Goal: Contribute content: Contribute content

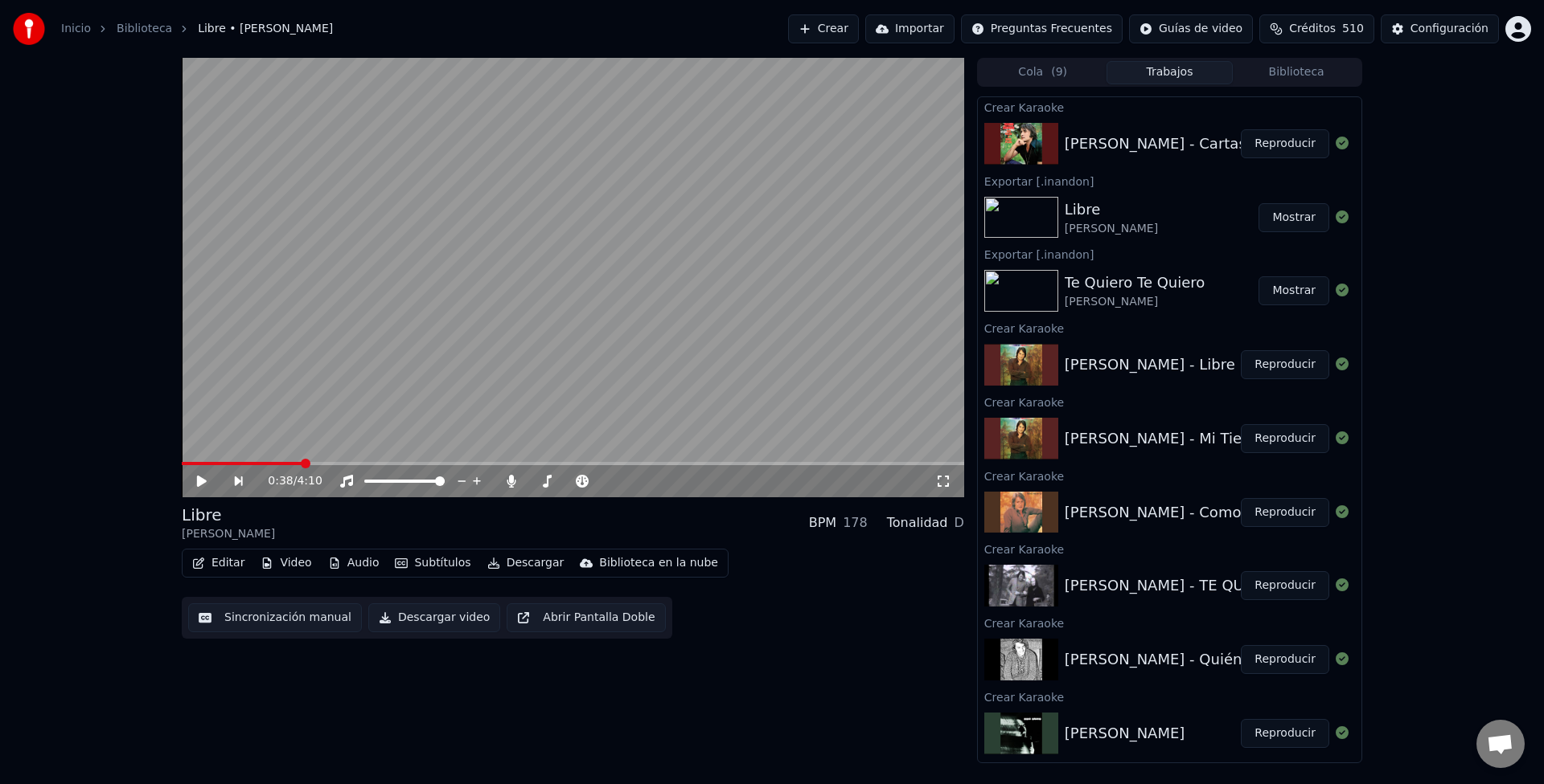
click at [544, 175] on video at bounding box center [573, 277] width 782 height 439
click at [287, 464] on span at bounding box center [234, 463] width 106 height 3
click at [182, 462] on span at bounding box center [182, 463] width 0 height 3
click at [1263, 145] on button "Reproducir" at bounding box center [1285, 143] width 89 height 29
click at [933, 482] on div "0:43 / 3:50" at bounding box center [583, 481] width 702 height 16
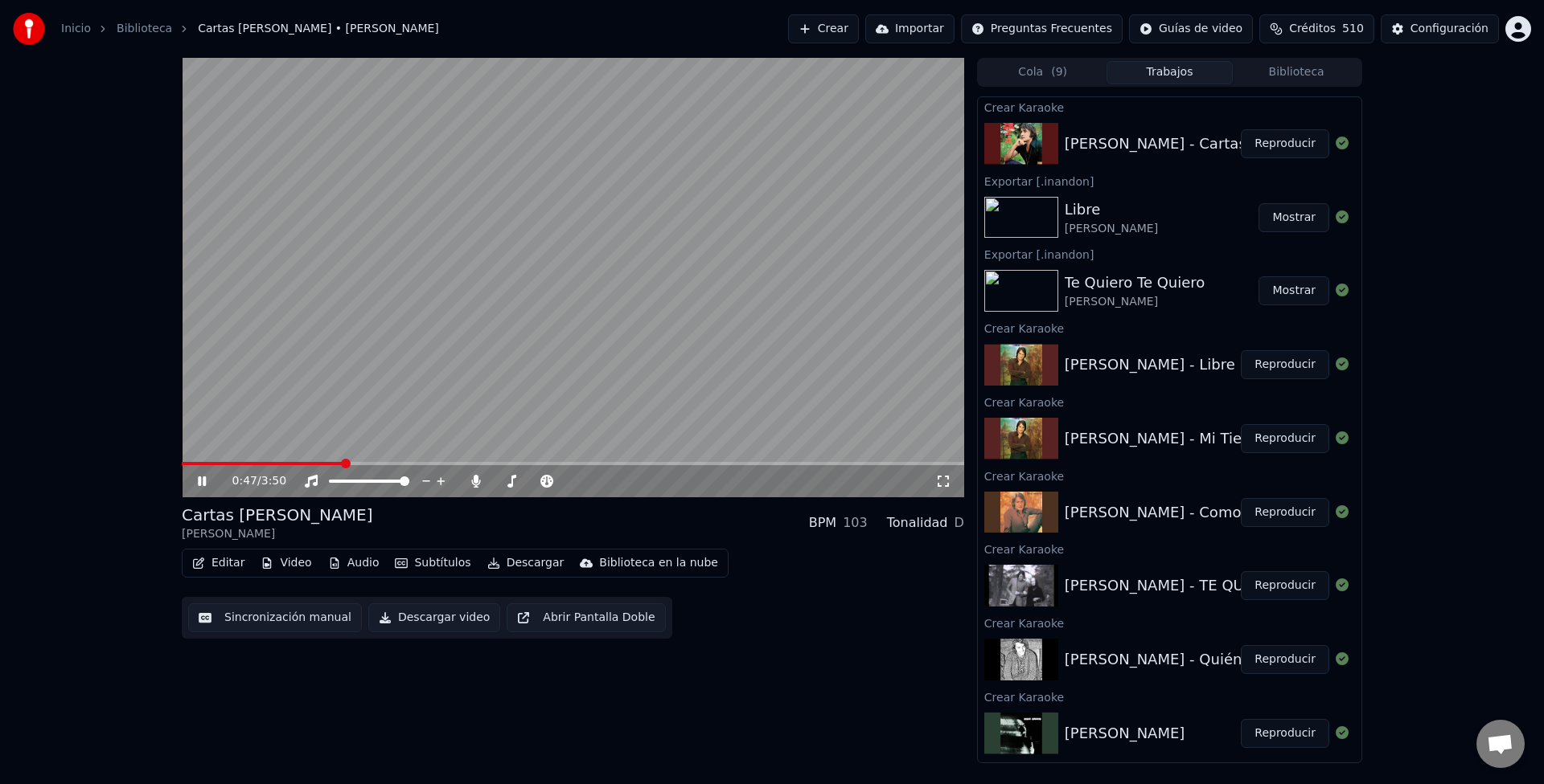
click at [949, 486] on icon at bounding box center [943, 481] width 16 height 13
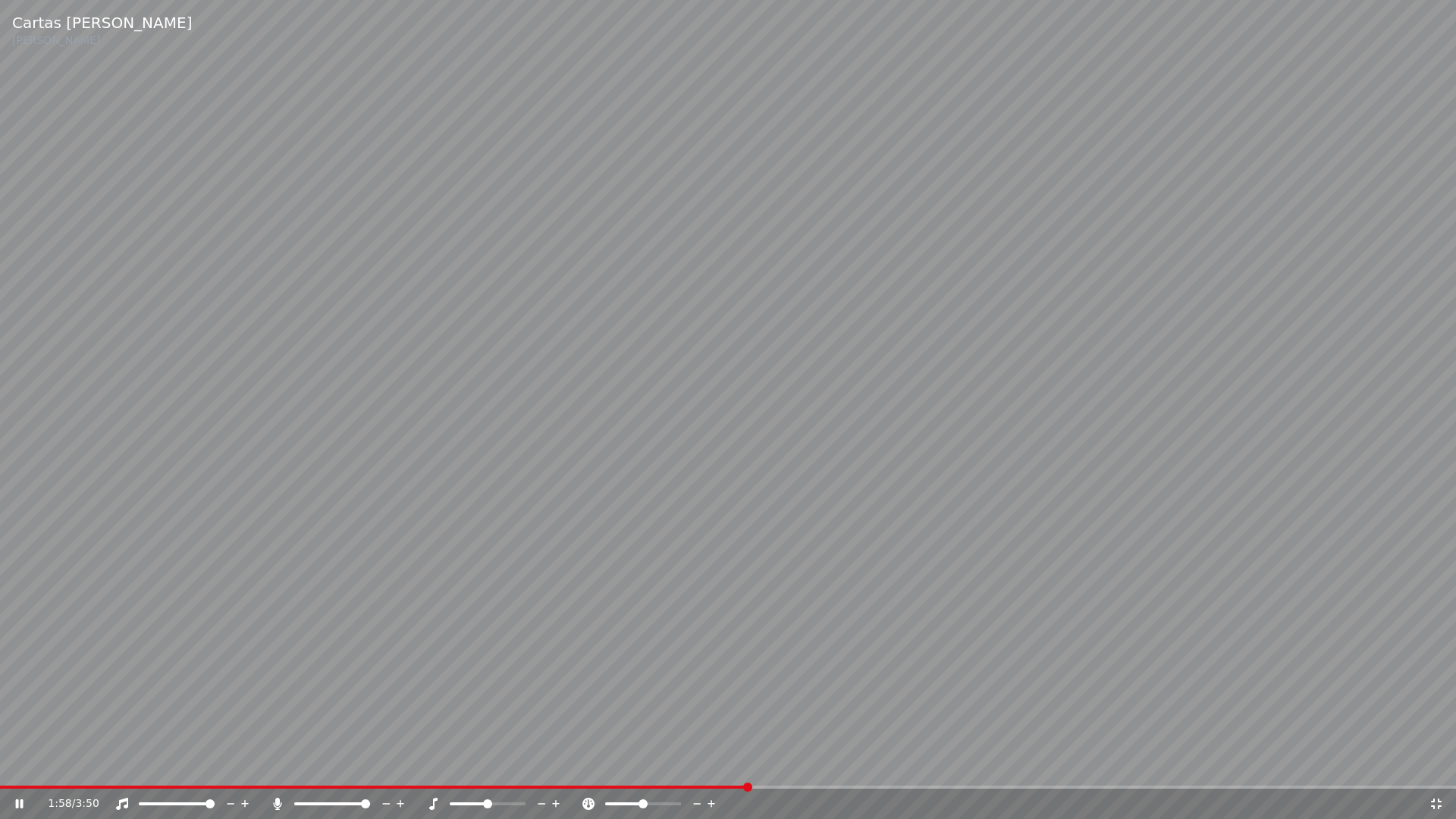
click at [804, 459] on video at bounding box center [728, 409] width 1456 height 819
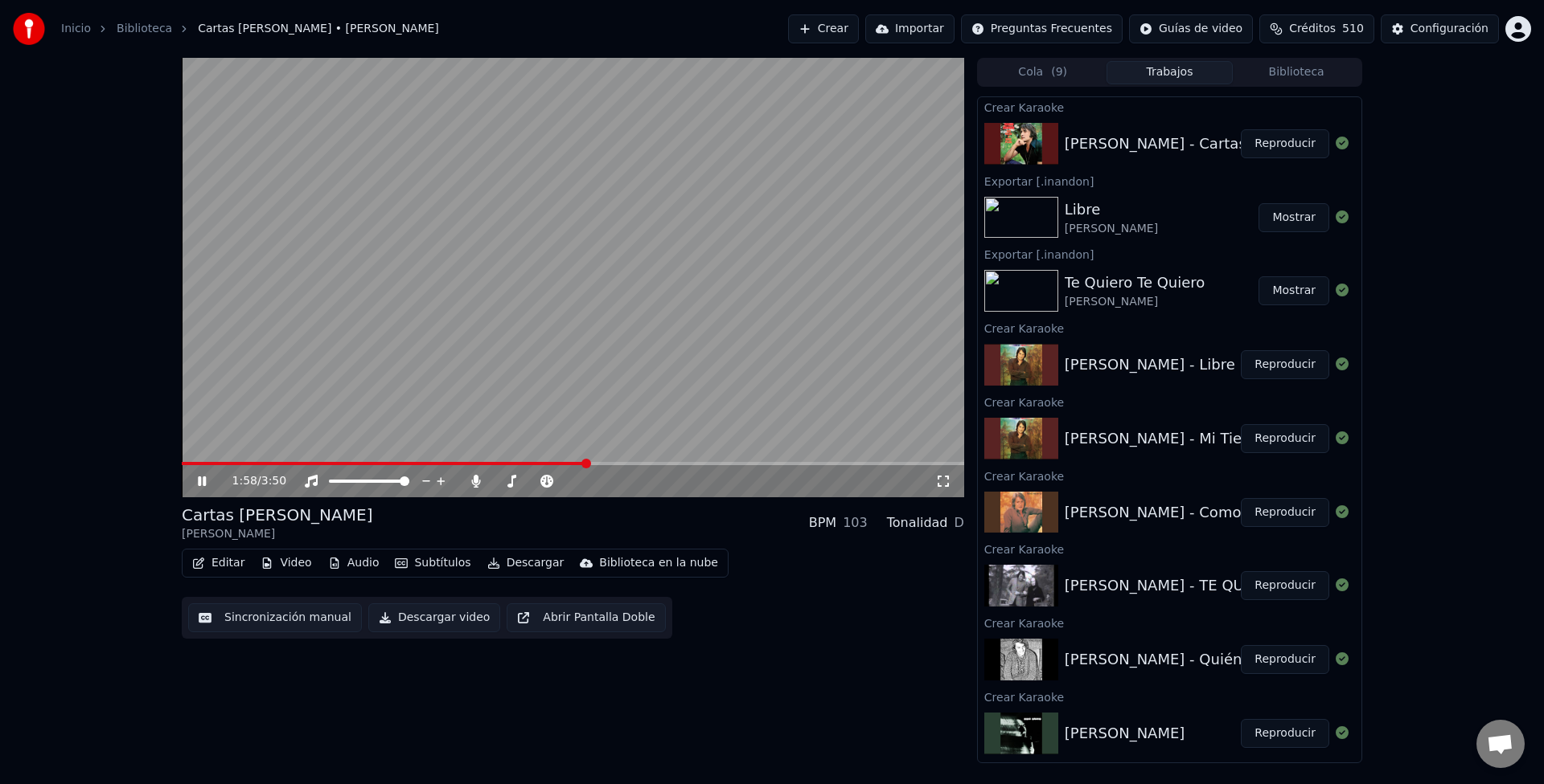
click at [659, 289] on video at bounding box center [573, 277] width 782 height 439
click at [858, 23] on button "Crear" at bounding box center [824, 29] width 71 height 29
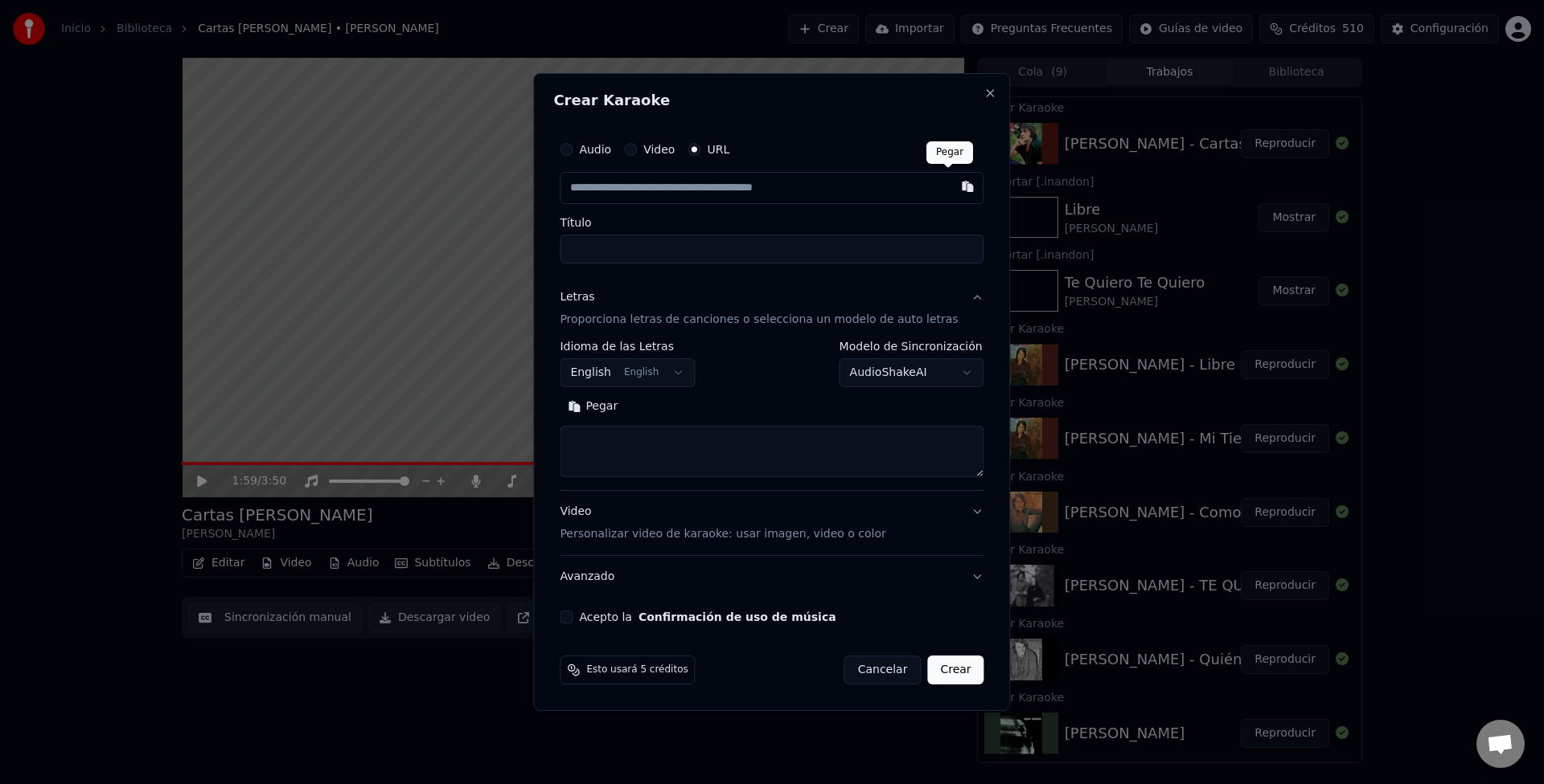
click at [952, 193] on button "button" at bounding box center [968, 186] width 33 height 29
type input "**********"
click at [613, 409] on button "Pegar" at bounding box center [592, 407] width 66 height 26
type textarea "**********"
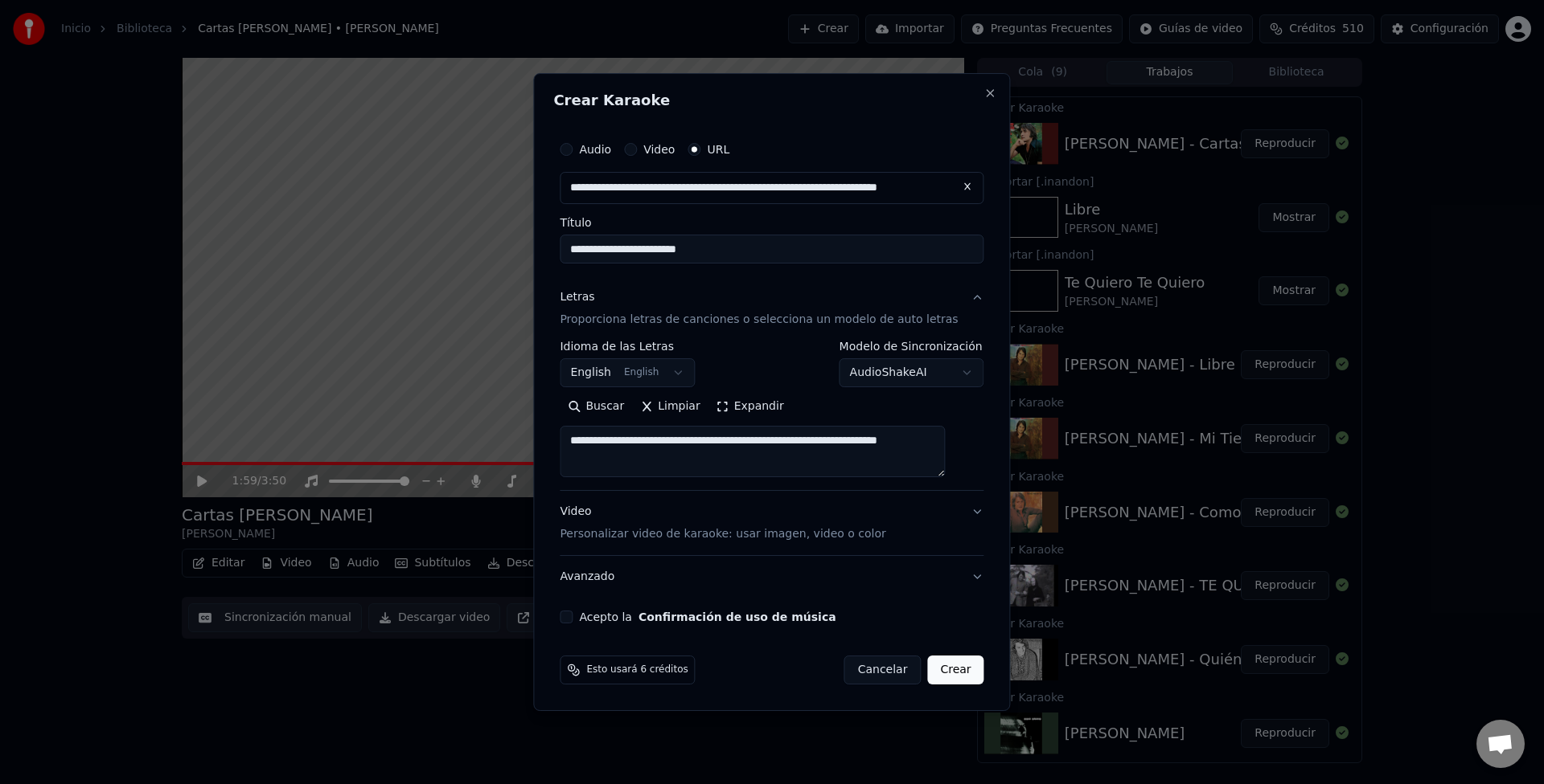
click at [668, 405] on button "Limpiar" at bounding box center [670, 407] width 76 height 26
click at [679, 404] on button "Buscar" at bounding box center [661, 407] width 72 height 26
type textarea "**********"
click at [594, 618] on div "Acepto la Confirmación de uso de música" at bounding box center [771, 617] width 424 height 13
click at [572, 618] on button "Acepto la Confirmación de uso de música" at bounding box center [565, 617] width 13 height 13
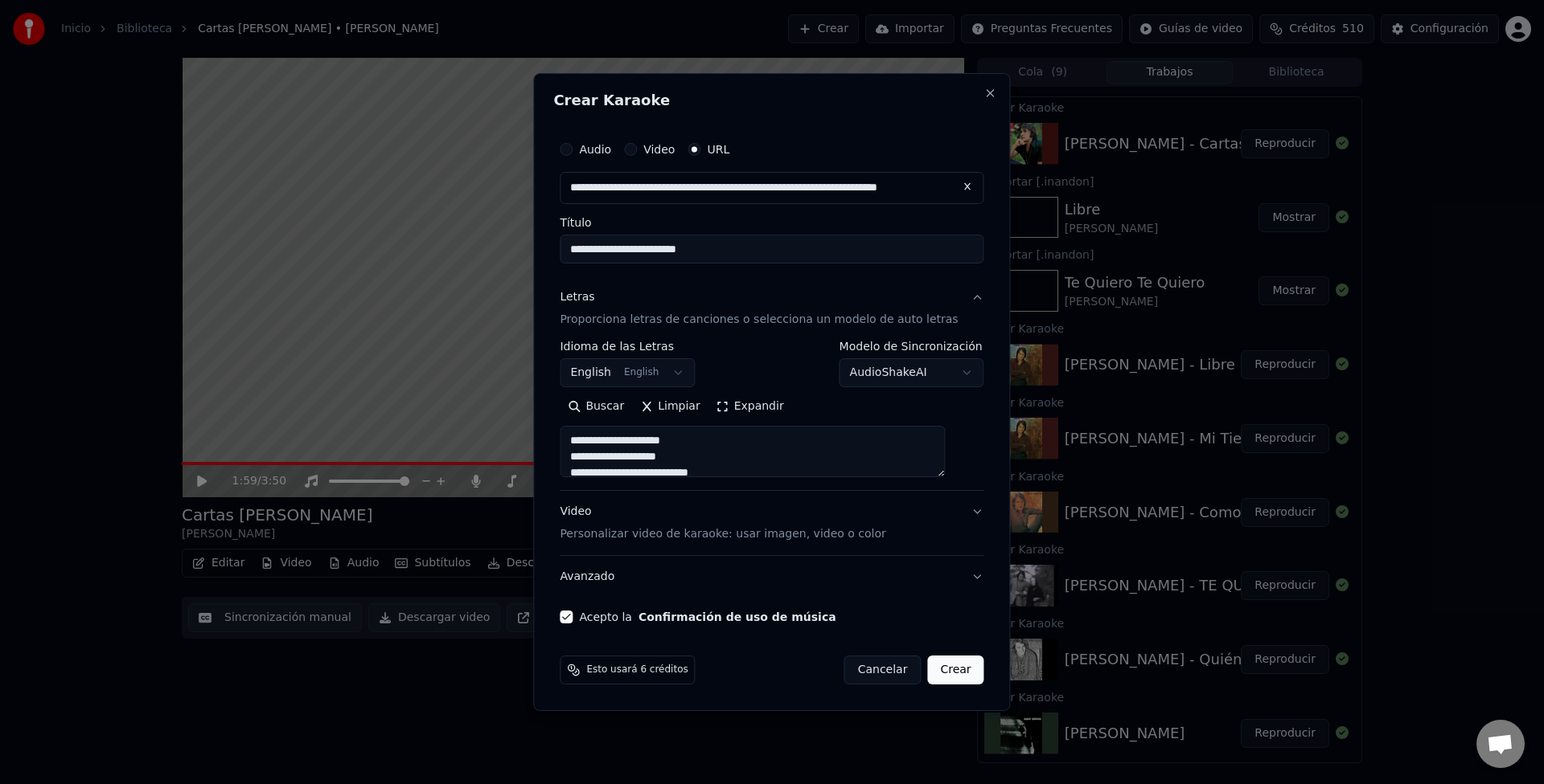
click at [932, 669] on button "Crear" at bounding box center [954, 669] width 56 height 29
select select
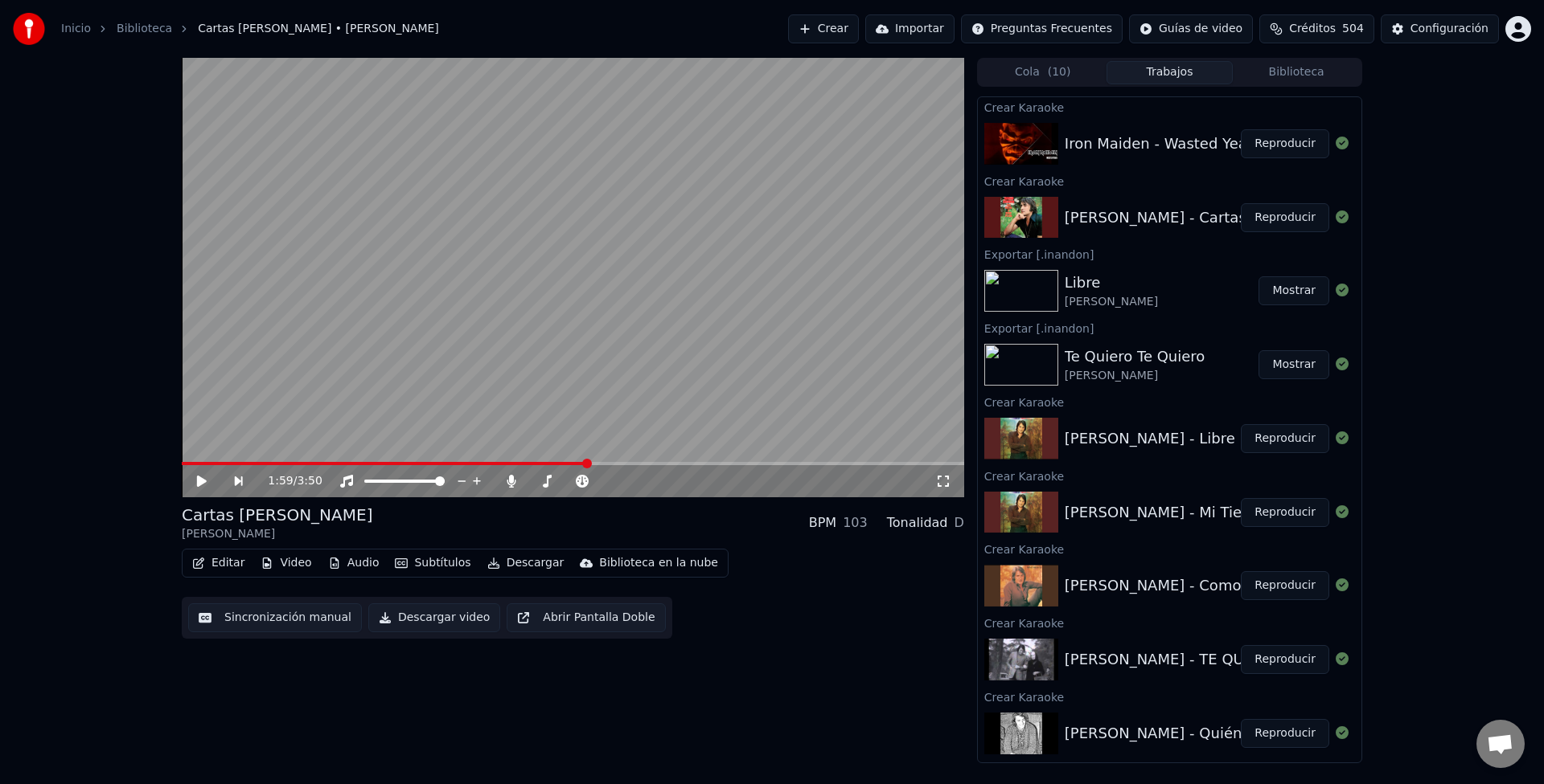
click at [1266, 144] on button "Reproducir" at bounding box center [1285, 143] width 89 height 29
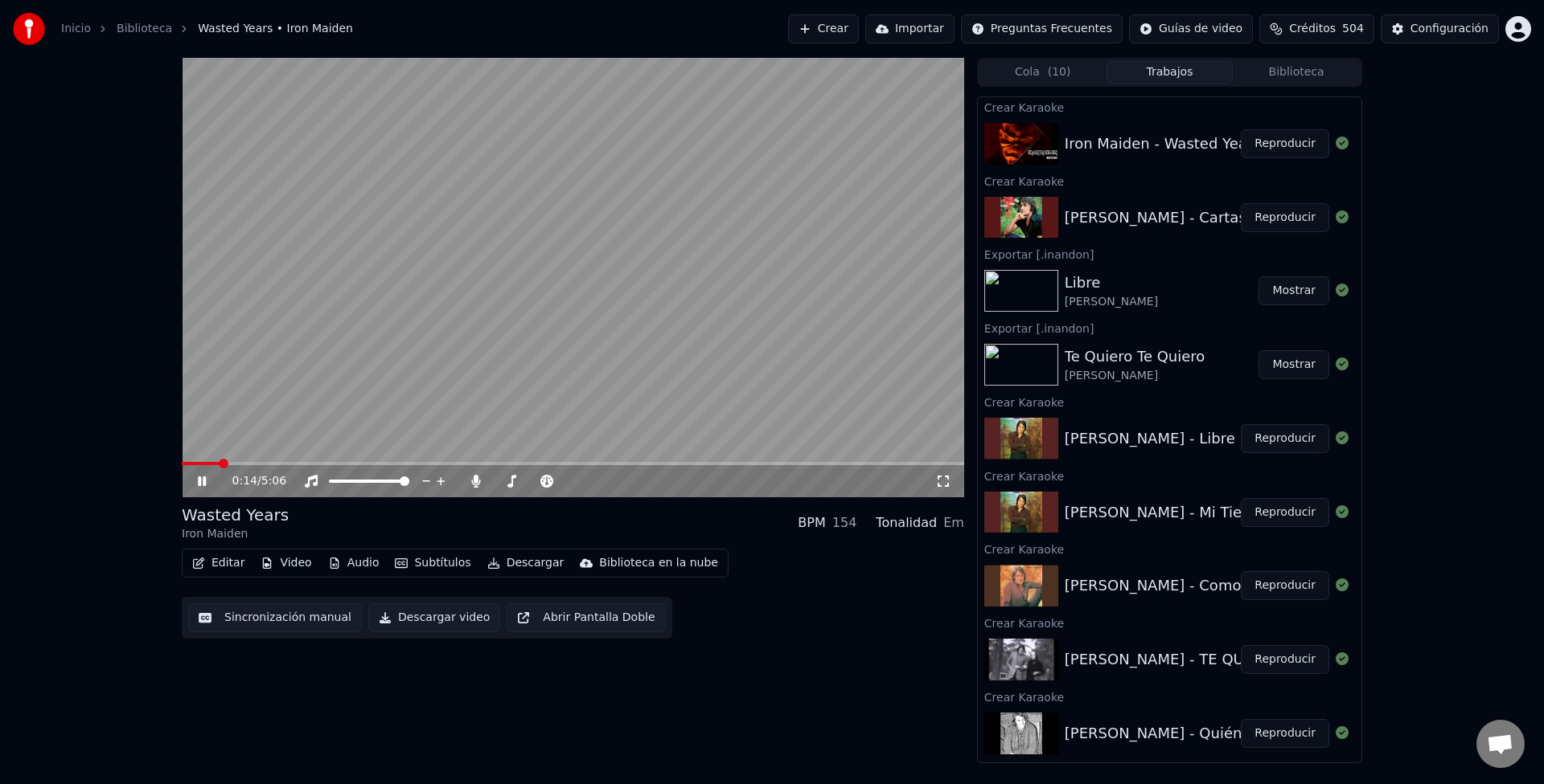
click at [947, 479] on icon at bounding box center [942, 481] width 11 height 11
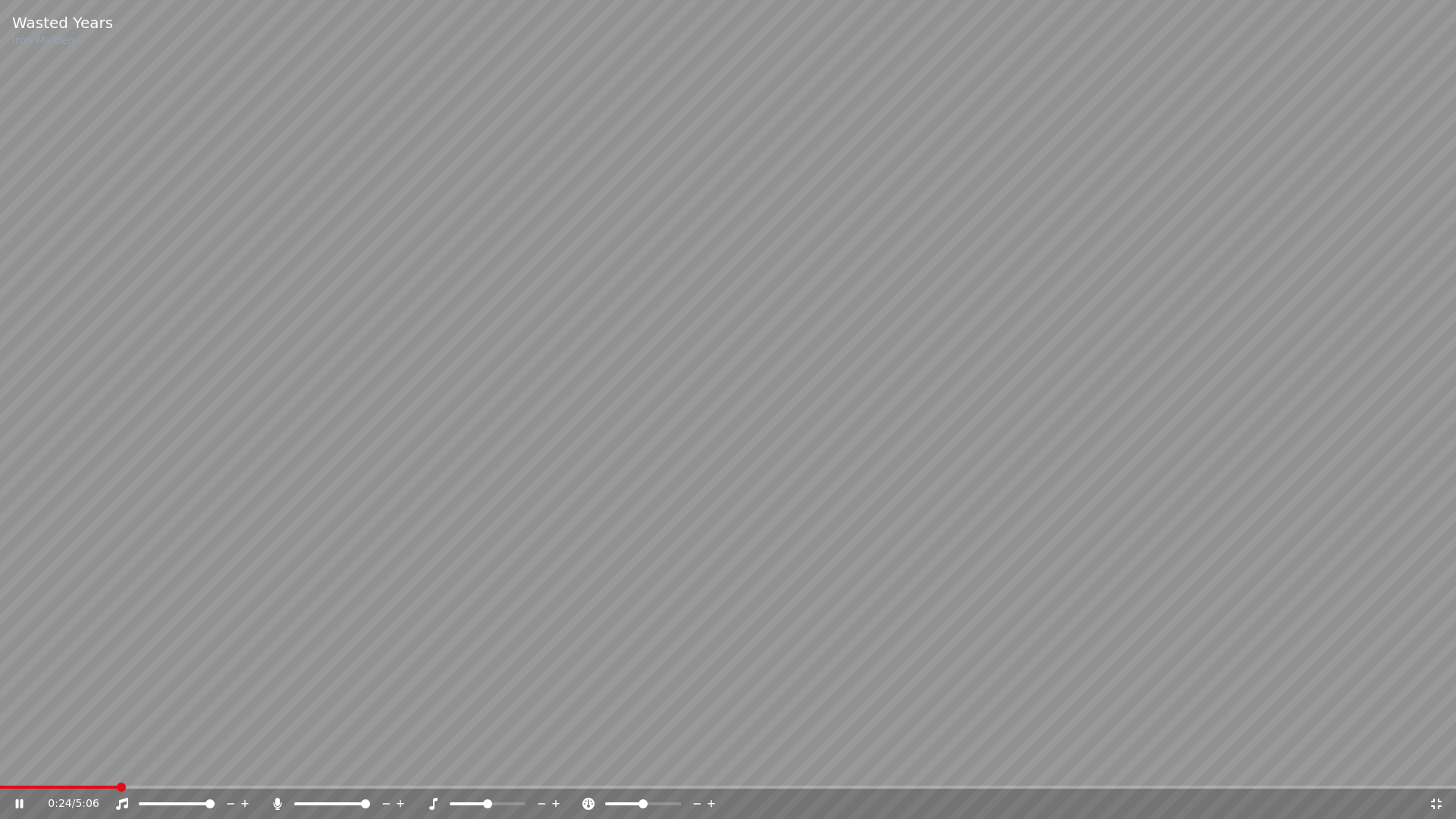
click at [370, 740] on span at bounding box center [332, 803] width 75 height 3
click at [169, 740] on span at bounding box center [154, 803] width 31 height 3
click at [548, 740] on span at bounding box center [274, 786] width 548 height 3
click at [153, 740] on span at bounding box center [145, 803] width 14 height 3
click at [45, 740] on span at bounding box center [374, 786] width 750 height 3
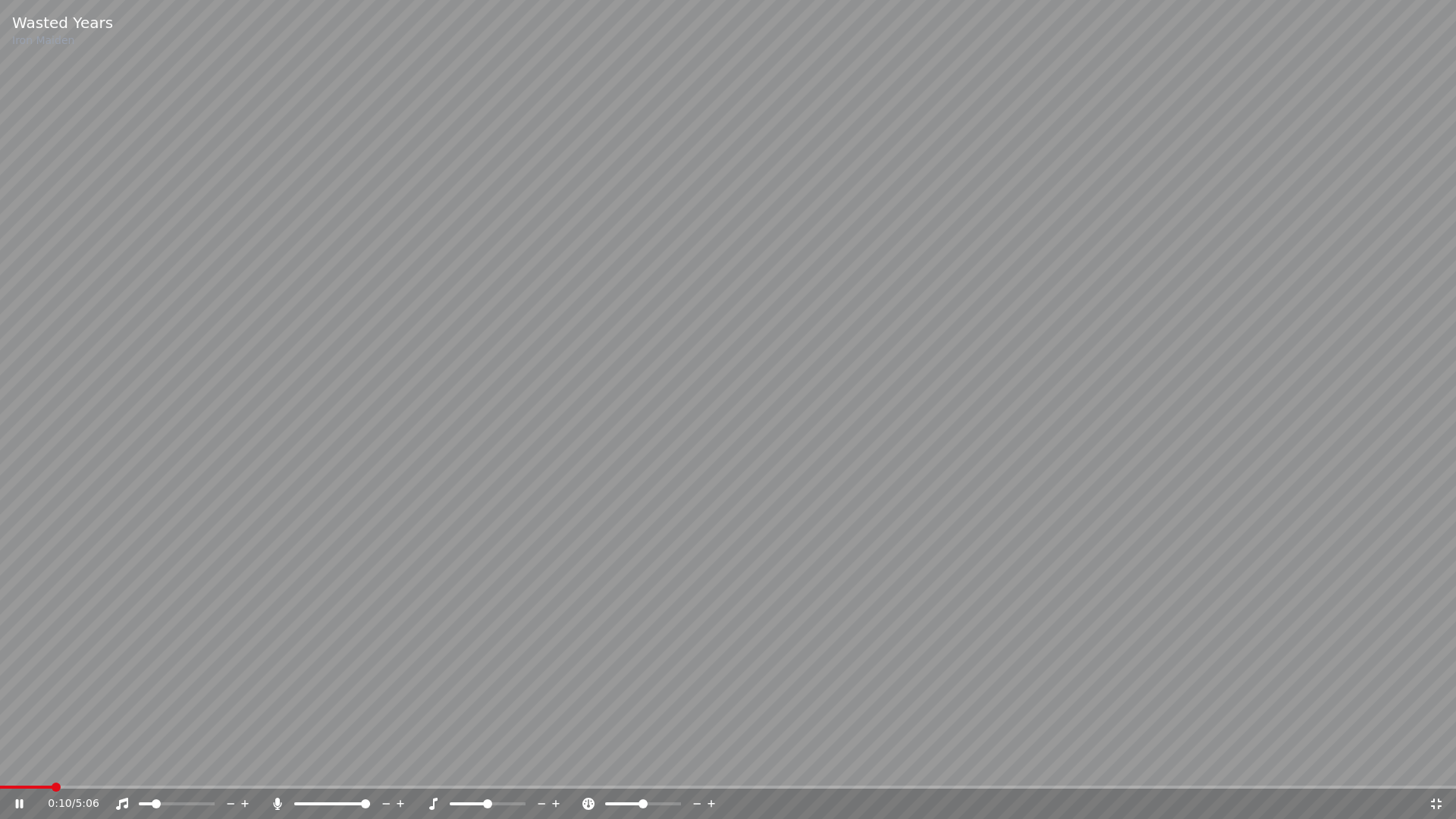
click at [96, 740] on span at bounding box center [728, 786] width 1456 height 3
click at [143, 740] on span at bounding box center [728, 786] width 1456 height 3
click at [119, 740] on span at bounding box center [60, 786] width 119 height 3
click at [139, 740] on span at bounding box center [143, 804] width 9 height 9
click at [603, 740] on span at bounding box center [302, 786] width 605 height 3
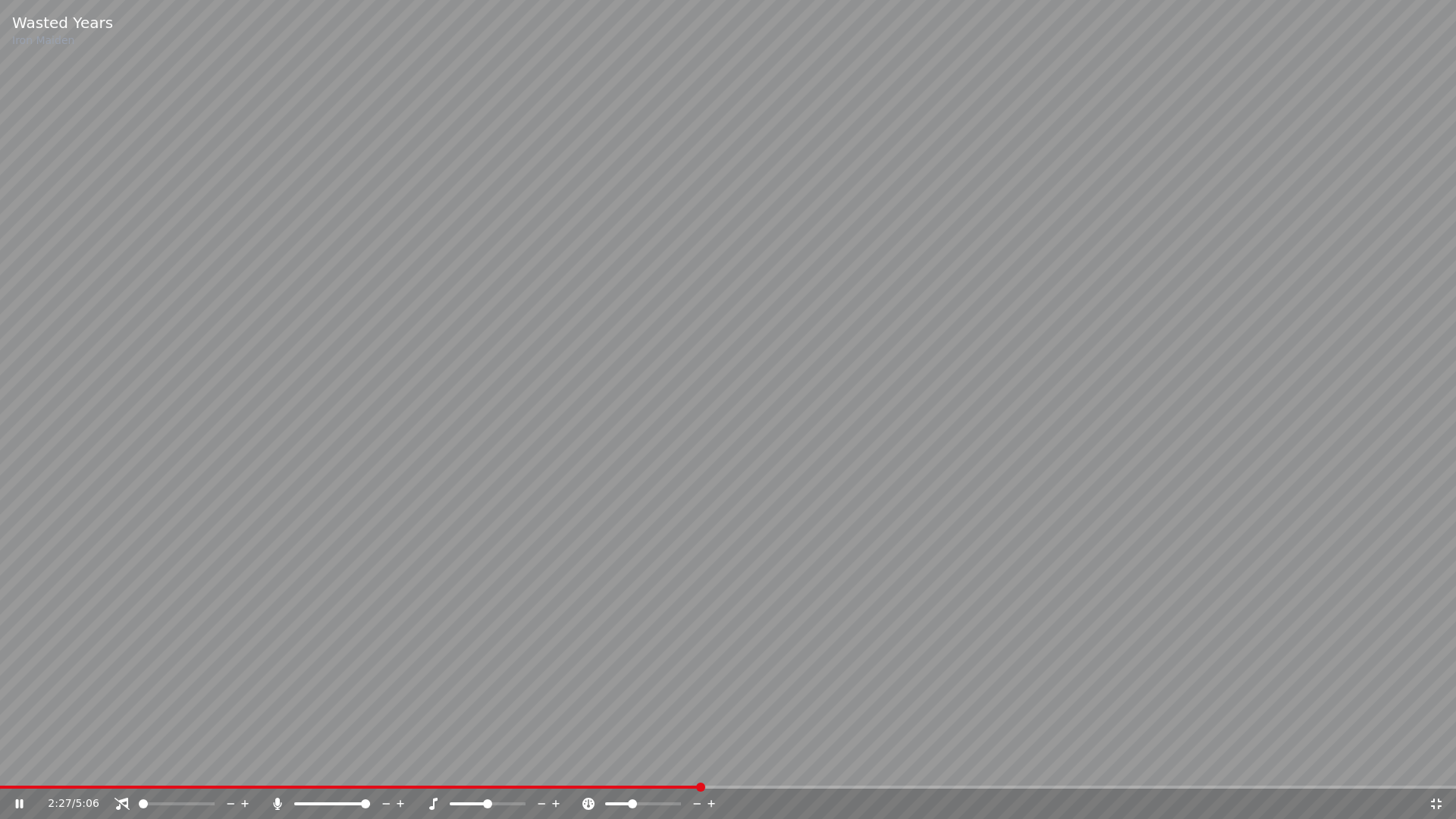
click at [631, 740] on span at bounding box center [618, 803] width 26 height 3
click at [624, 740] on span at bounding box center [626, 804] width 9 height 9
click at [649, 740] on span at bounding box center [361, 786] width 723 height 3
click at [633, 740] on span at bounding box center [330, 786] width 660 height 3
click at [613, 740] on video at bounding box center [728, 409] width 1456 height 819
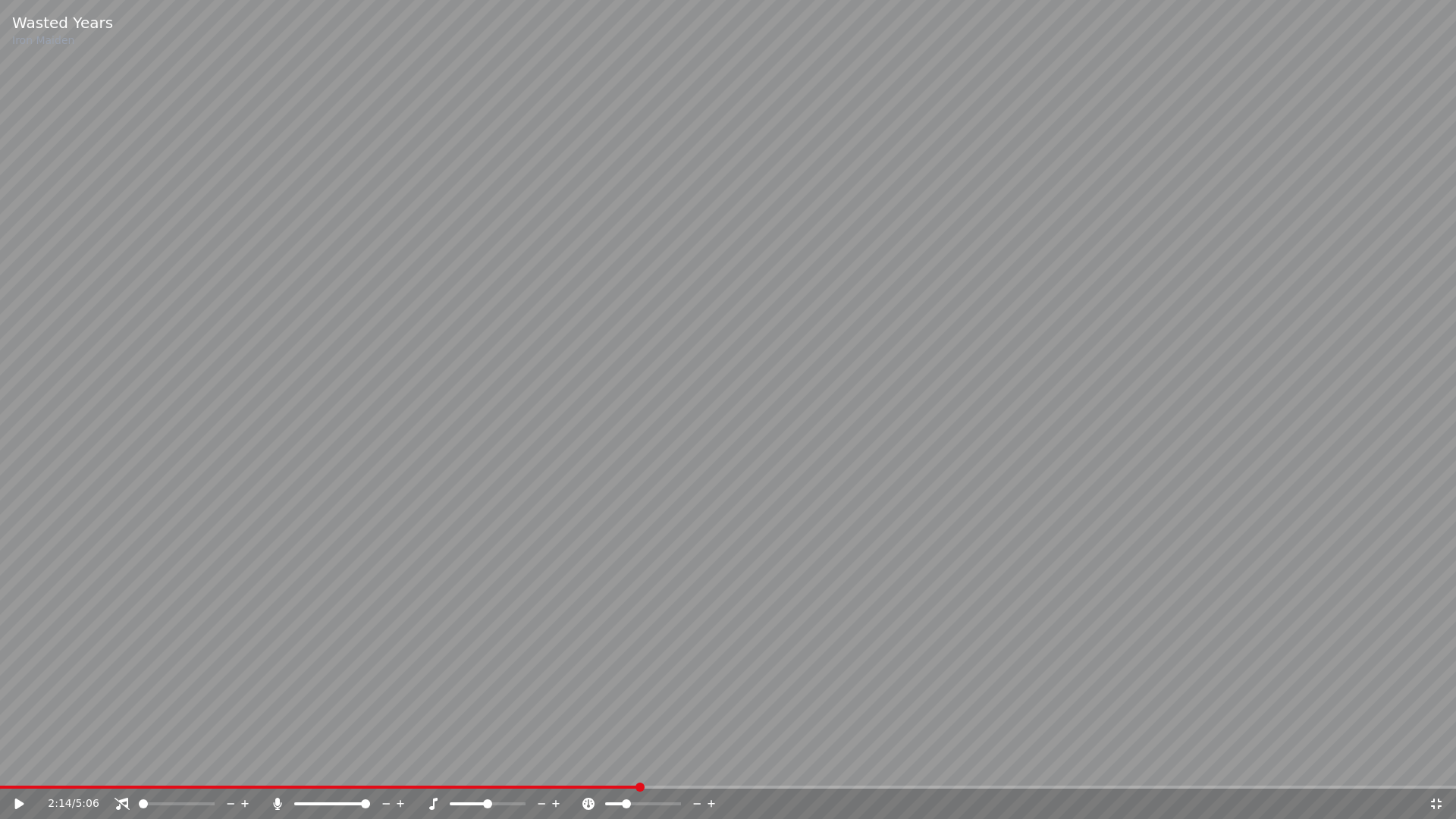
click at [613, 740] on span at bounding box center [320, 786] width 639 height 3
click at [584, 740] on video at bounding box center [728, 409] width 1456 height 819
click at [606, 740] on div at bounding box center [657, 804] width 122 height 15
click at [613, 740] on span at bounding box center [617, 804] width 9 height 9
click at [656, 740] on span at bounding box center [339, 786] width 678 height 3
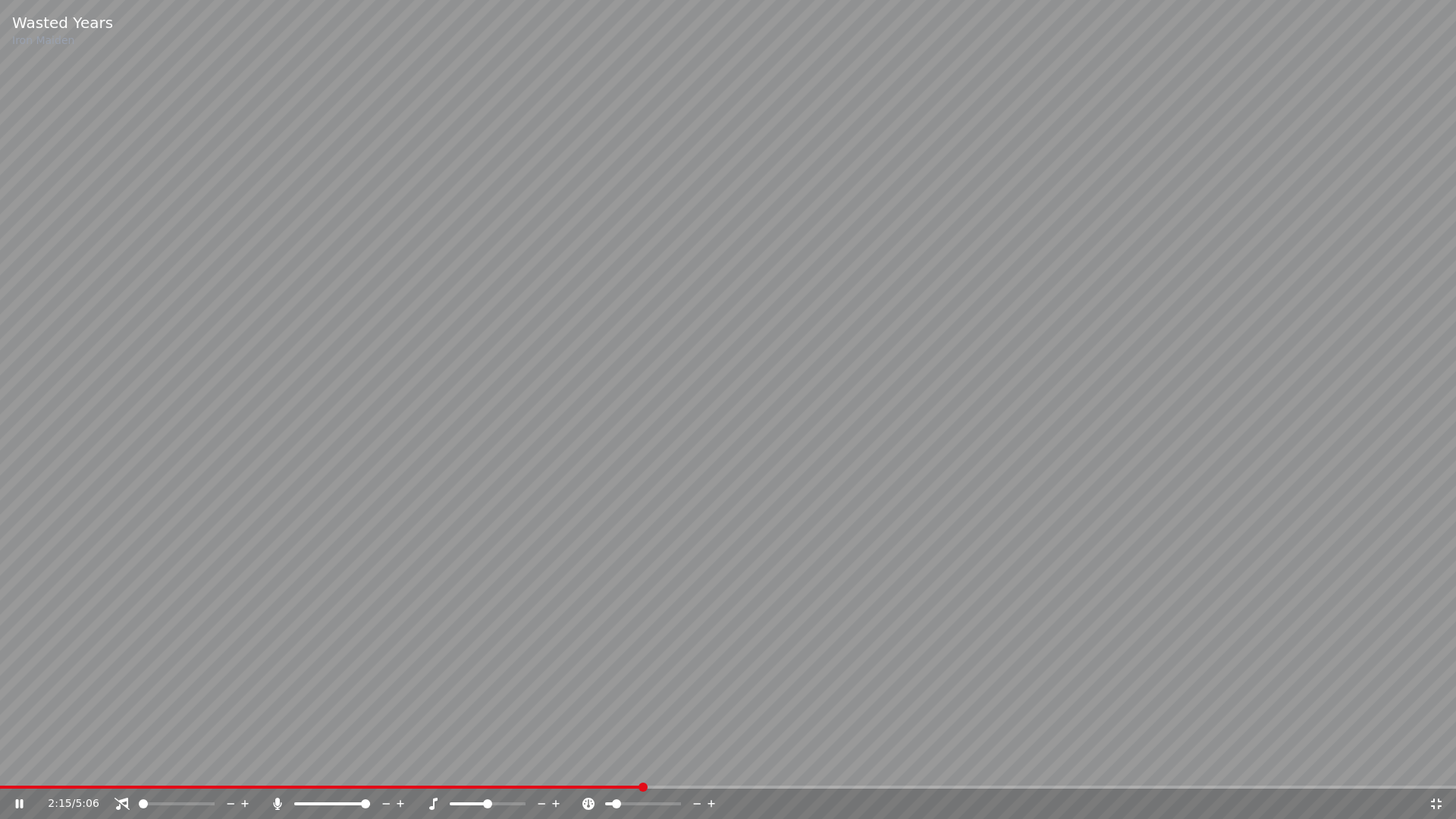
click at [642, 740] on span at bounding box center [320, 786] width 642 height 3
click at [628, 740] on span at bounding box center [314, 786] width 628 height 3
click at [585, 740] on div "2:25 / 5:06" at bounding box center [728, 803] width 1456 height 31
click at [585, 740] on span at bounding box center [293, 786] width 585 height 3
click at [630, 740] on div at bounding box center [657, 804] width 122 height 15
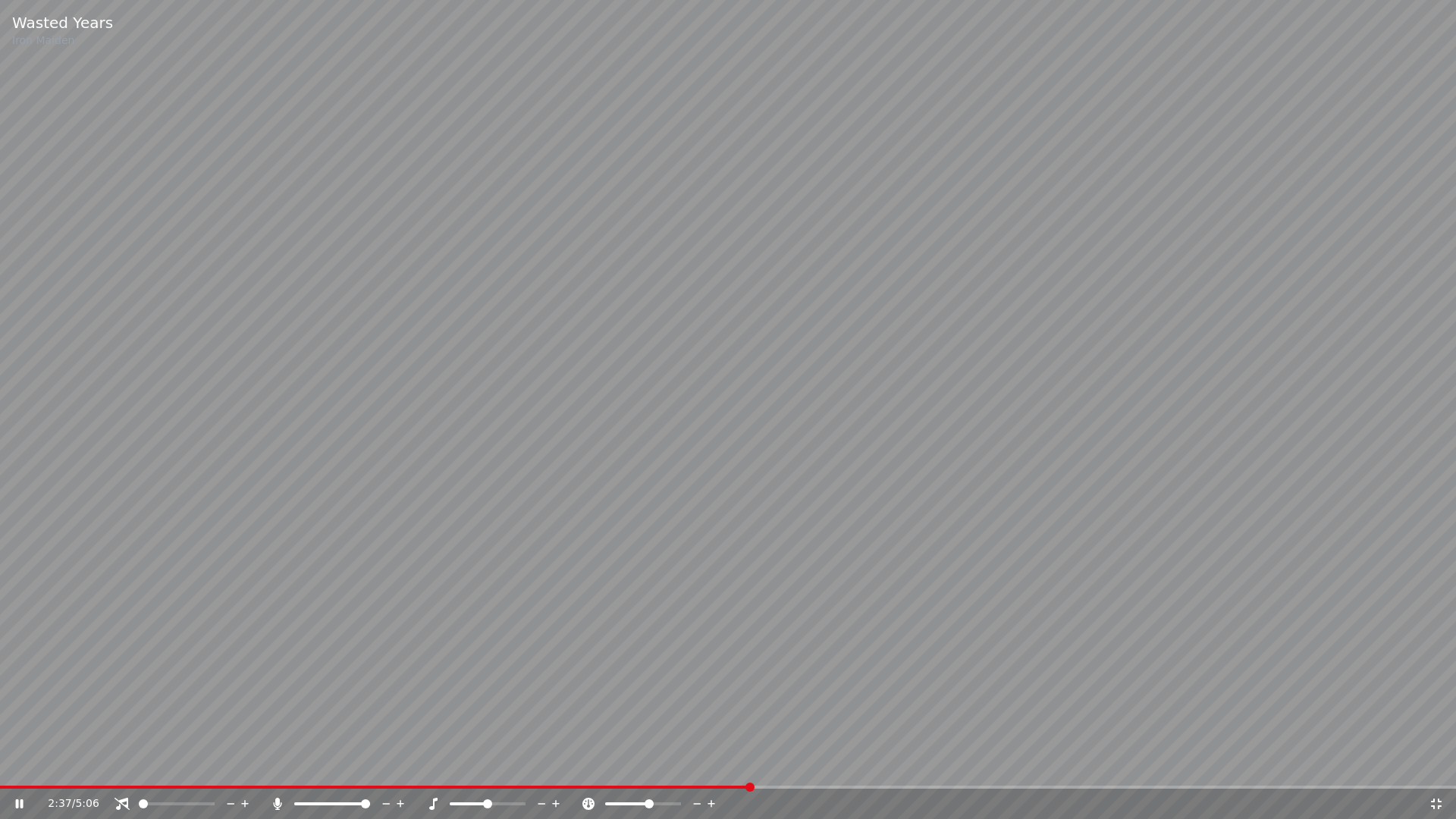
click at [1141, 569] on video at bounding box center [728, 409] width 1456 height 819
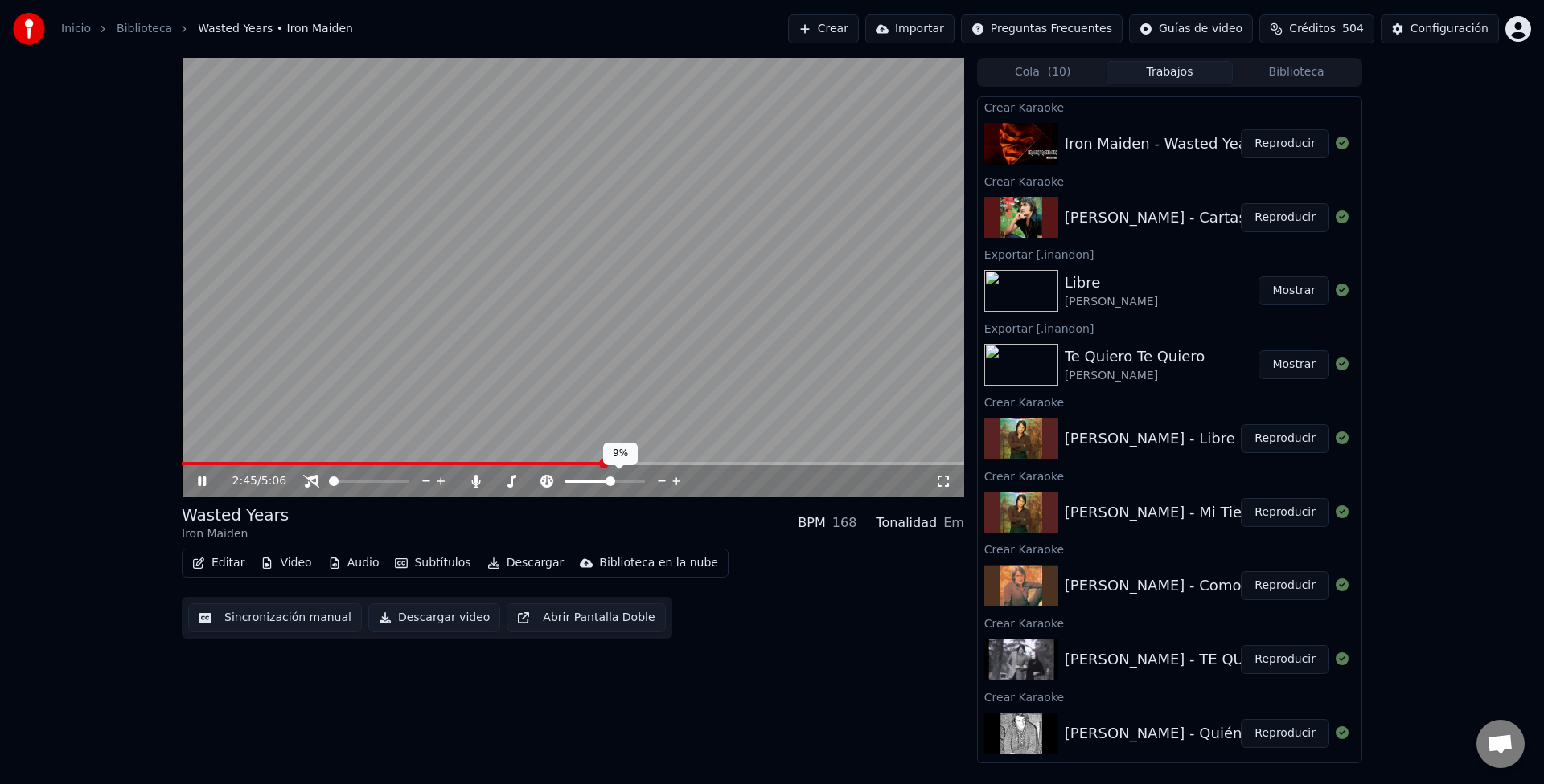
click at [608, 478] on span at bounding box center [610, 482] width 10 height 10
click at [605, 479] on span at bounding box center [605, 482] width 10 height 10
click at [339, 477] on span at bounding box center [342, 482] width 10 height 10
click at [697, 462] on span at bounding box center [573, 463] width 782 height 3
click at [719, 464] on span at bounding box center [573, 463] width 782 height 3
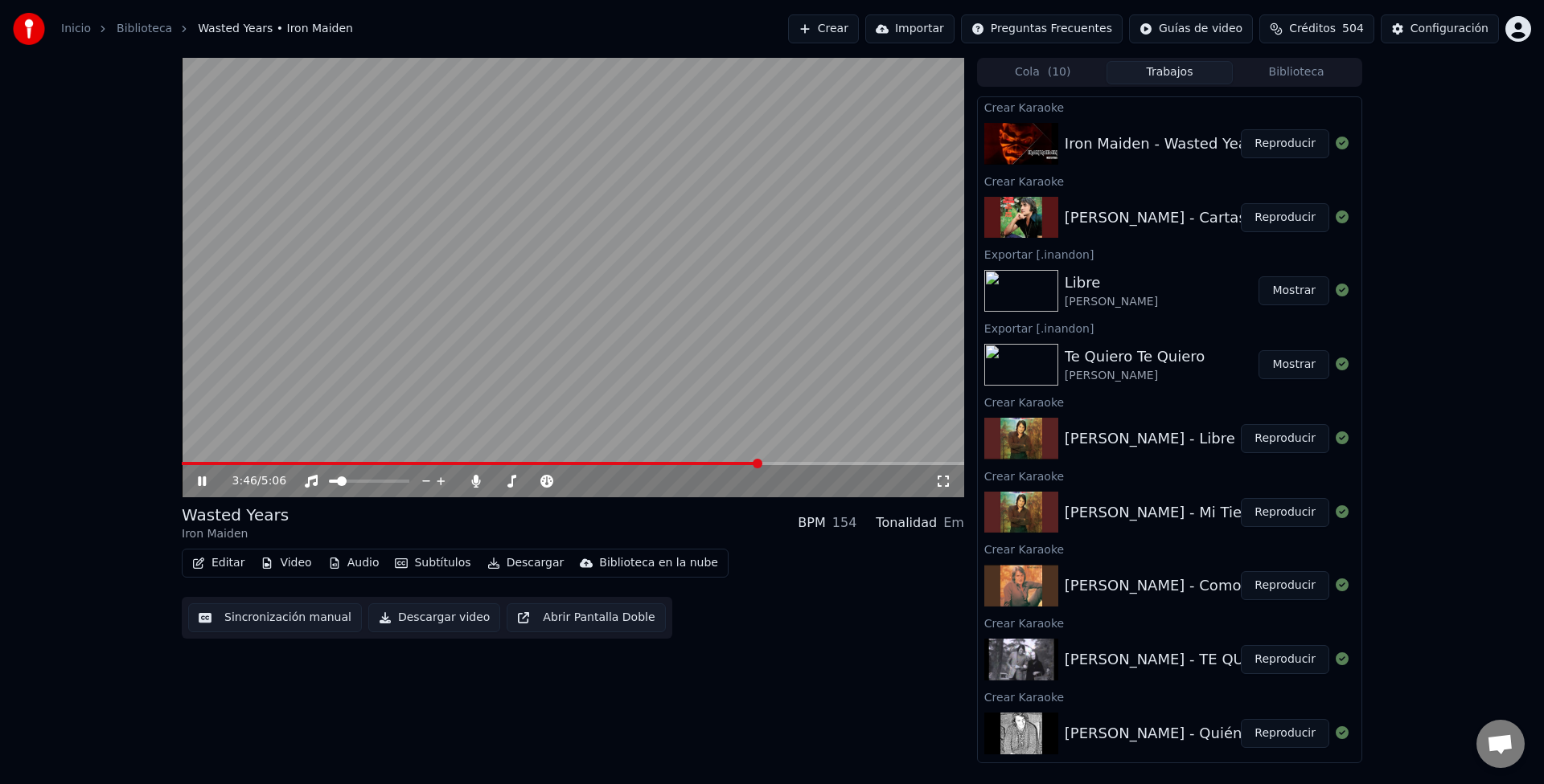
click at [761, 465] on span at bounding box center [573, 463] width 782 height 3
click at [348, 482] on span at bounding box center [350, 482] width 10 height 10
click at [346, 486] on span at bounding box center [349, 482] width 10 height 10
click at [495, 556] on button "Descargar" at bounding box center [526, 563] width 90 height 23
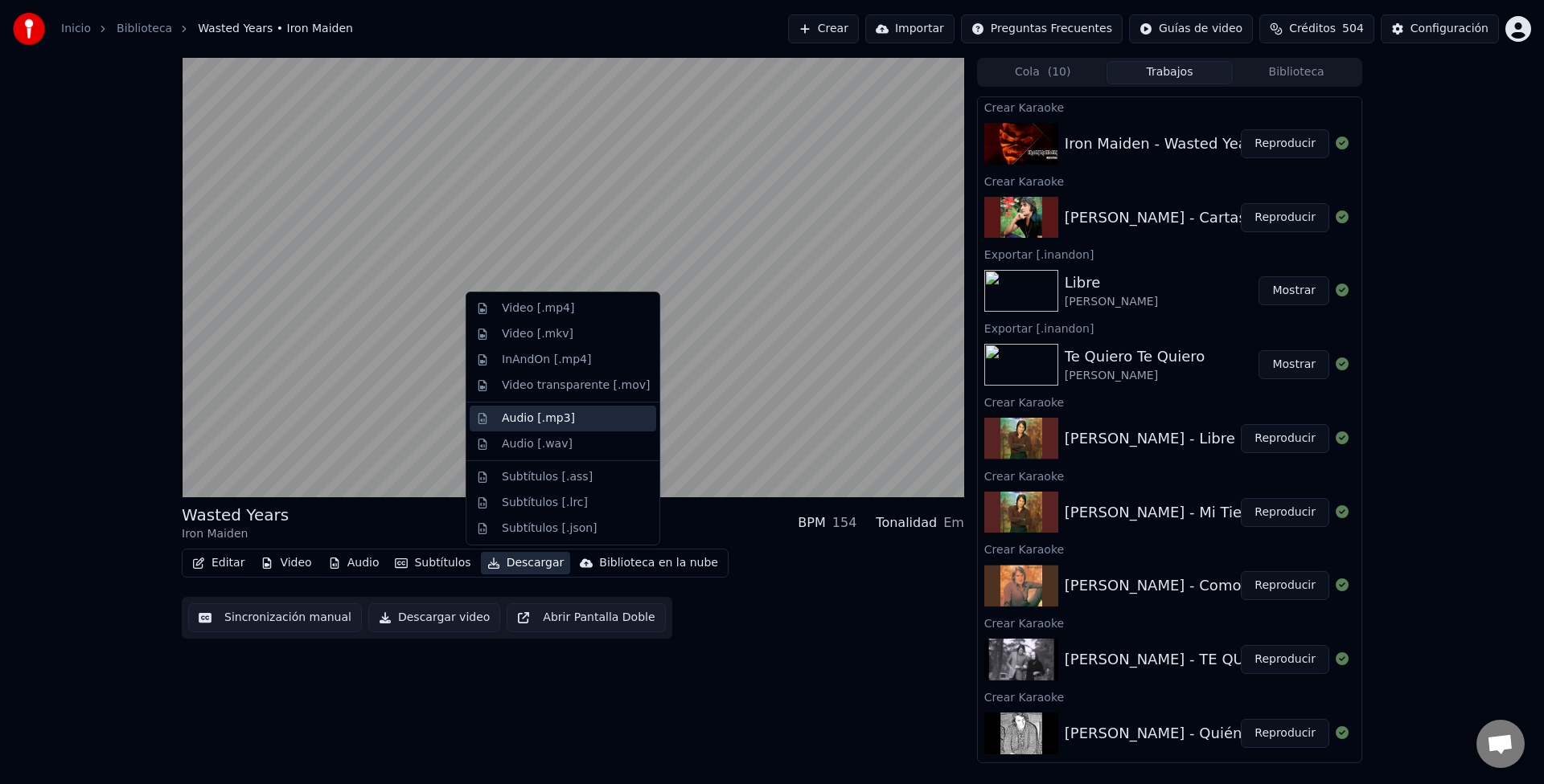
click at [546, 417] on div "Audio [.mp3]" at bounding box center [538, 419] width 73 height 16
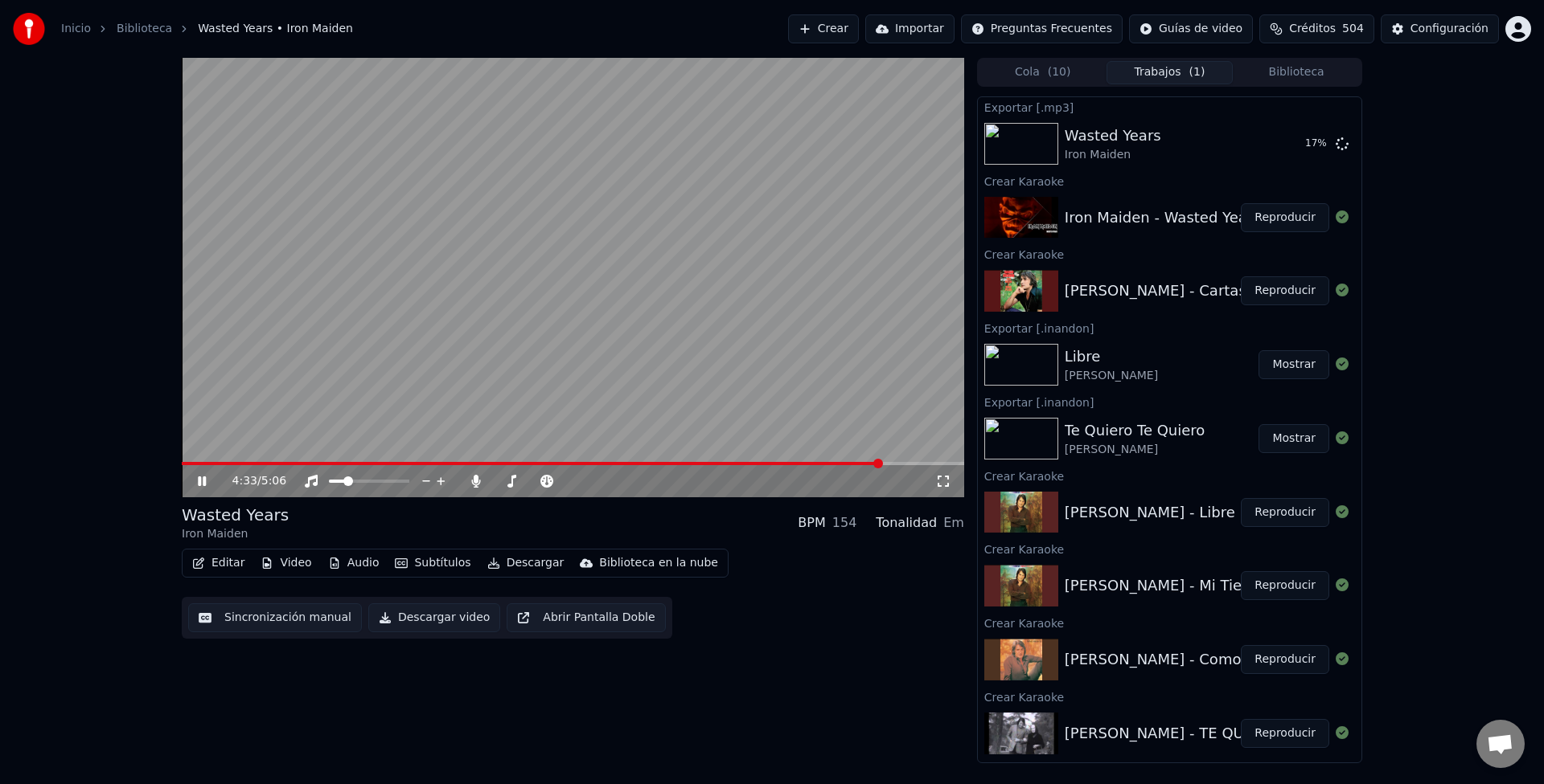
click at [729, 371] on video at bounding box center [573, 277] width 782 height 439
click at [1283, 138] on button "Mostrar" at bounding box center [1294, 143] width 71 height 29
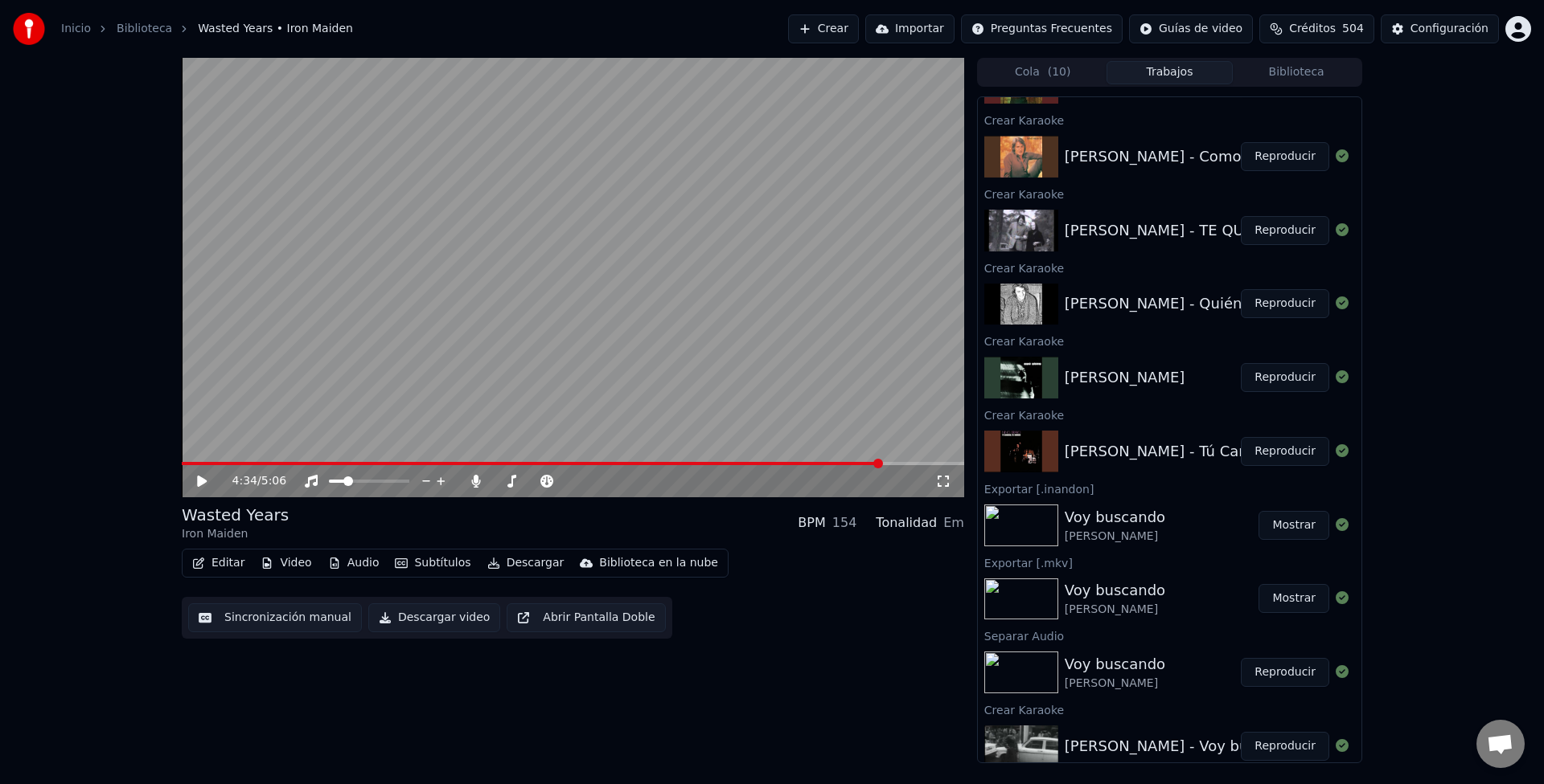
scroll to position [514, 0]
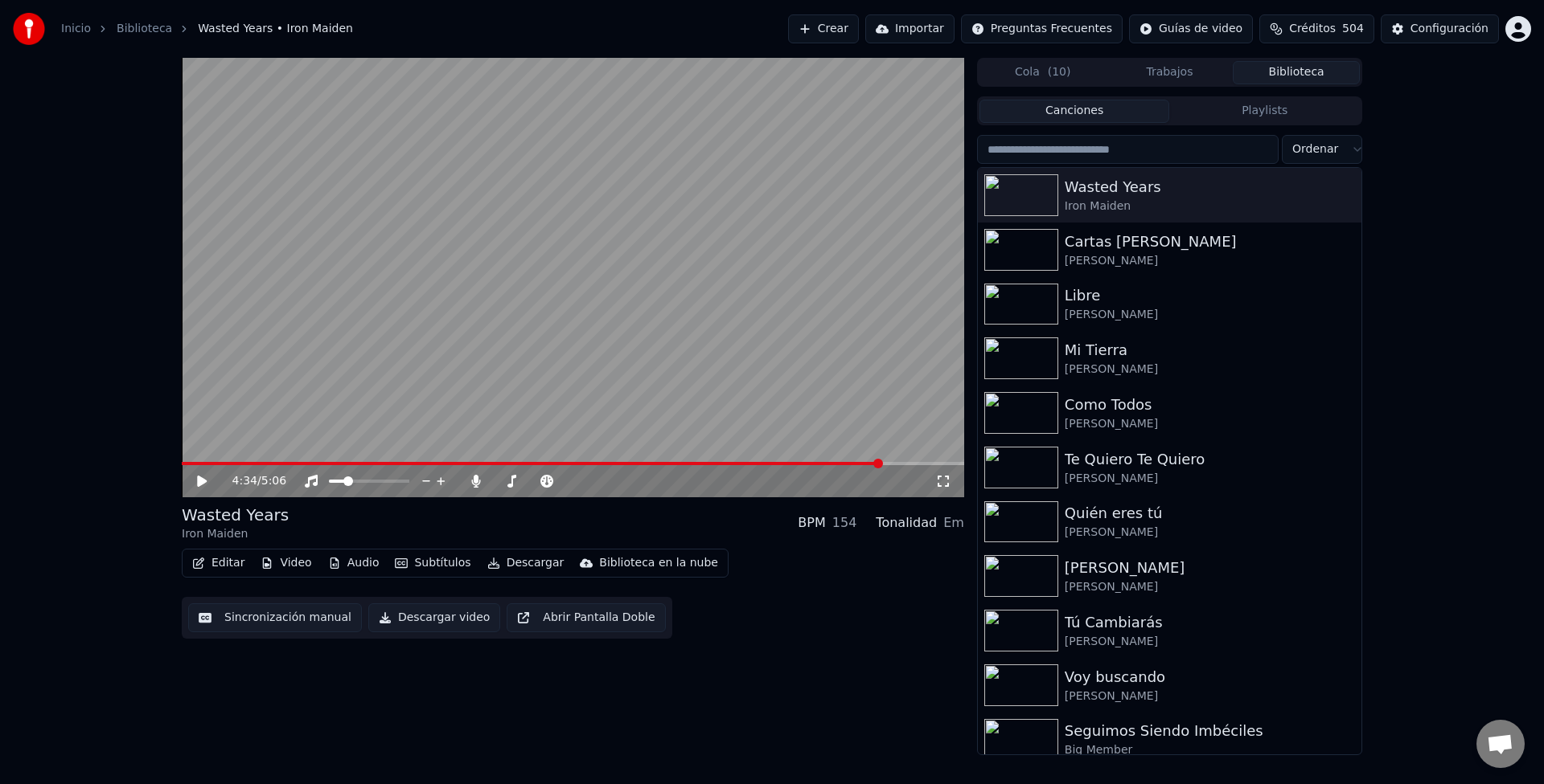
click at [1276, 71] on button "Biblioteca" at bounding box center [1296, 73] width 127 height 24
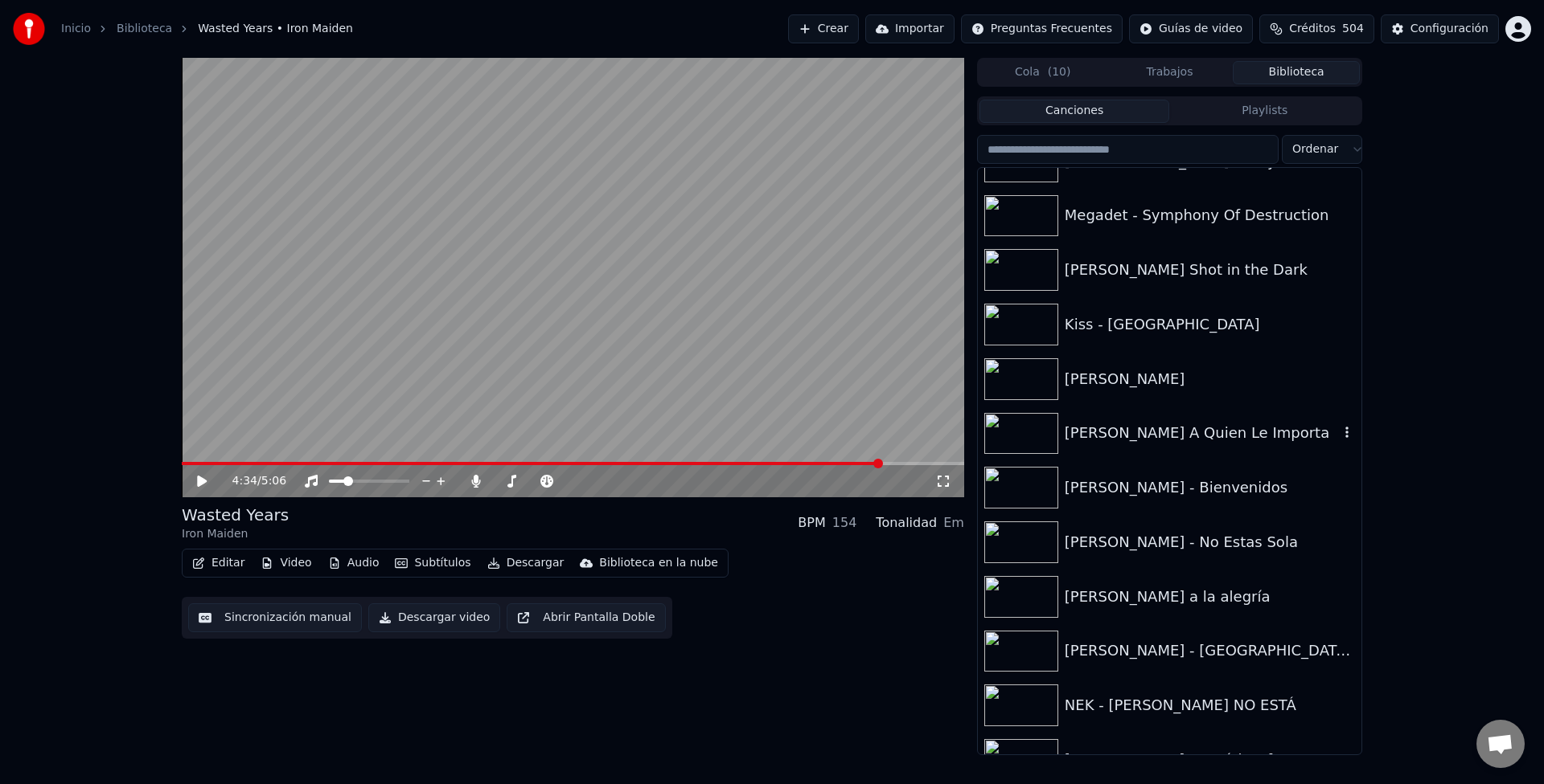
scroll to position [2194, 0]
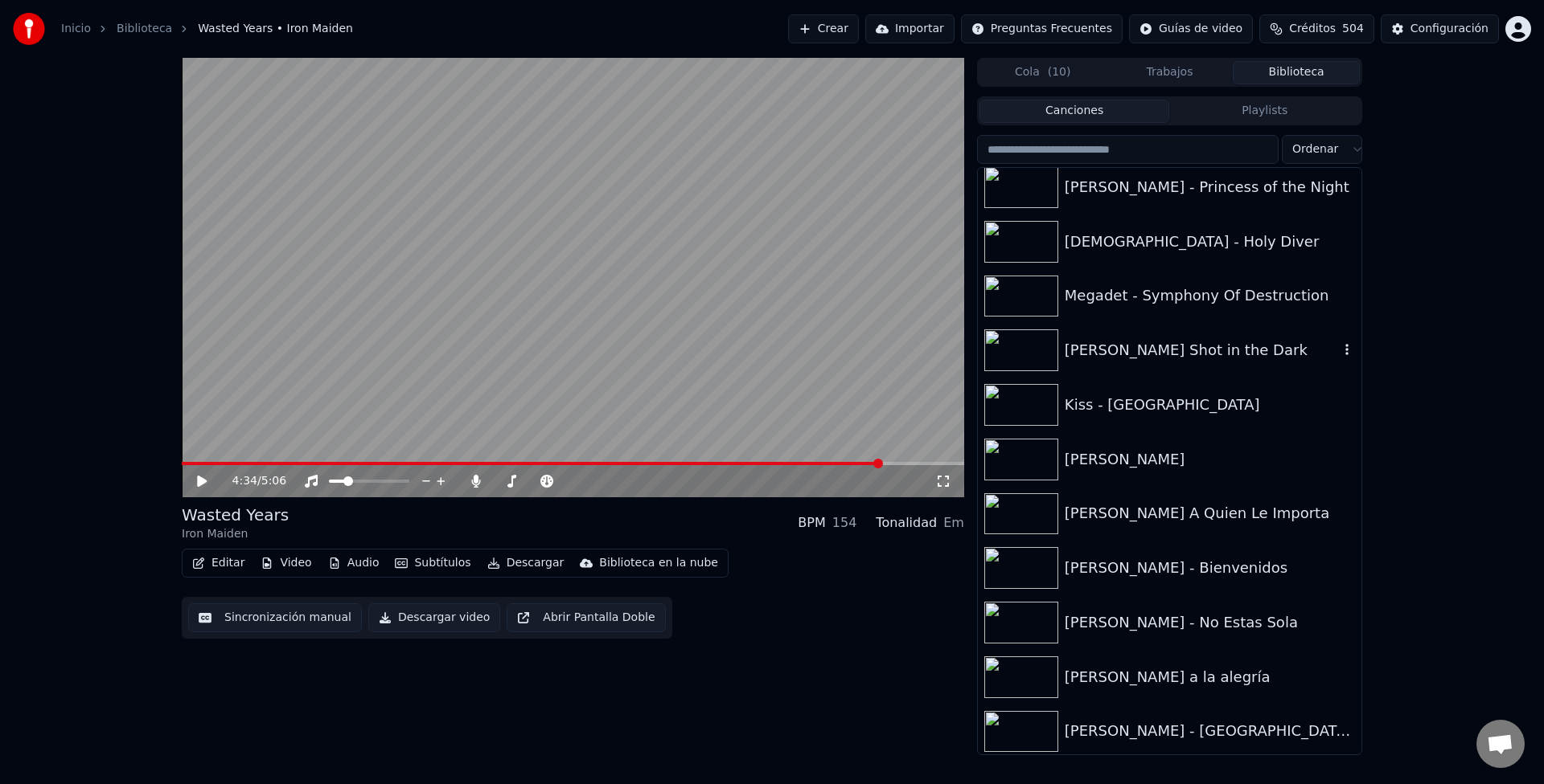
click at [1069, 345] on div "[PERSON_NAME] Shot in the Dark" at bounding box center [1202, 350] width 275 height 23
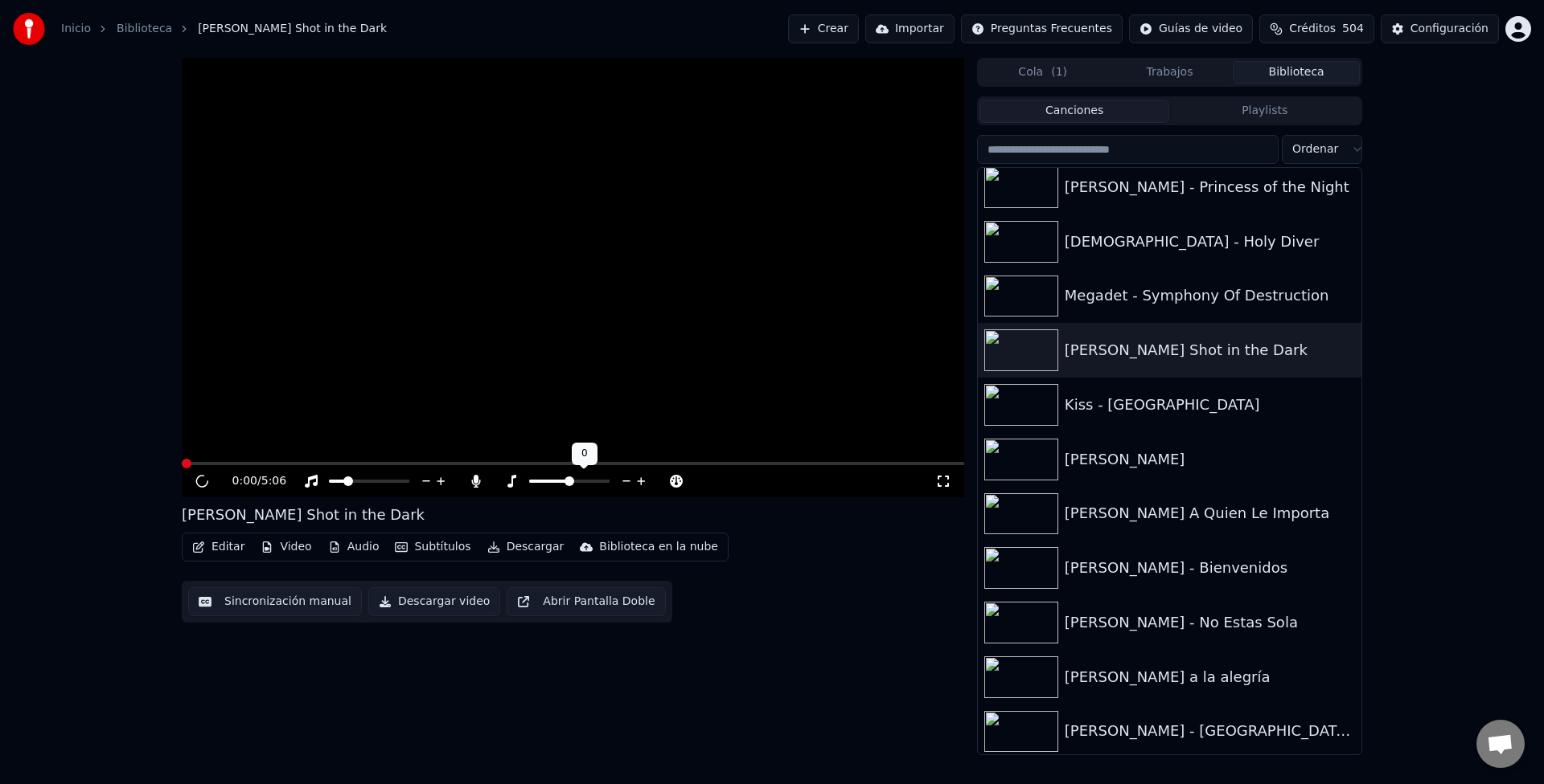
click at [622, 478] on icon at bounding box center [626, 481] width 15 height 16
click at [1113, 353] on div "[PERSON_NAME] Shot in the Dark" at bounding box center [1202, 350] width 275 height 23
click at [1114, 406] on div "Kiss - [GEOGRAPHIC_DATA]" at bounding box center [1202, 405] width 275 height 23
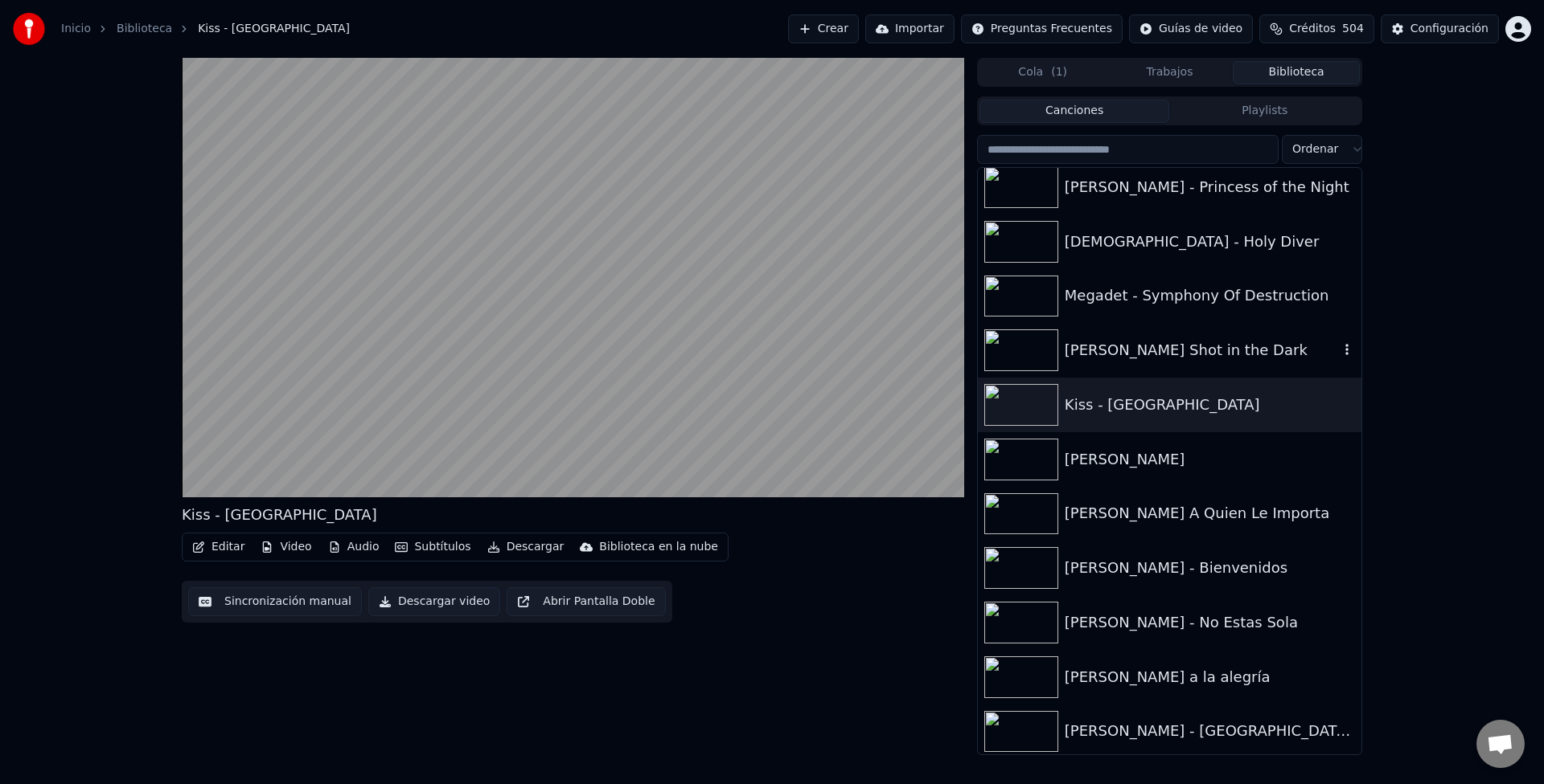
click at [1145, 344] on div "[PERSON_NAME] Shot in the Dark" at bounding box center [1202, 350] width 275 height 23
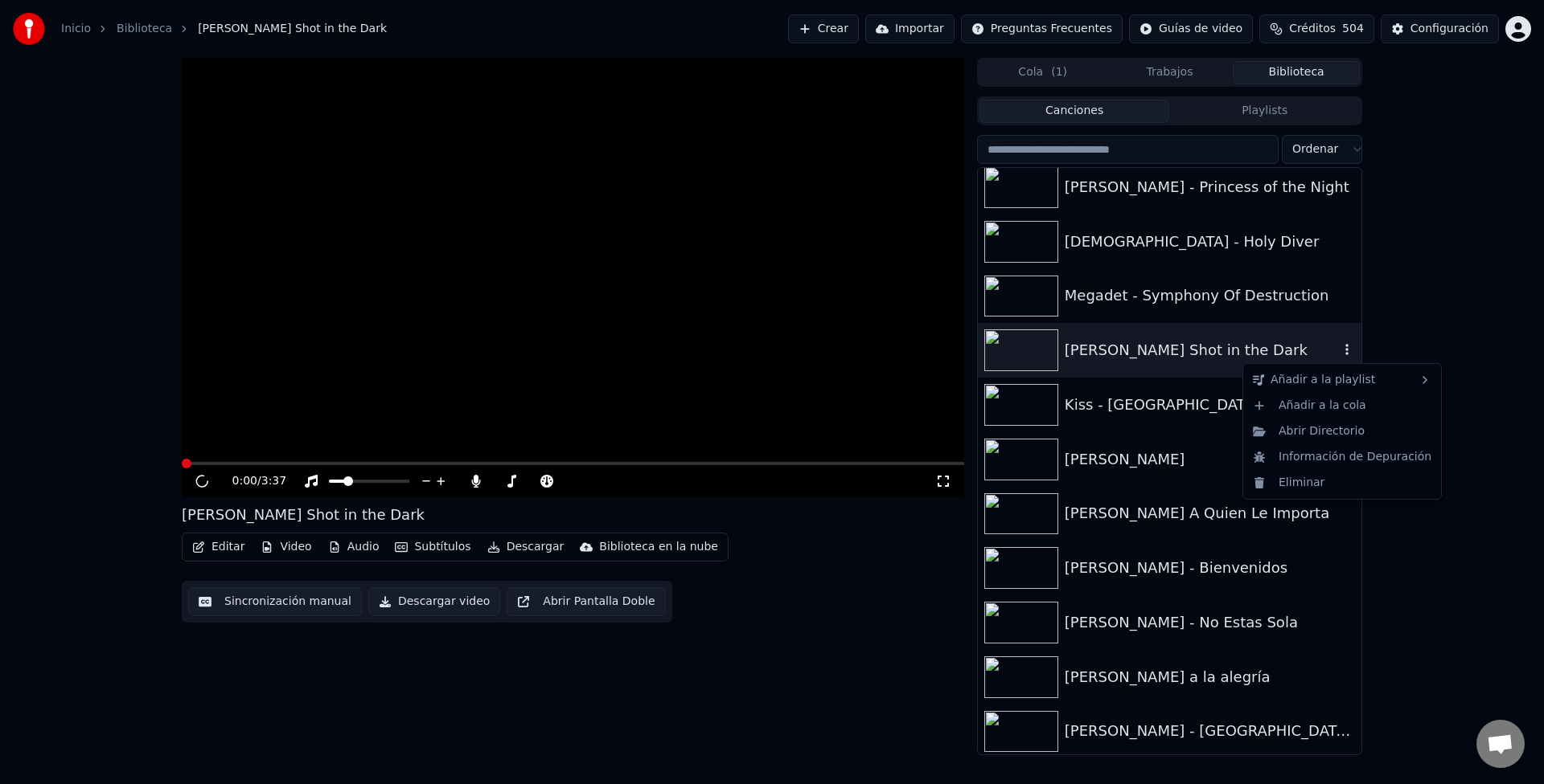
click at [1339, 352] on icon "button" at bounding box center [1346, 350] width 16 height 13
click at [1285, 426] on div "Abrir Directorio" at bounding box center [1342, 431] width 192 height 26
click at [238, 464] on span at bounding box center [573, 463] width 782 height 3
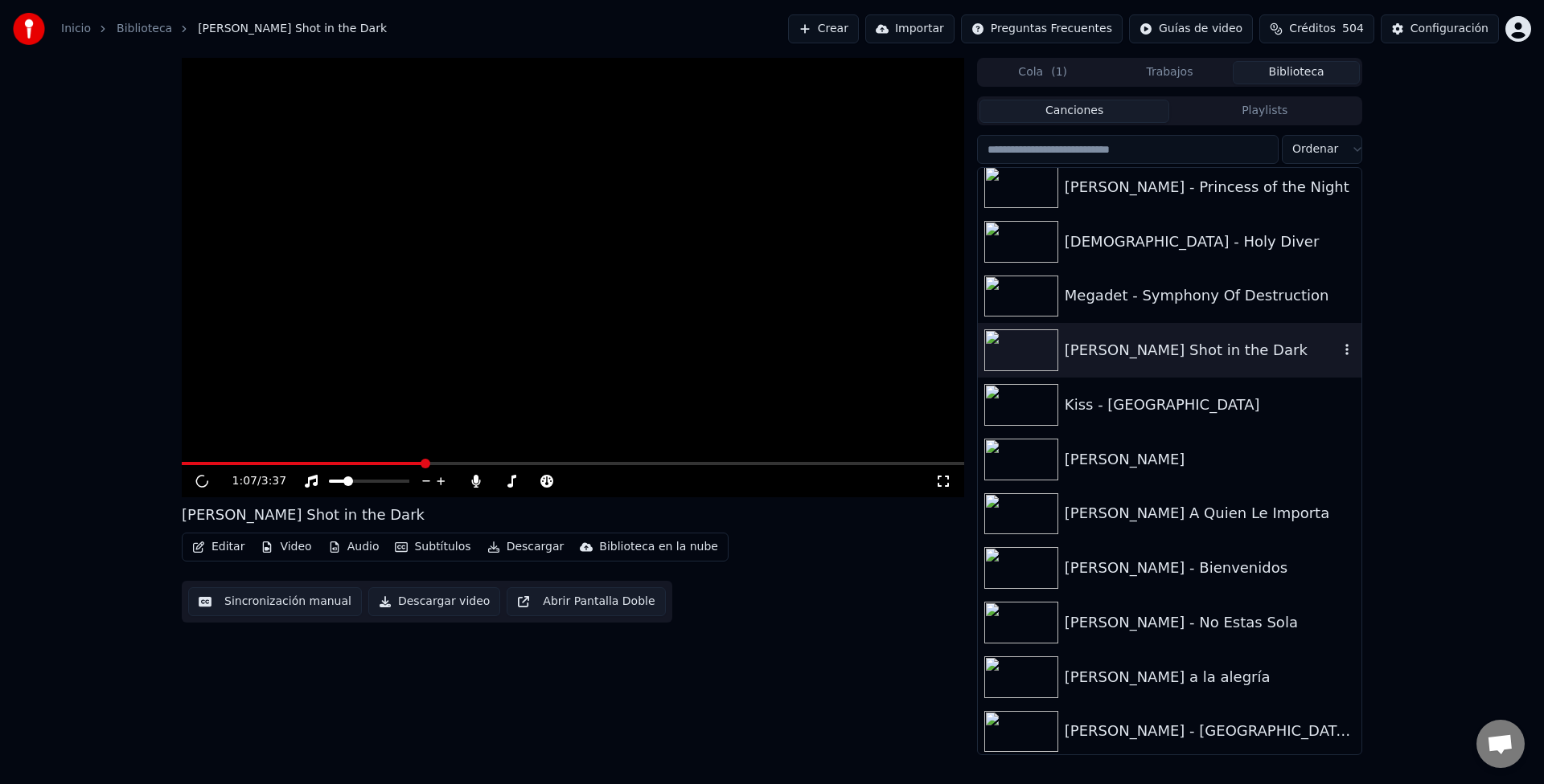
click at [430, 468] on span at bounding box center [426, 464] width 10 height 10
click at [807, 329] on video at bounding box center [573, 277] width 782 height 439
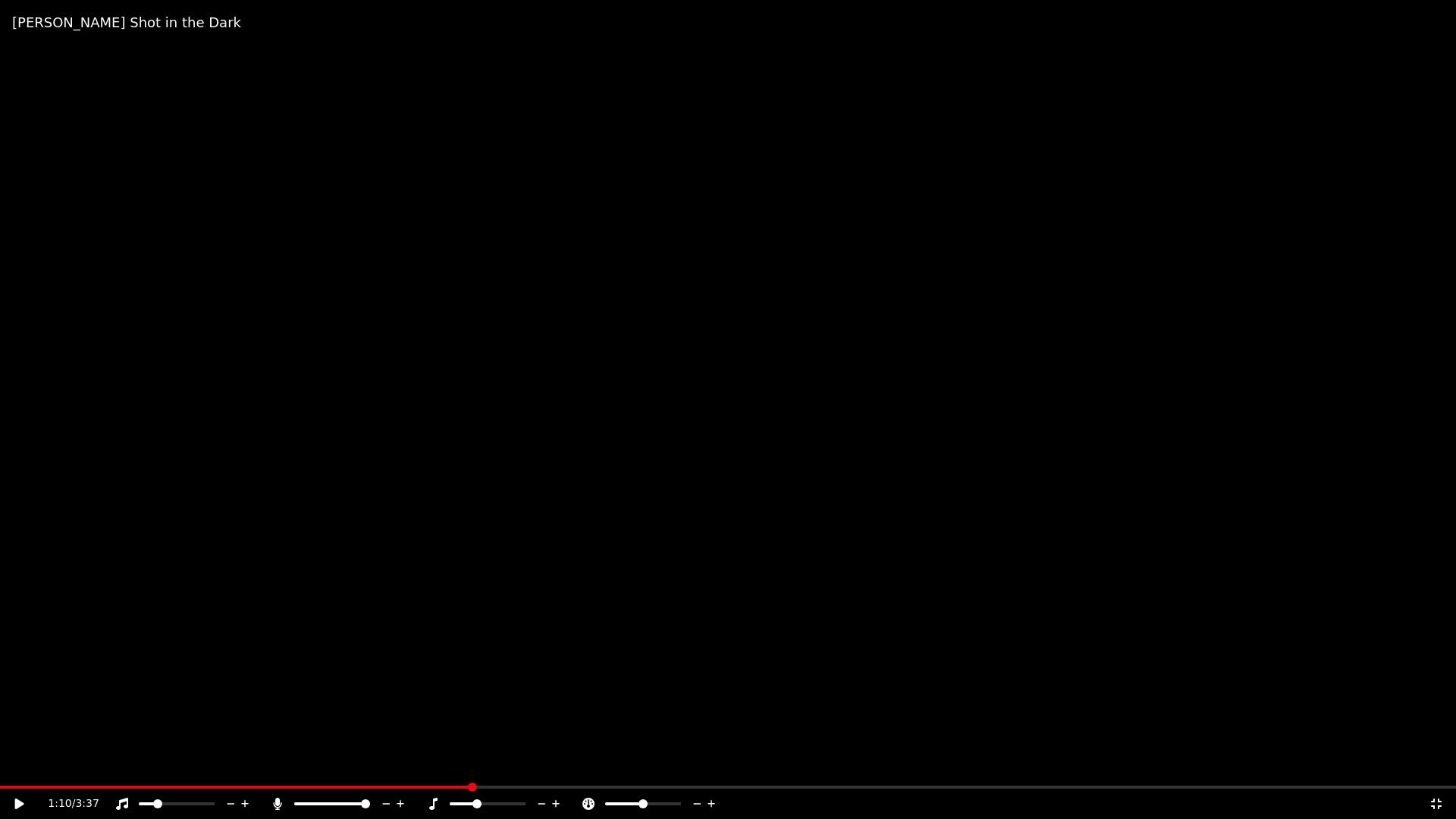
click at [762, 328] on video at bounding box center [728, 409] width 1456 height 819
click at [607, 409] on video at bounding box center [728, 409] width 1456 height 819
drag, startPoint x: 607, startPoint y: 409, endPoint x: 607, endPoint y: 389, distance: 20.0
click at [607, 409] on video at bounding box center [728, 409] width 1456 height 819
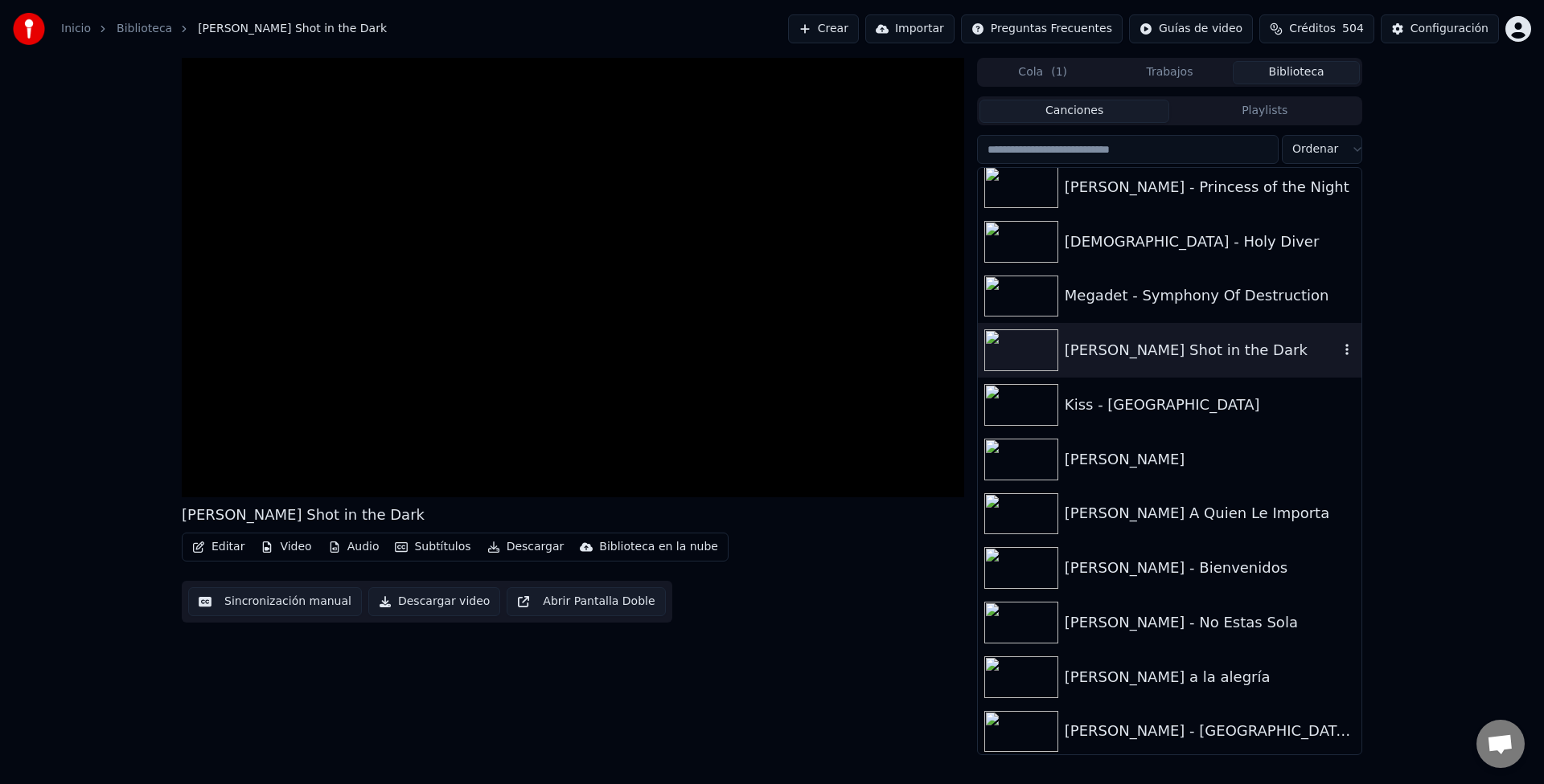
click at [1105, 344] on div "[PERSON_NAME] Shot in the Dark" at bounding box center [1202, 350] width 275 height 23
click at [1094, 402] on div "Kiss - [GEOGRAPHIC_DATA]" at bounding box center [1202, 405] width 275 height 23
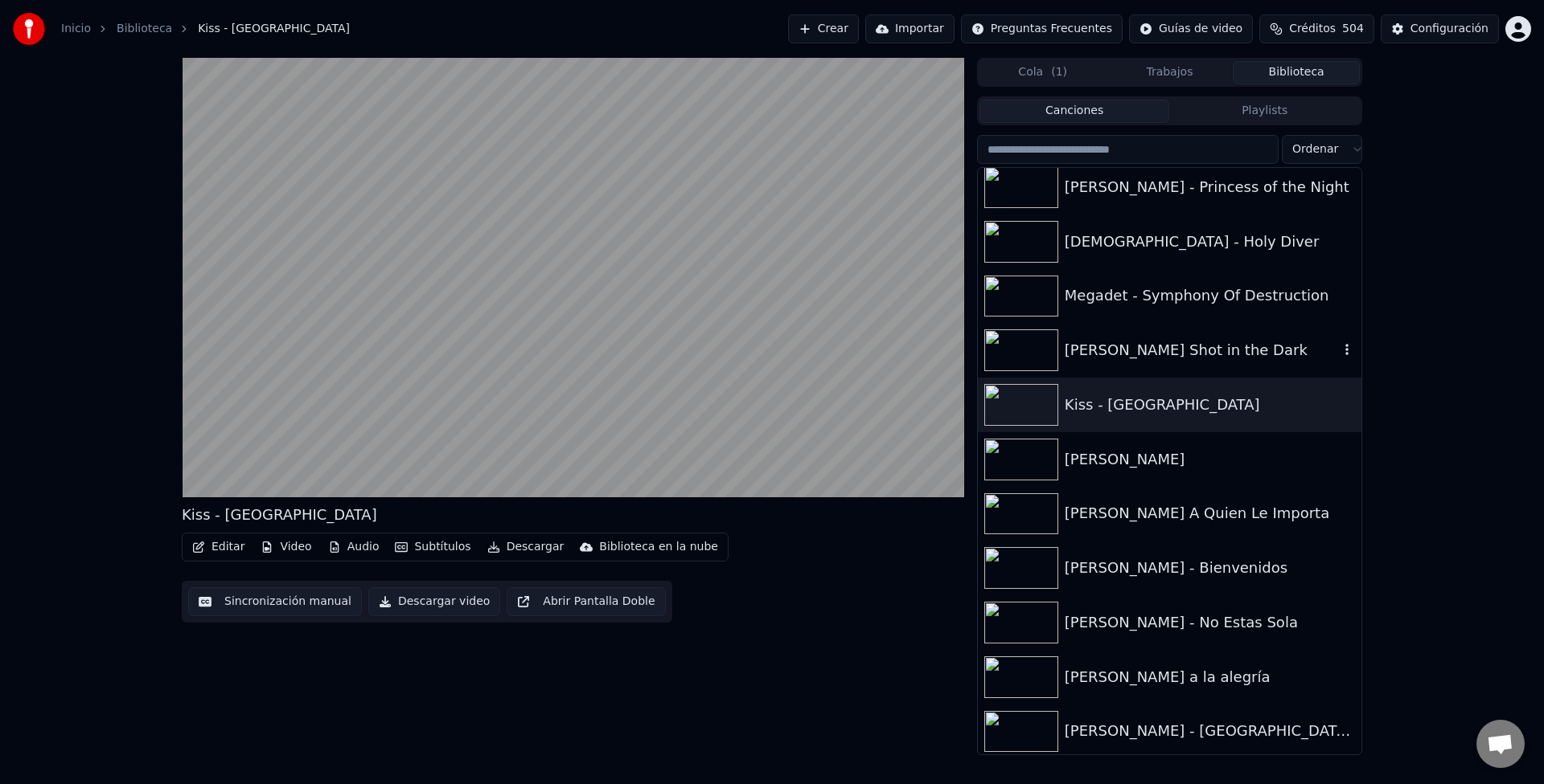
click at [1139, 334] on div "[PERSON_NAME] Shot in the Dark" at bounding box center [1170, 350] width 383 height 54
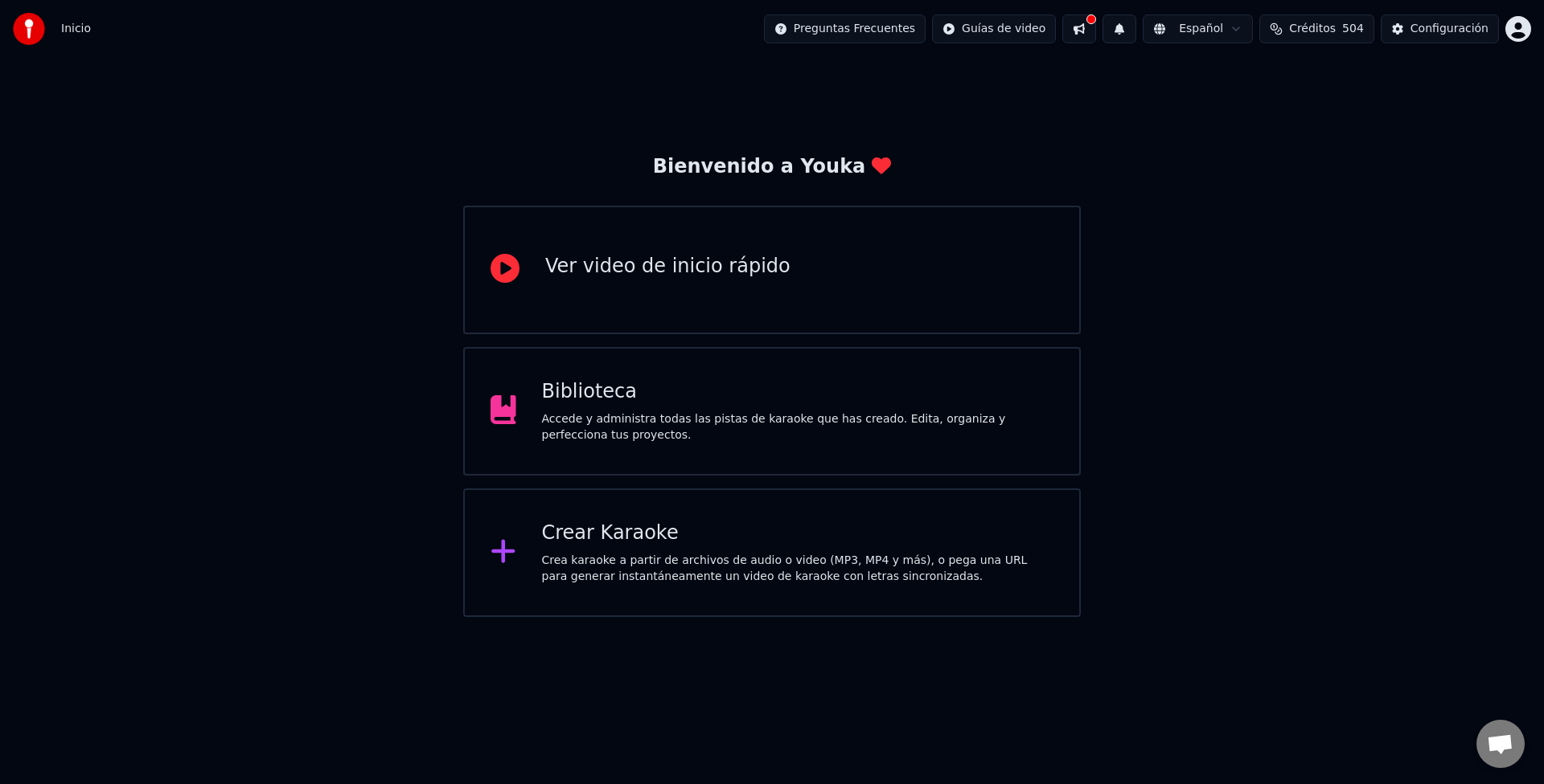
click at [736, 399] on div "Biblioteca" at bounding box center [798, 392] width 512 height 26
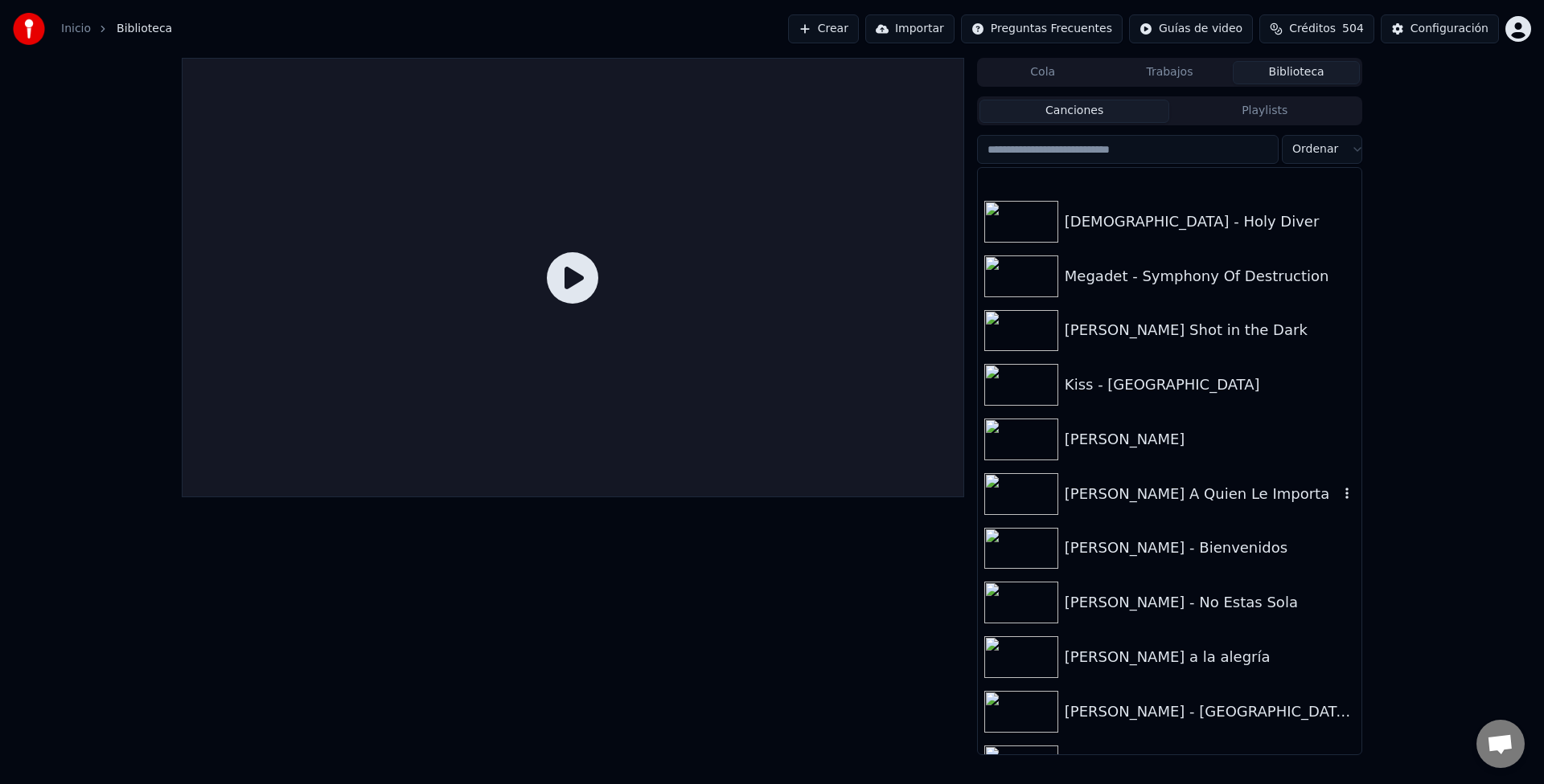
scroll to position [2169, 0]
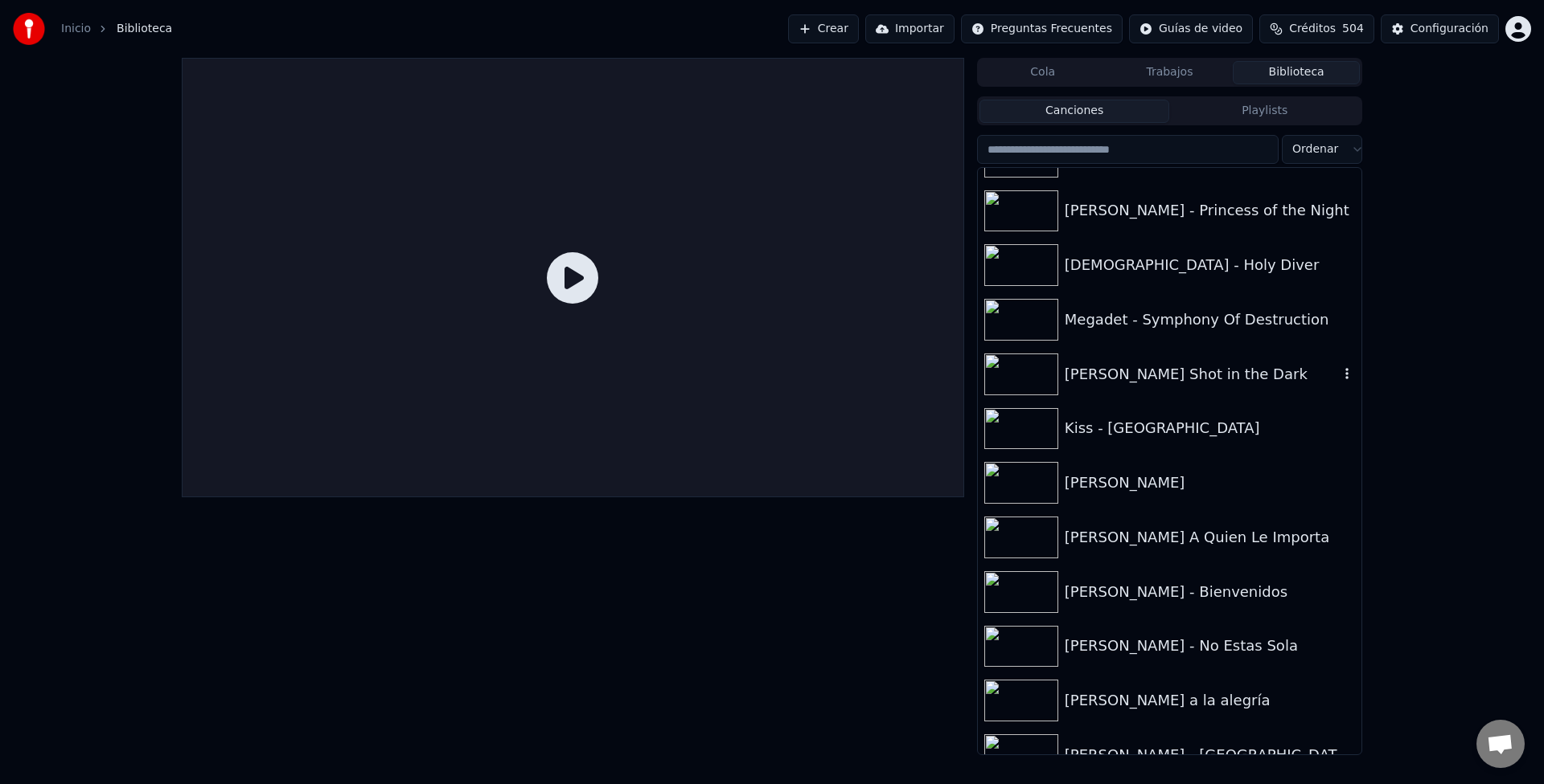
click at [1178, 363] on div "[PERSON_NAME] Shot in the Dark" at bounding box center [1202, 374] width 275 height 23
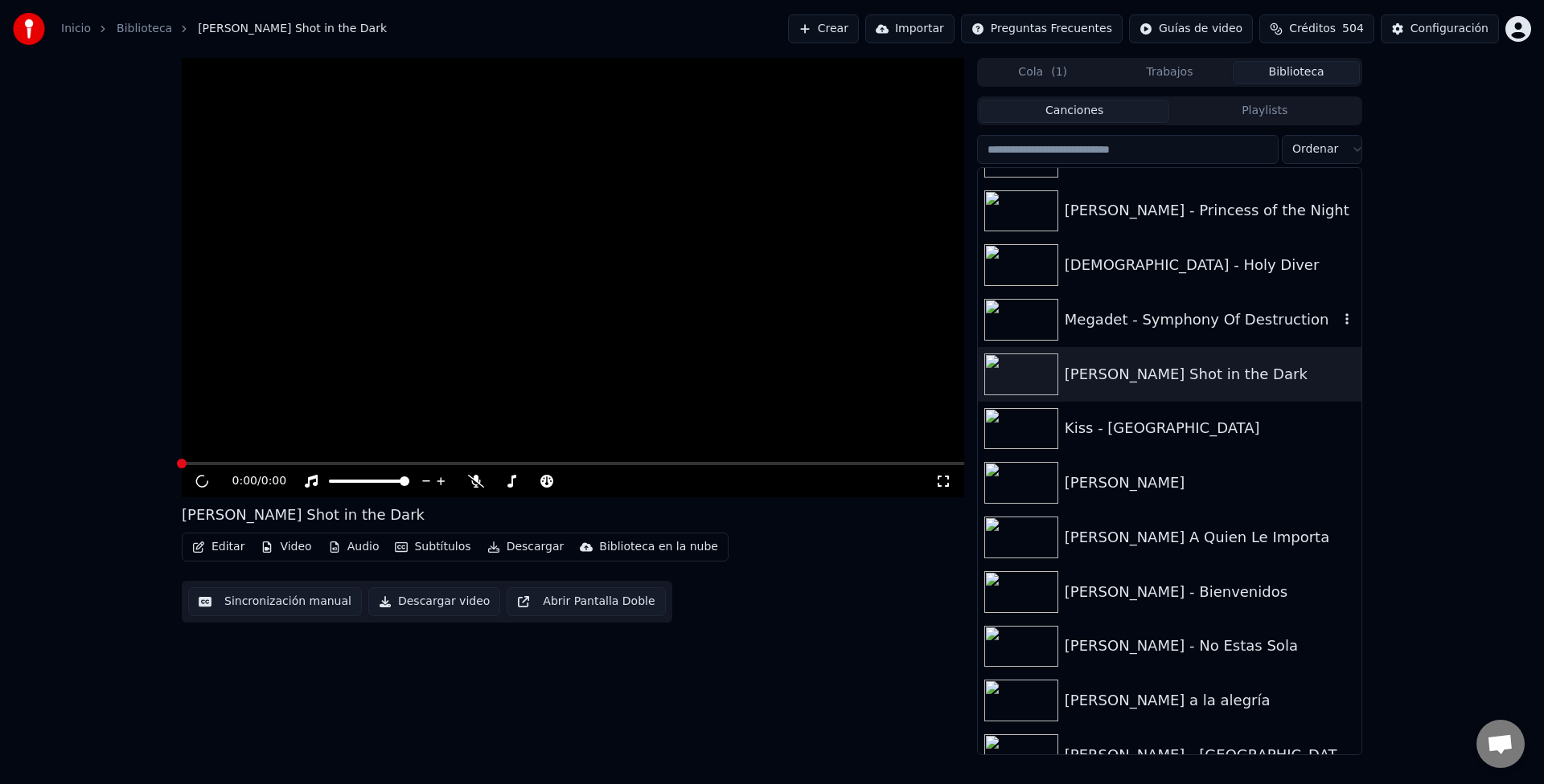
click at [1123, 329] on div "Megadet - Symphony Of Destruction" at bounding box center [1202, 320] width 275 height 23
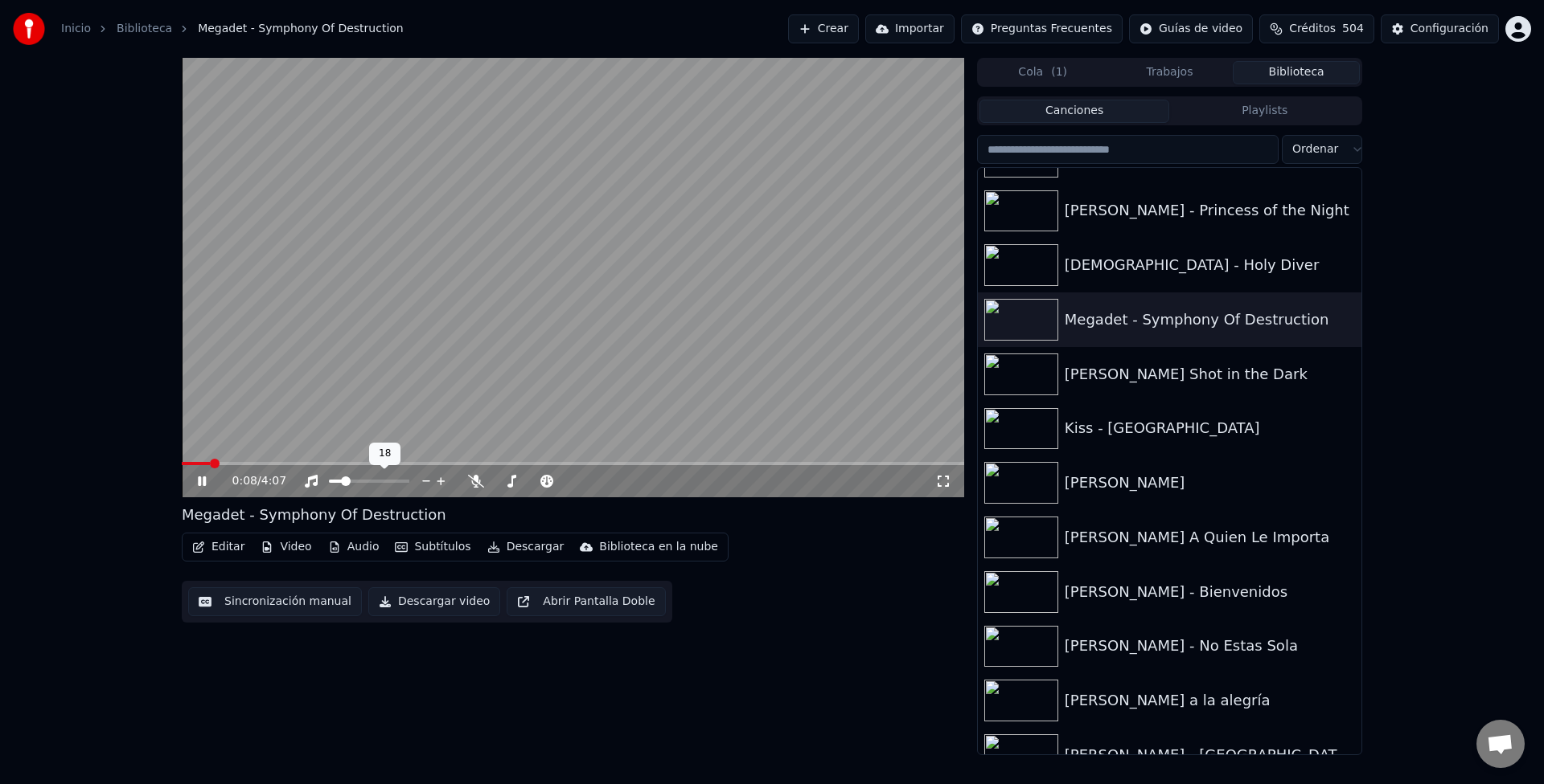
click at [344, 483] on span at bounding box center [336, 481] width 15 height 3
click at [942, 486] on icon at bounding box center [943, 481] width 16 height 13
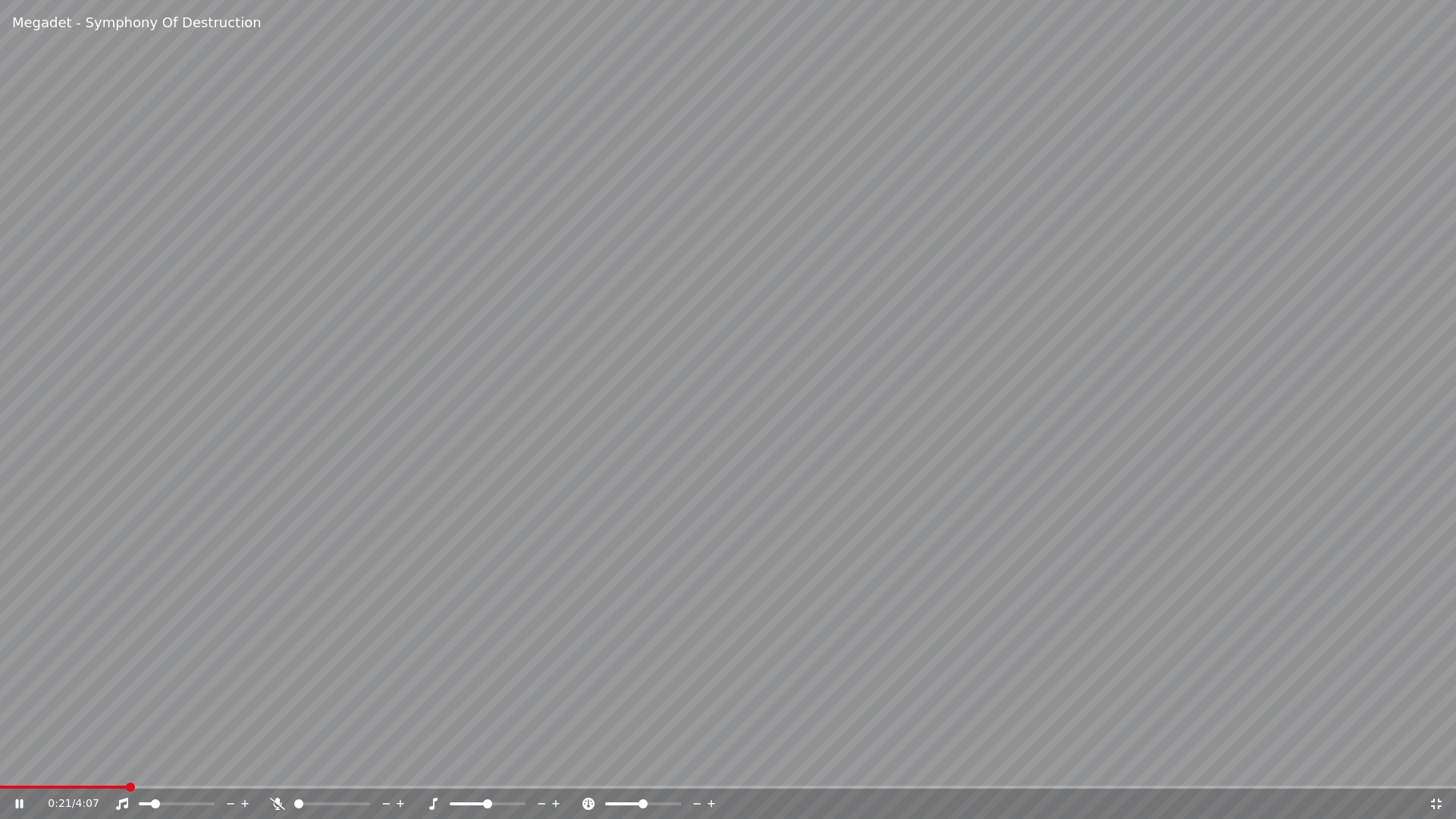
click at [848, 533] on video at bounding box center [728, 409] width 1456 height 819
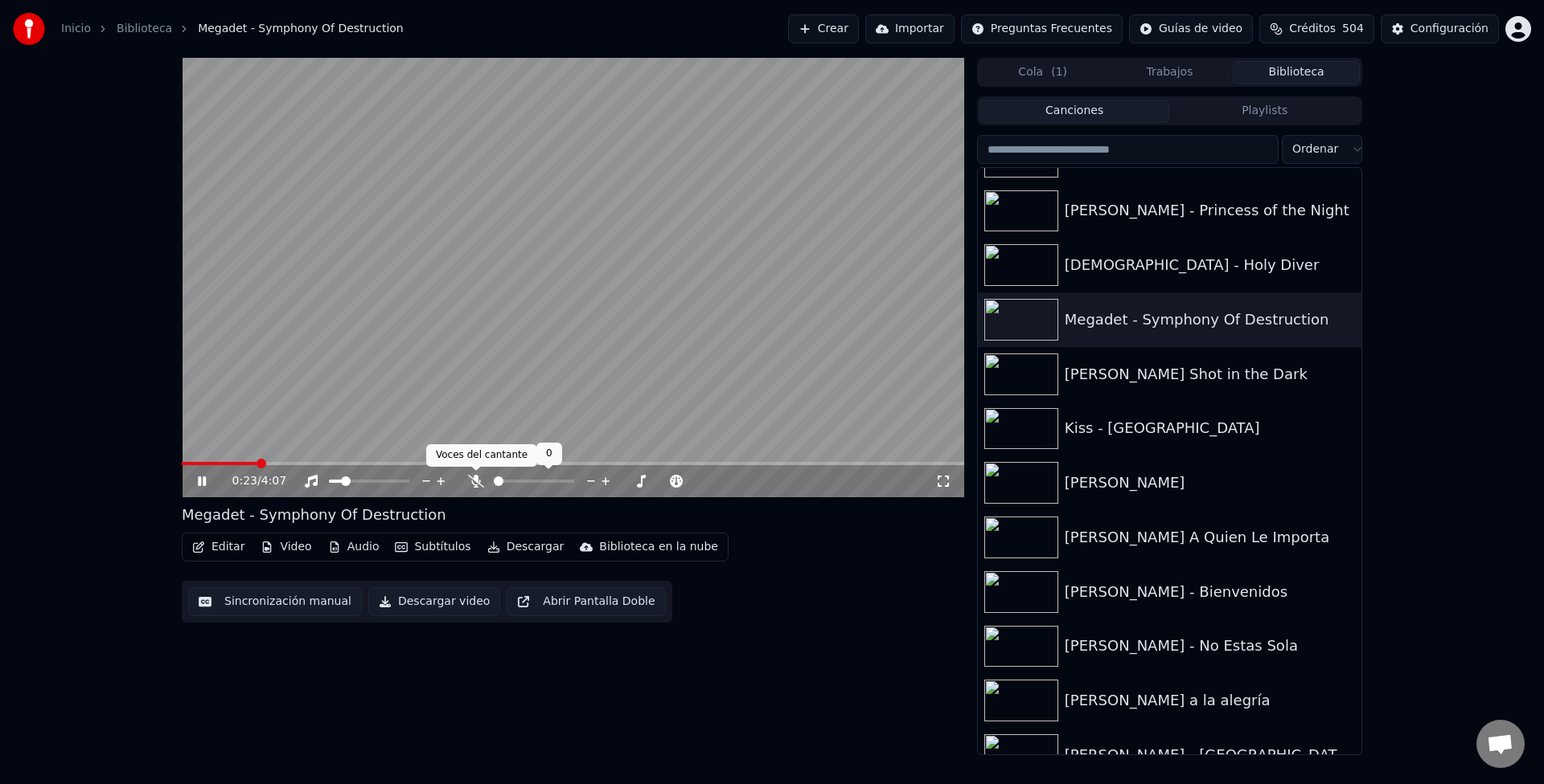
click at [468, 481] on icon at bounding box center [476, 481] width 16 height 13
click at [216, 461] on video at bounding box center [573, 277] width 782 height 439
click at [608, 367] on video at bounding box center [573, 277] width 782 height 439
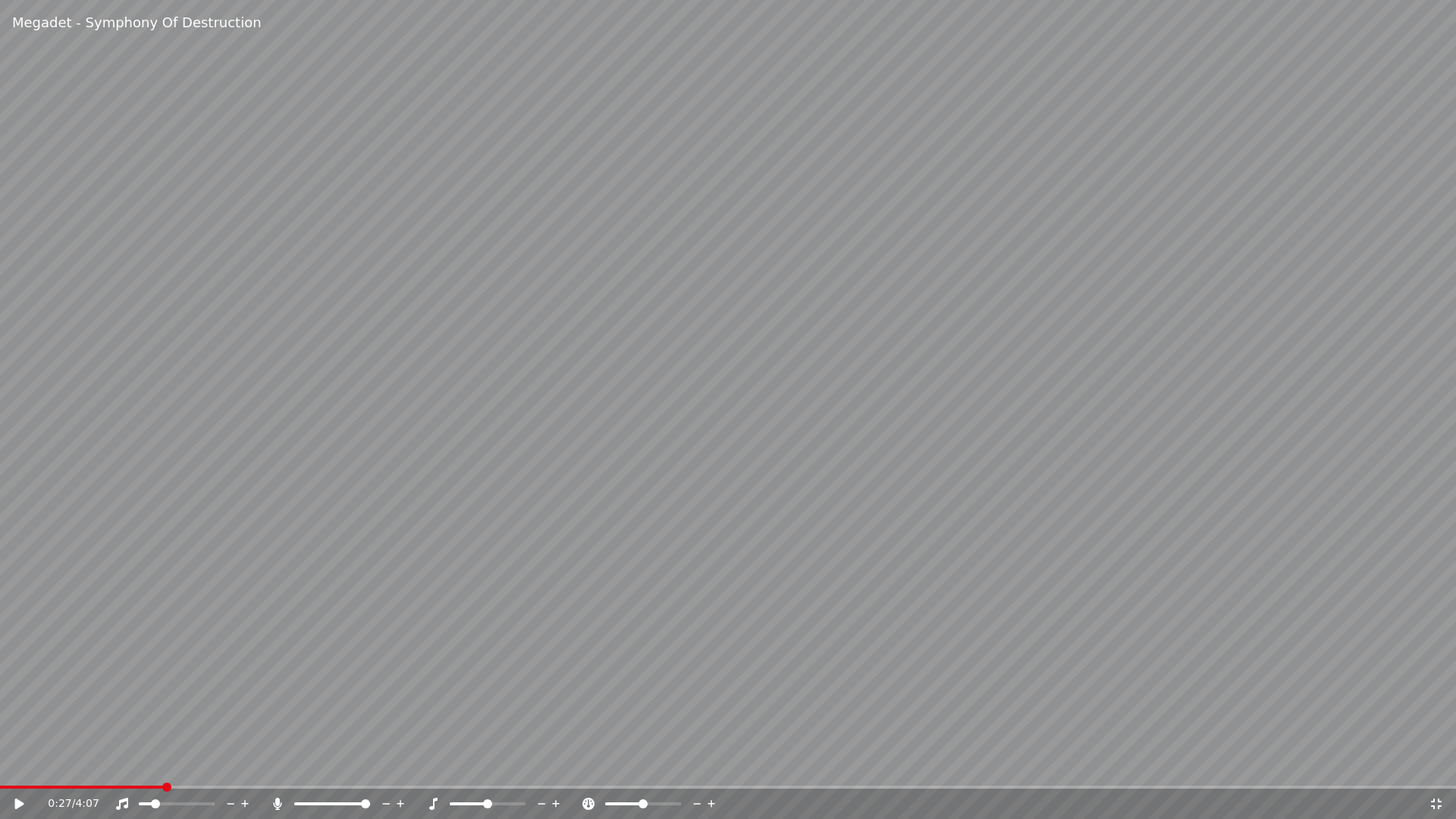
click at [63, 740] on video at bounding box center [728, 409] width 1456 height 819
click at [61, 740] on span at bounding box center [83, 786] width 166 height 3
click at [81, 740] on span at bounding box center [728, 786] width 1456 height 3
click at [894, 740] on div "2:28 / 4:07" at bounding box center [728, 803] width 1456 height 31
click at [964, 740] on span at bounding box center [728, 786] width 1456 height 3
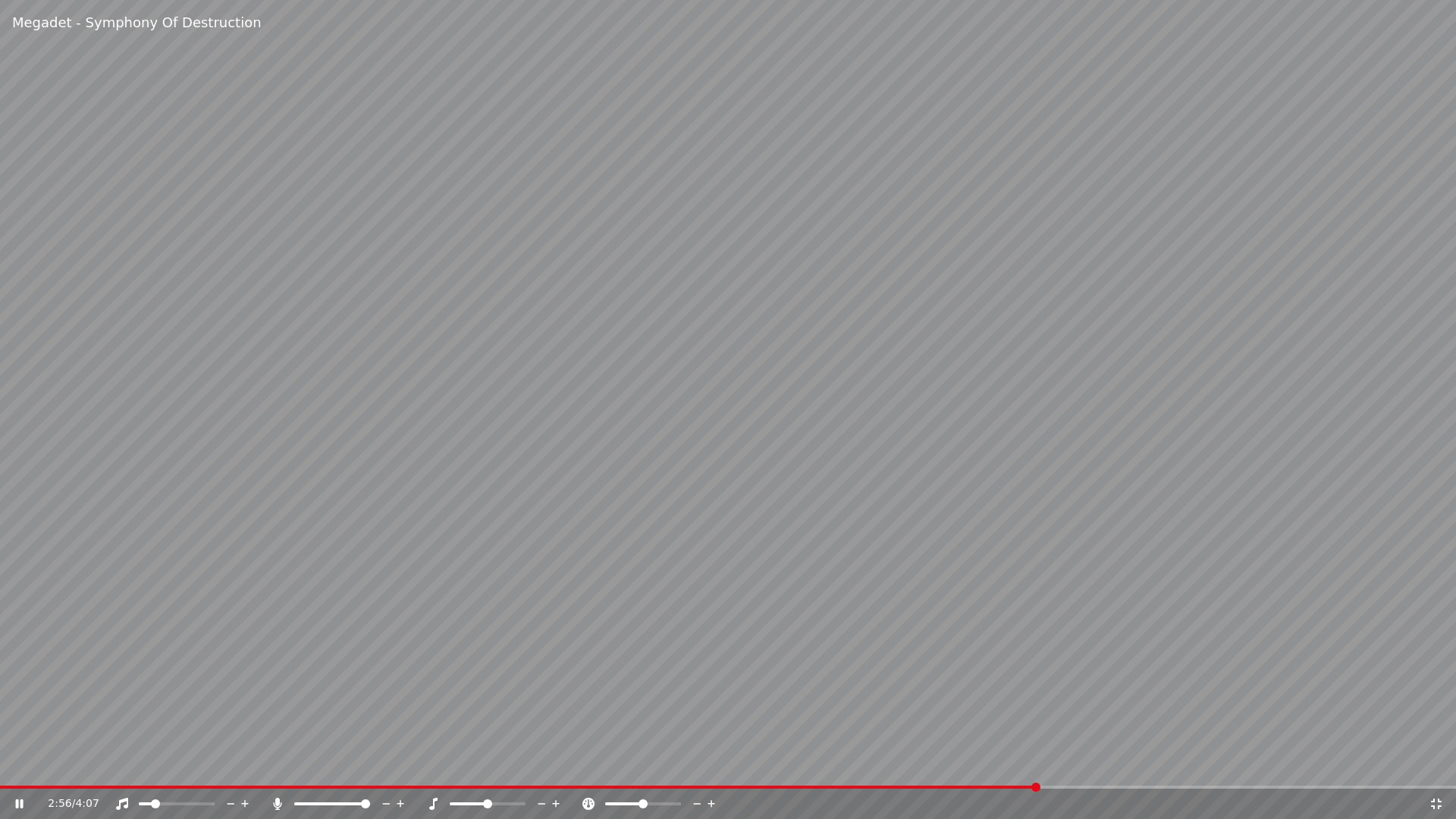
click at [1038, 740] on span at bounding box center [728, 786] width 1456 height 3
click at [1010, 740] on div "2:58 / 4:07" at bounding box center [728, 803] width 1456 height 31
click at [1012, 740] on span at bounding box center [528, 786] width 1057 height 3
click at [826, 576] on video at bounding box center [728, 409] width 1456 height 819
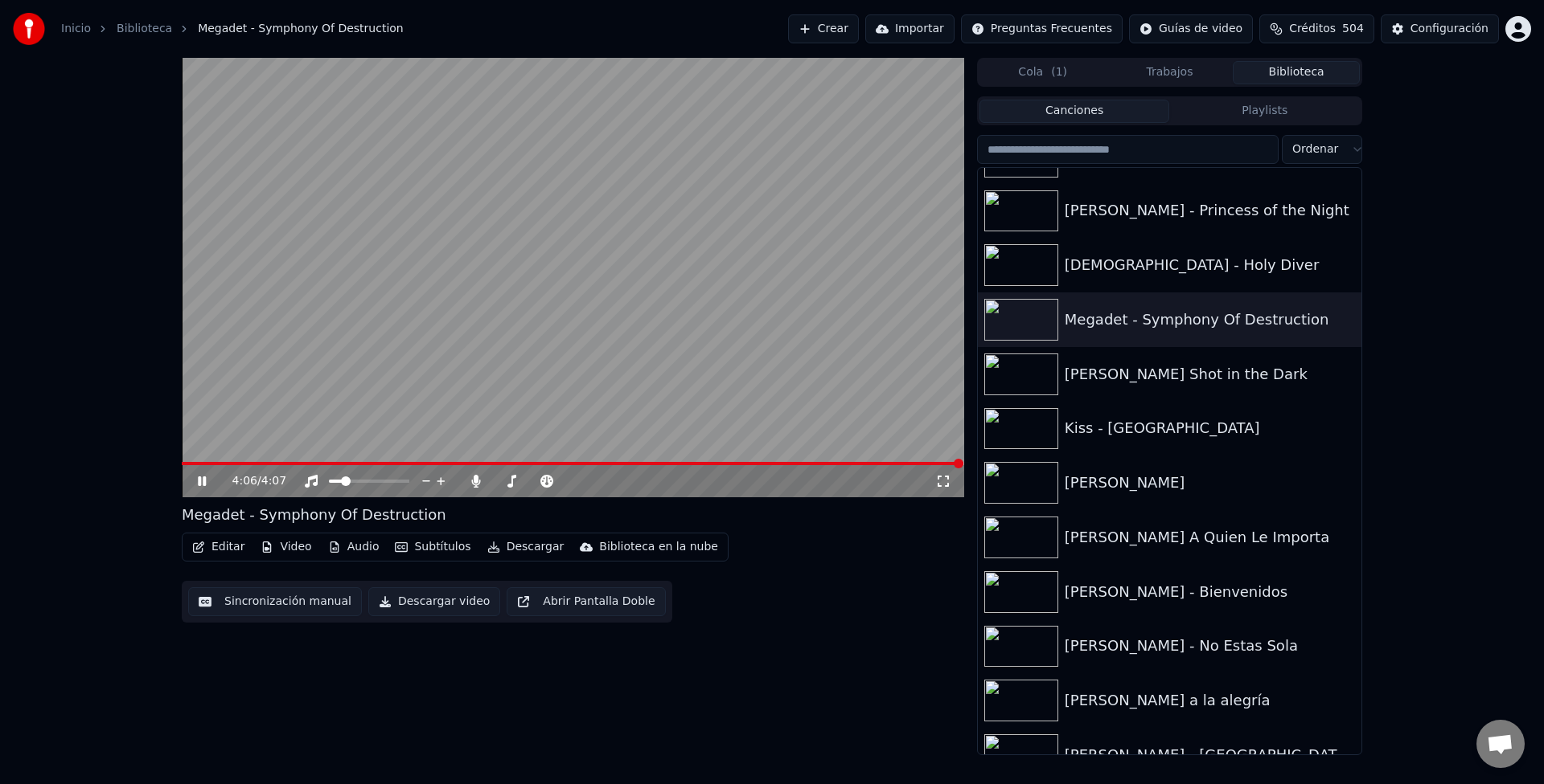
click at [599, 313] on video at bounding box center [573, 277] width 782 height 439
click at [530, 542] on button "Descargar" at bounding box center [526, 547] width 90 height 23
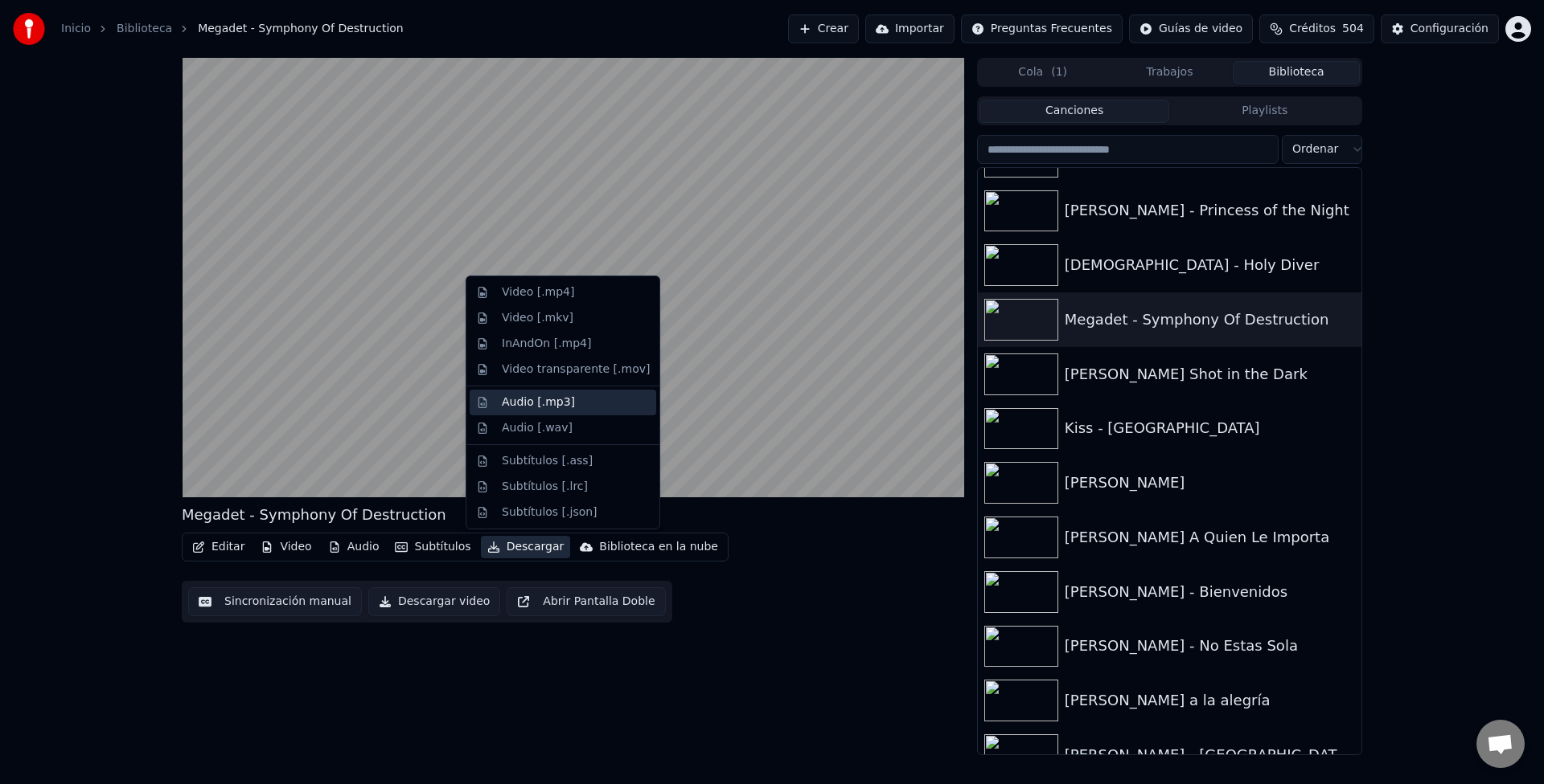
click at [546, 399] on div "Audio [.mp3]" at bounding box center [538, 403] width 73 height 16
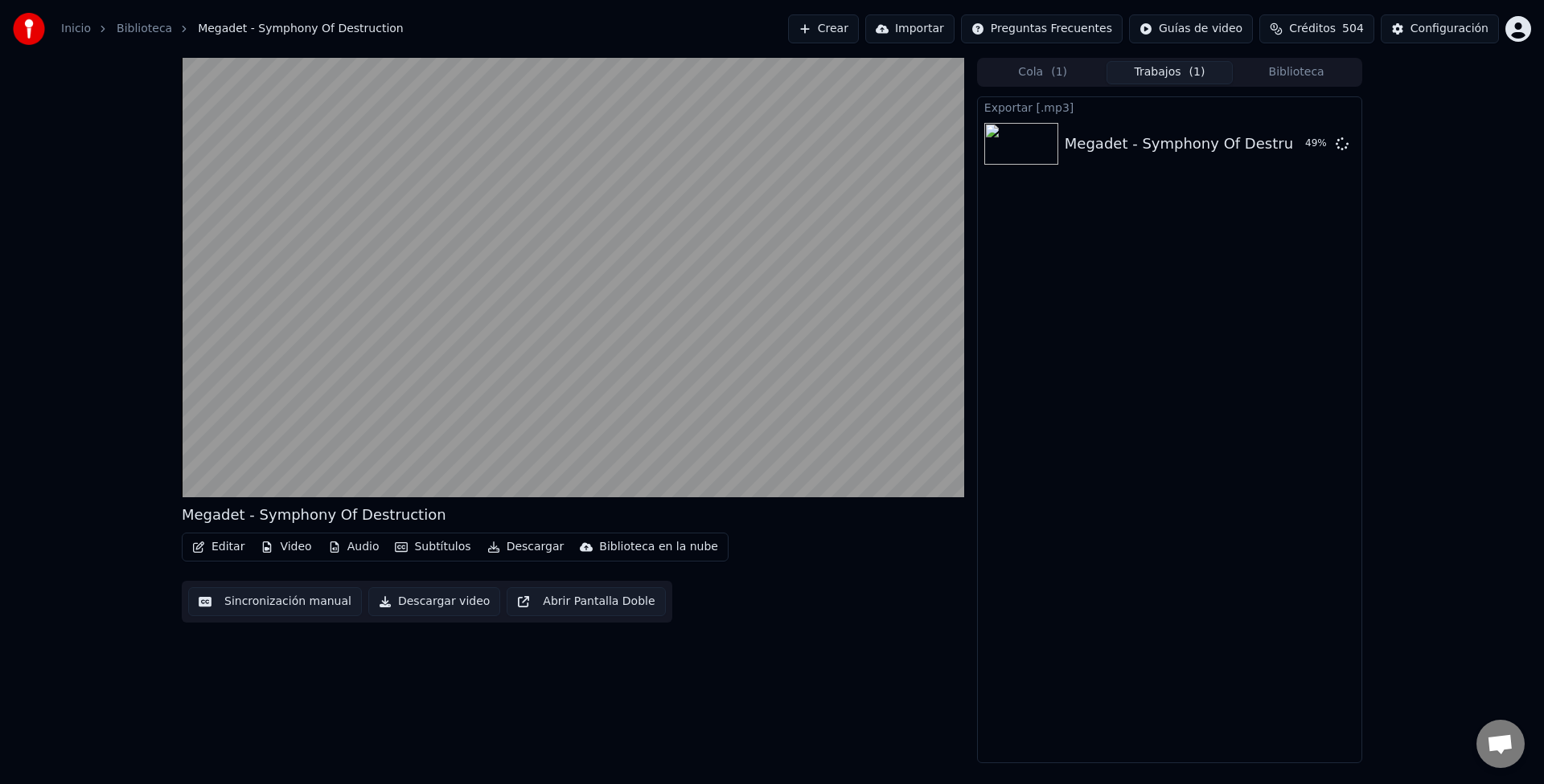
click at [1306, 77] on button "Biblioteca" at bounding box center [1296, 73] width 127 height 24
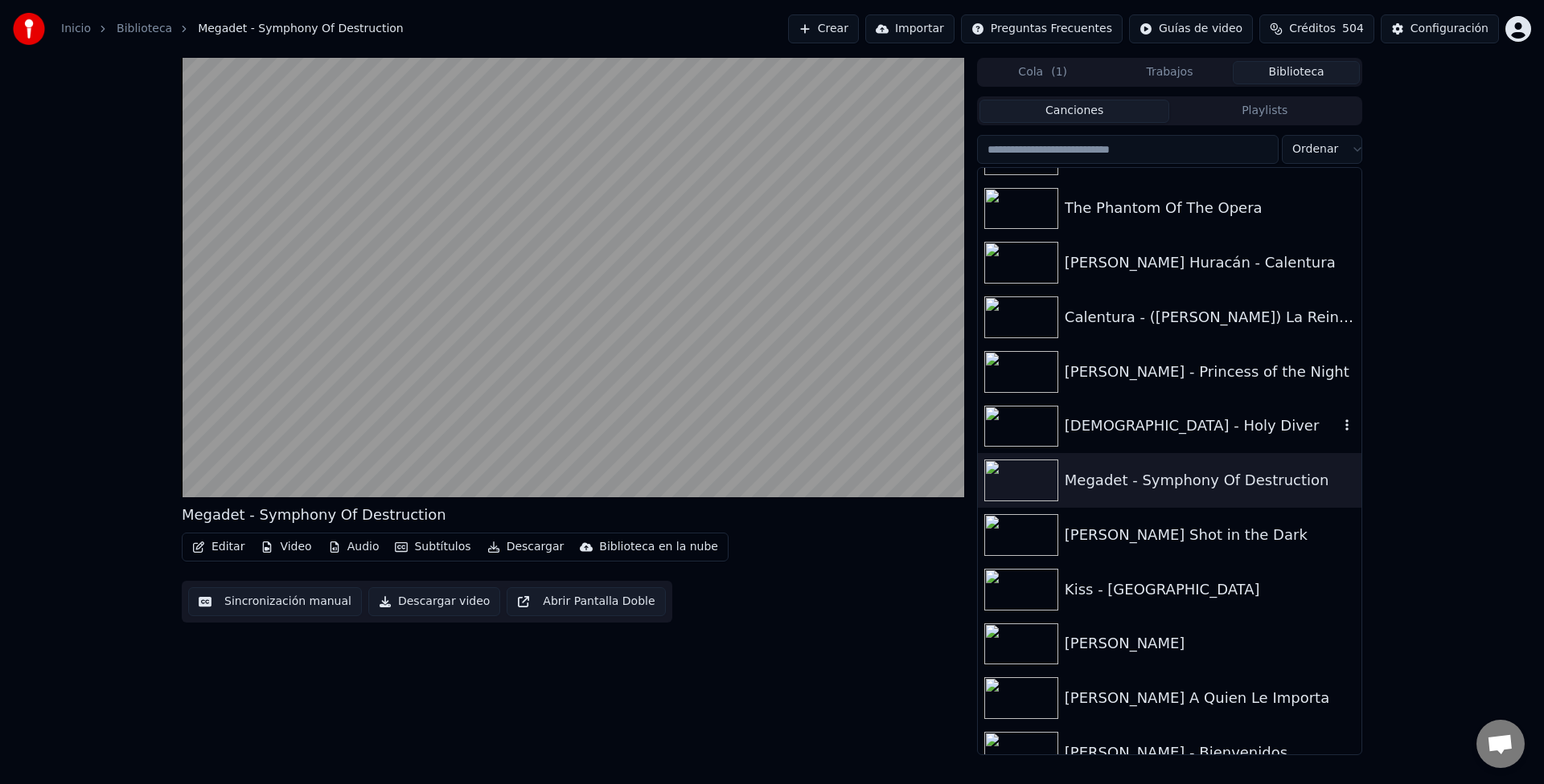
scroll to position [2009, 0]
click at [1135, 529] on div "[PERSON_NAME] Shot in the Dark" at bounding box center [1202, 534] width 275 height 23
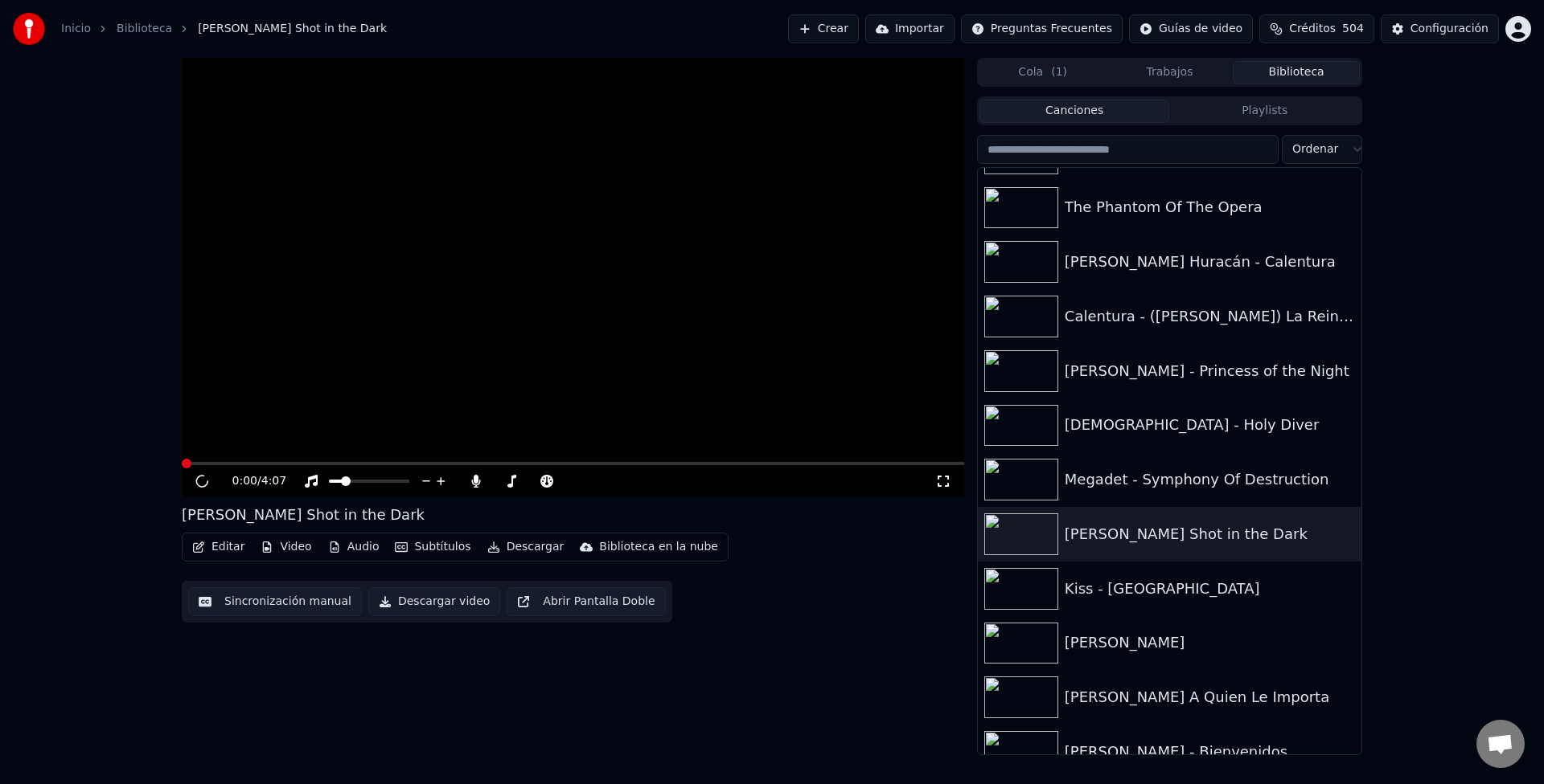
click at [503, 543] on button "Descargar" at bounding box center [526, 547] width 90 height 23
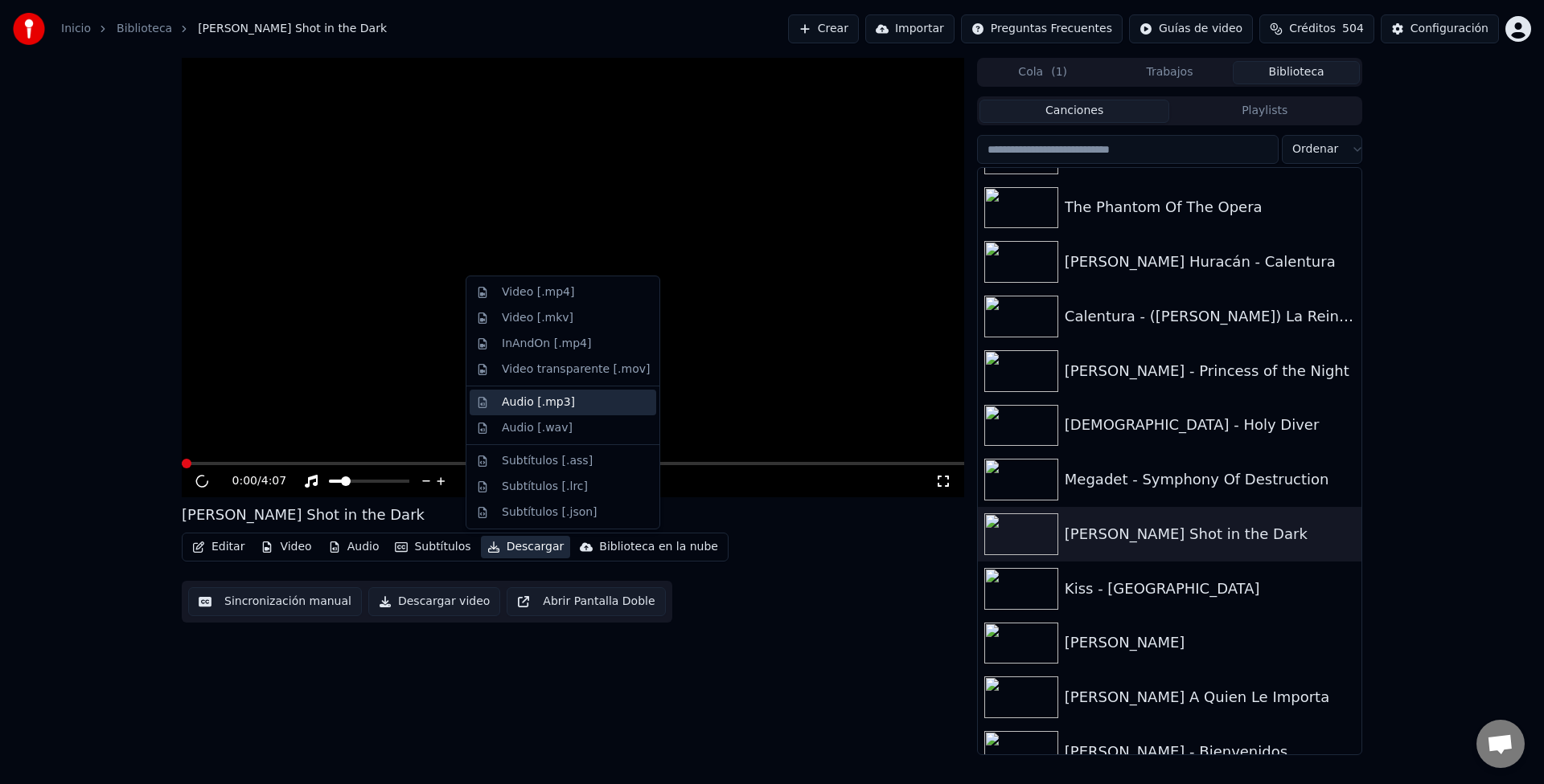
click at [545, 398] on div "Audio [.mp3]" at bounding box center [538, 403] width 73 height 16
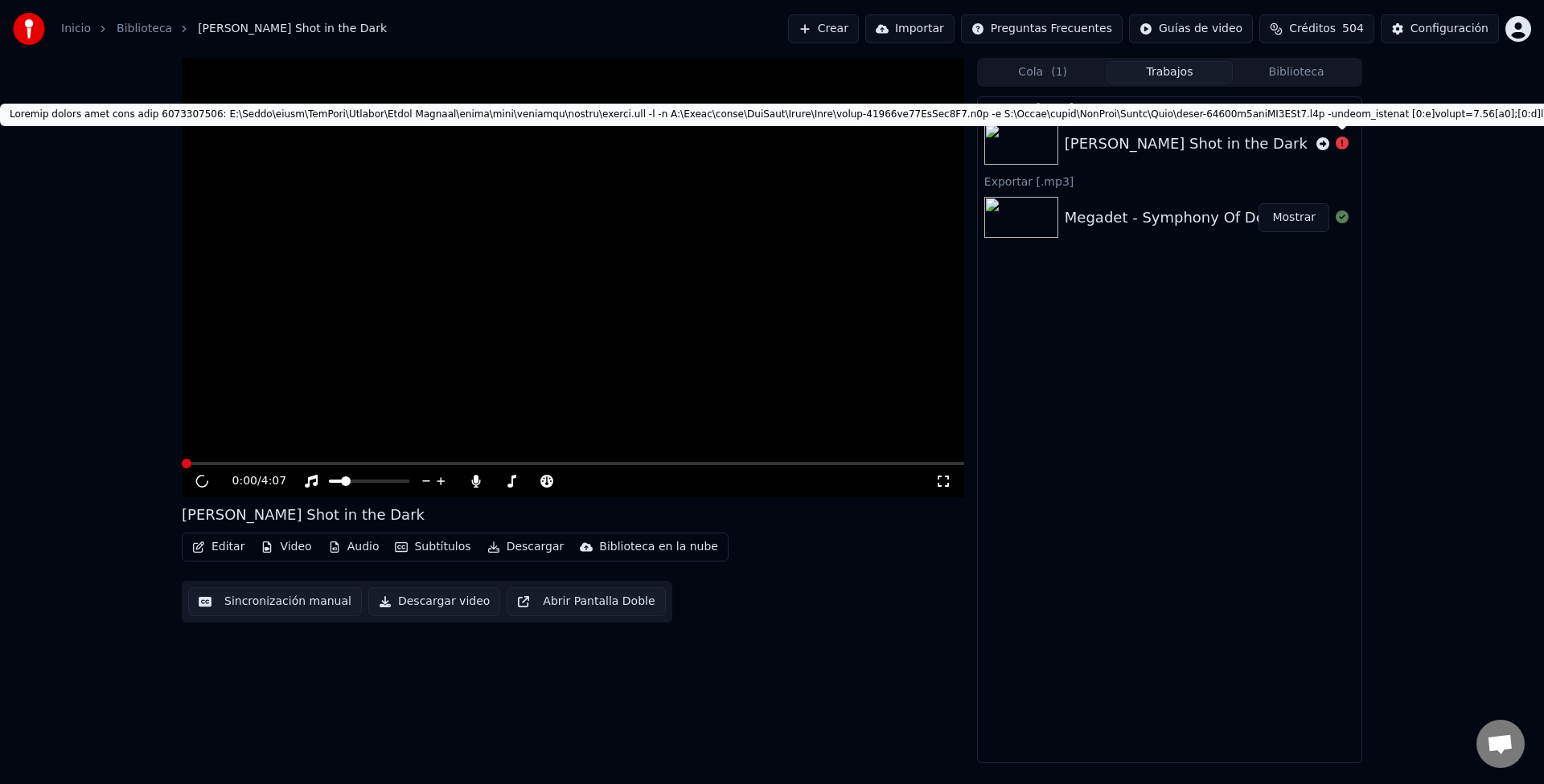
click at [1335, 150] on div at bounding box center [1332, 144] width 33 height 20
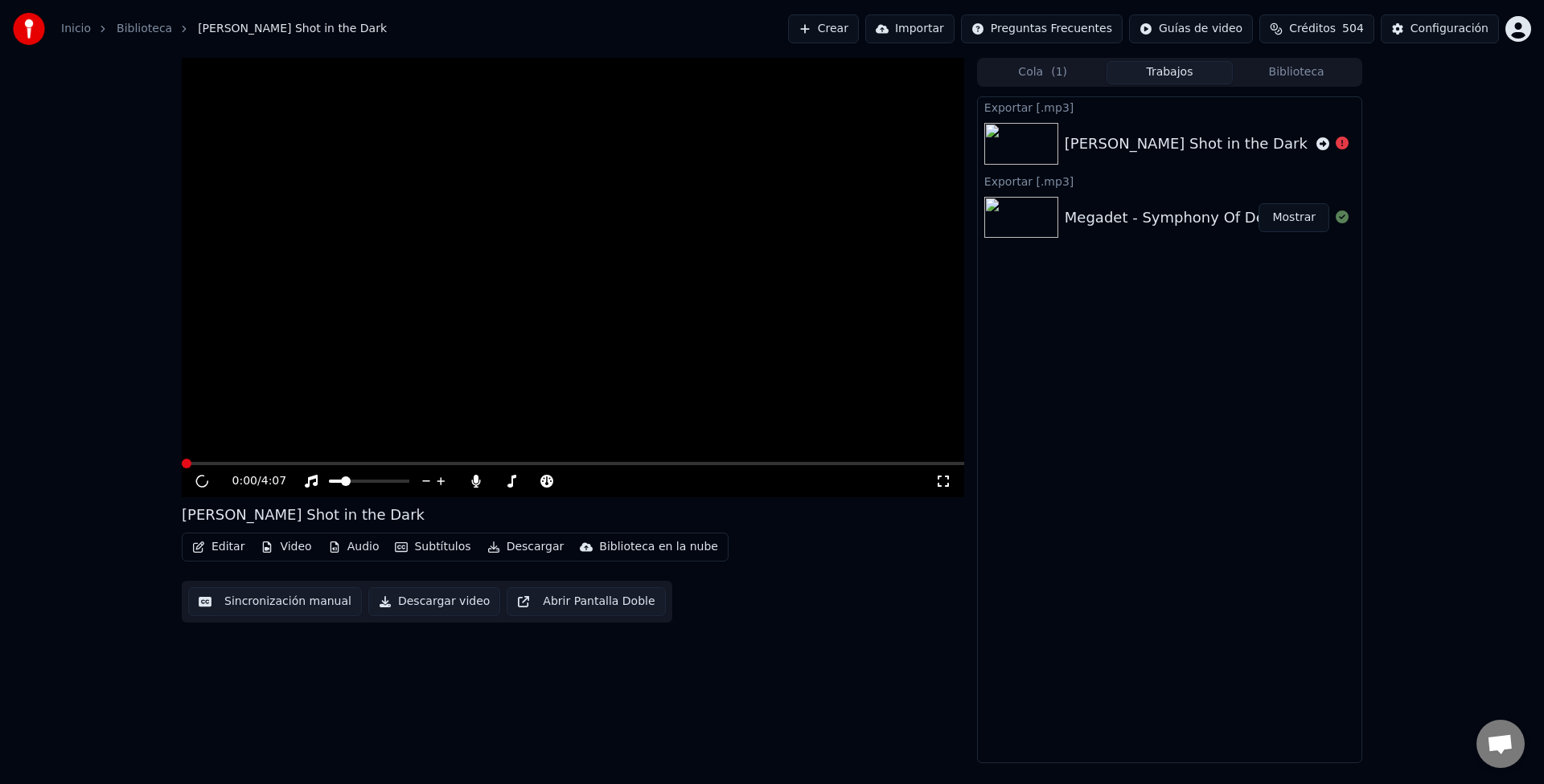
drag, startPoint x: 1067, startPoint y: 138, endPoint x: 1073, endPoint y: 145, distance: 9.2
click at [1067, 140] on div "[PERSON_NAME] Shot in the Dark" at bounding box center [1186, 143] width 243 height 23
click at [1320, 142] on icon at bounding box center [1322, 143] width 13 height 13
click at [1131, 150] on div "[PERSON_NAME] Shot in the Dark" at bounding box center [1186, 143] width 243 height 23
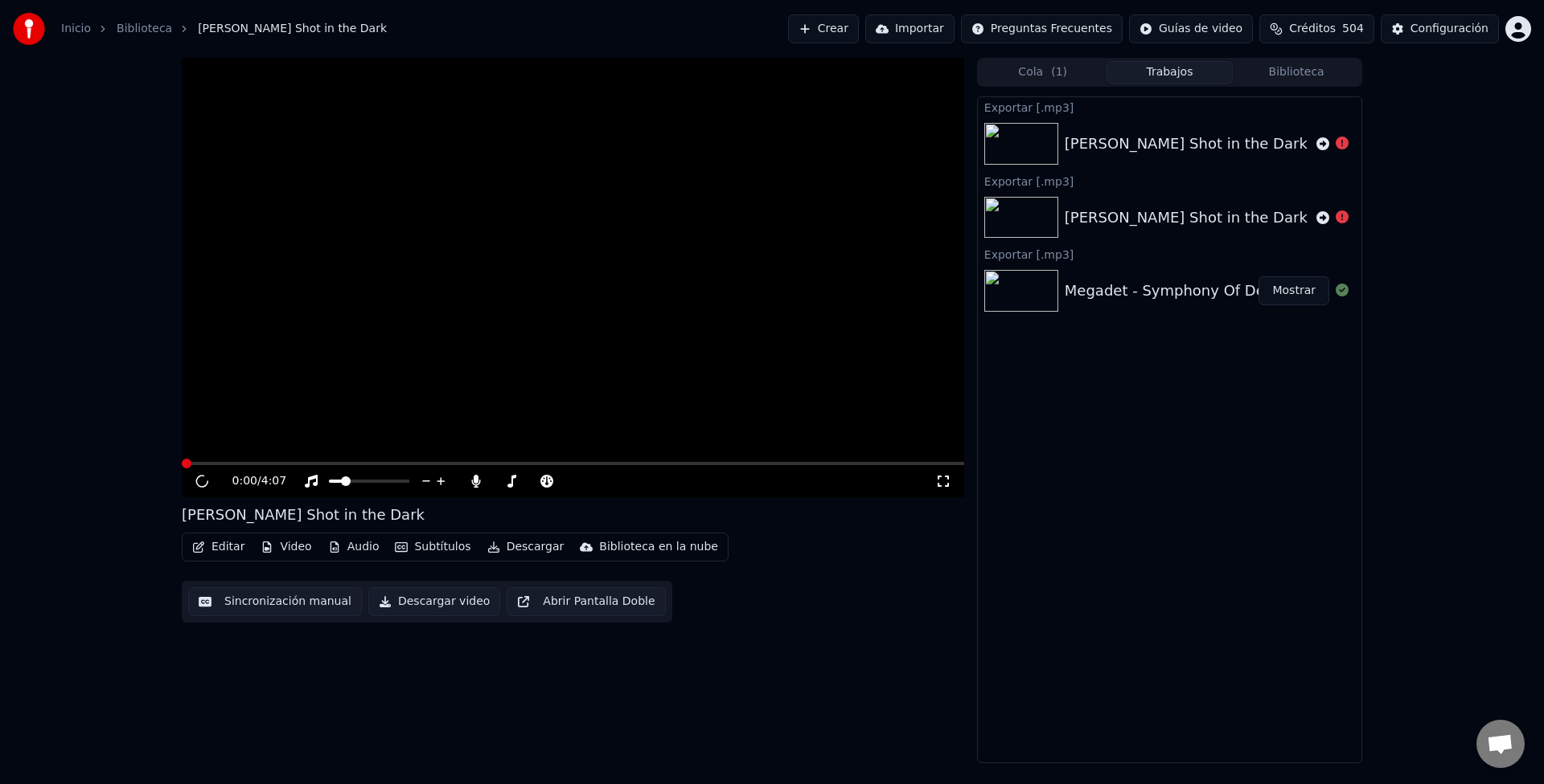
click at [217, 548] on button "Editar" at bounding box center [218, 547] width 65 height 23
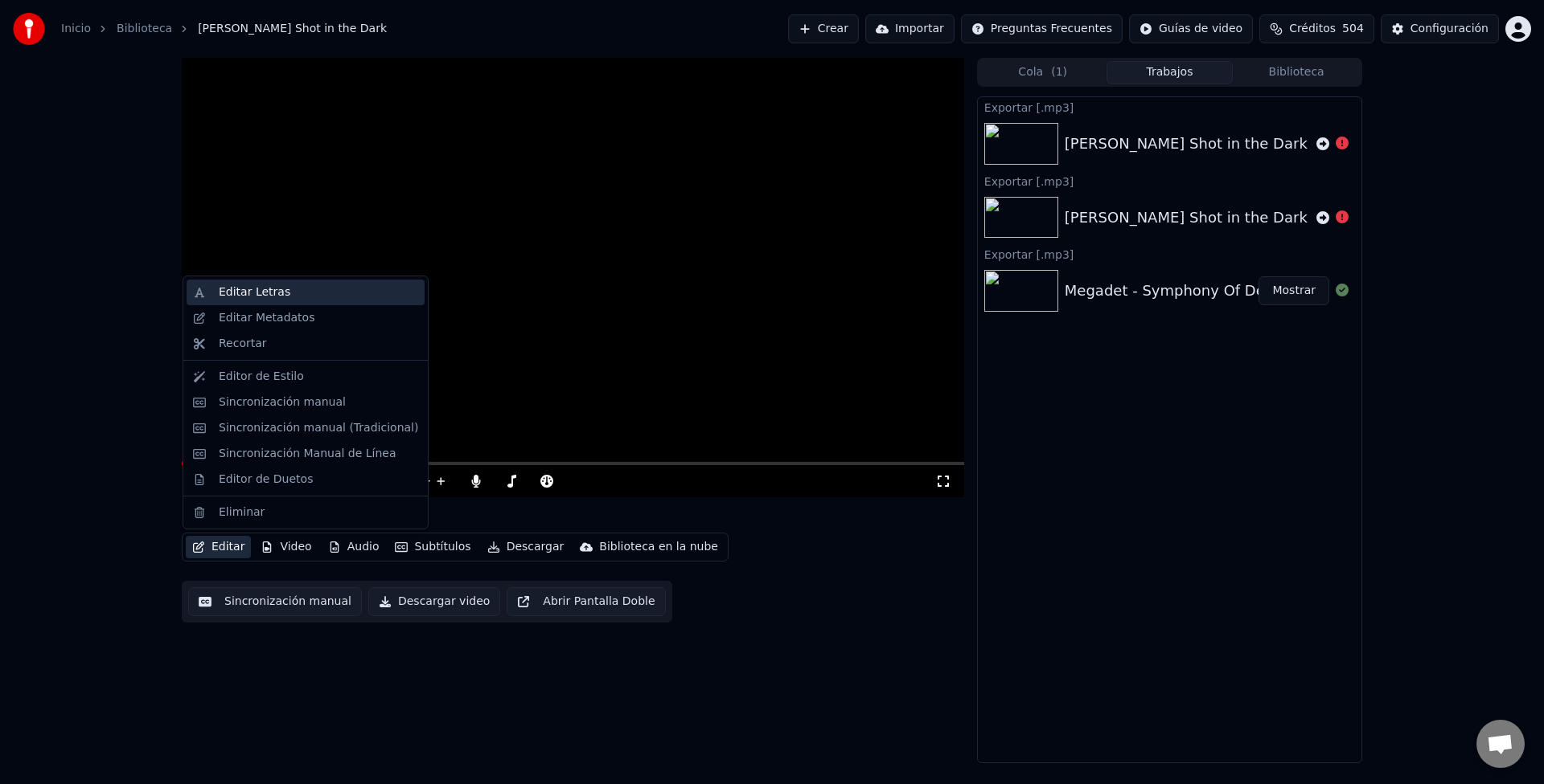
click at [241, 295] on div "Editar Letras" at bounding box center [254, 292] width 71 height 16
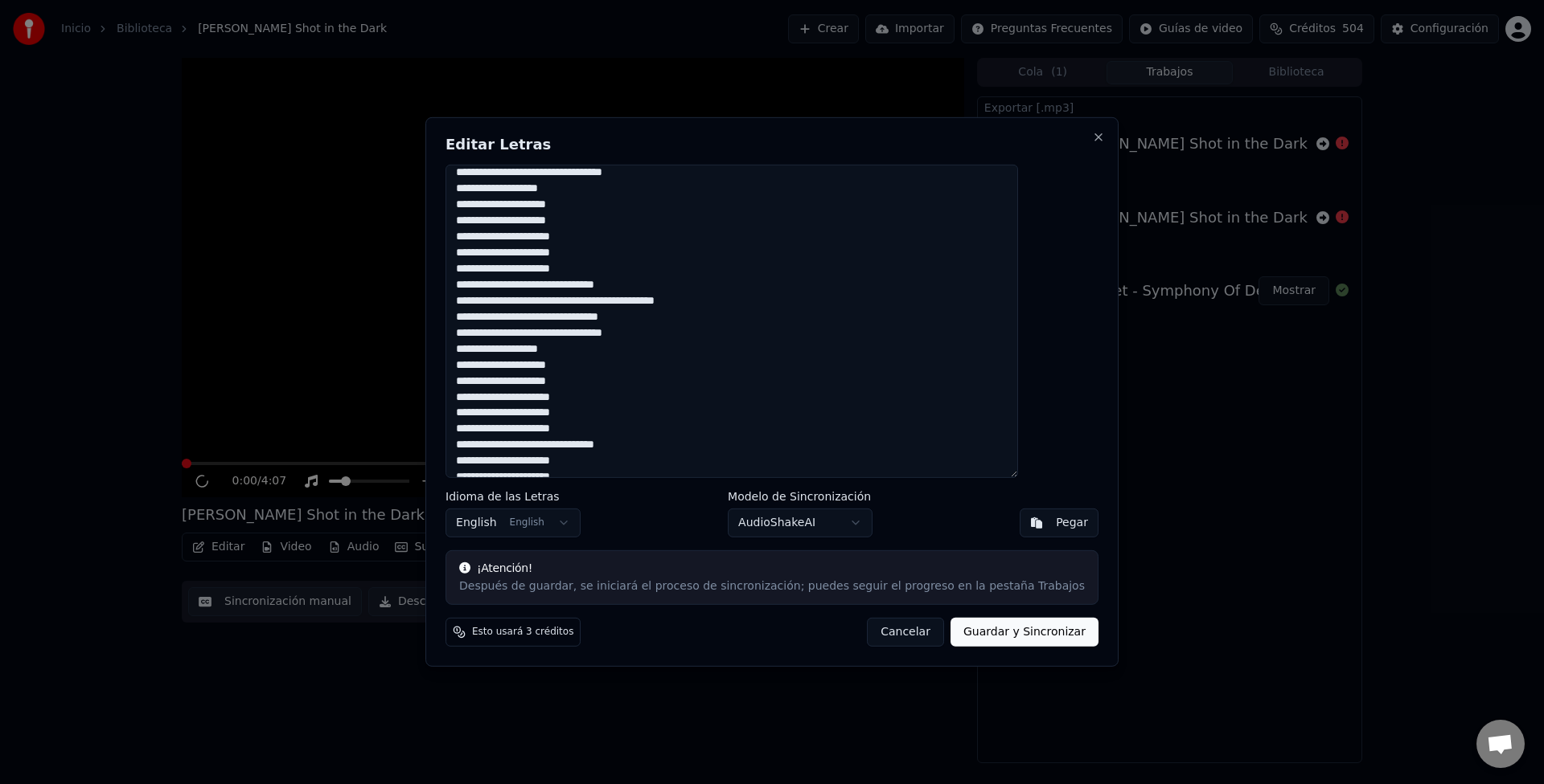
scroll to position [344, 0]
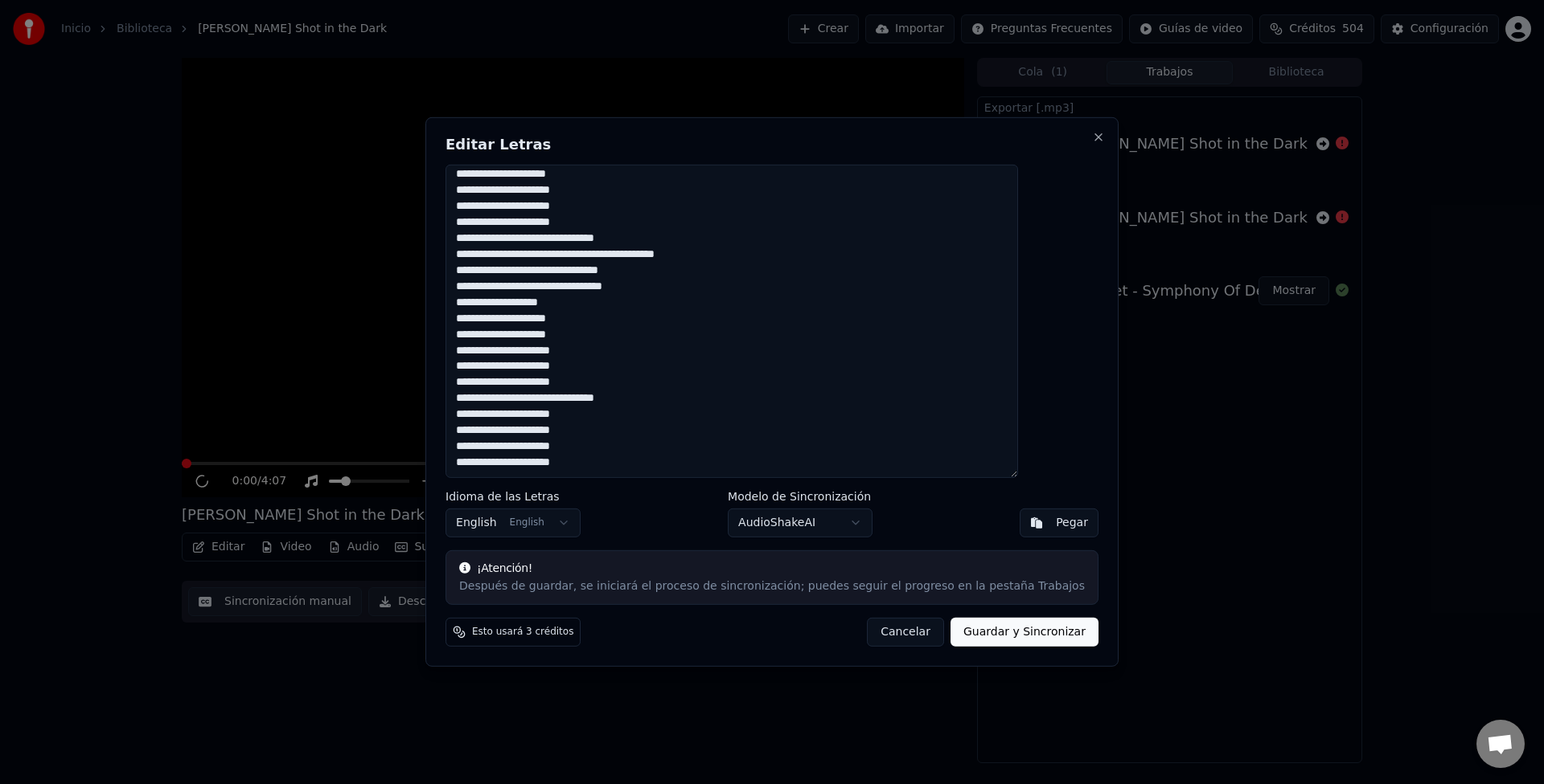
drag, startPoint x: 495, startPoint y: 178, endPoint x: 816, endPoint y: 565, distance: 502.8
click at [816, 565] on div "Editar Letras Idioma de las Letras English English Modelo de Sincronización Aud…" at bounding box center [772, 392] width 693 height 550
click at [879, 640] on button "Cancelar" at bounding box center [905, 632] width 77 height 29
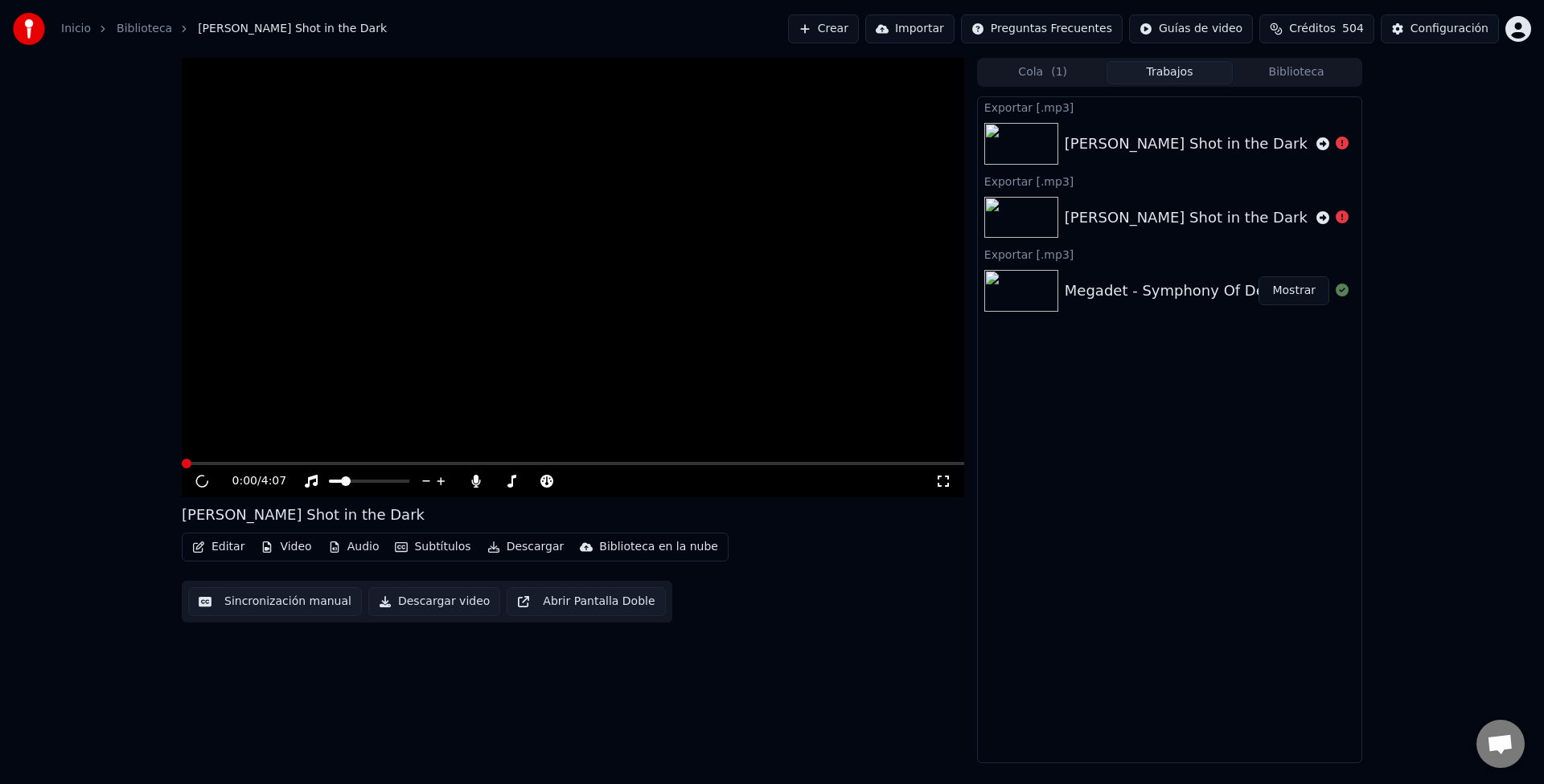
click at [858, 29] on button "Crear" at bounding box center [824, 29] width 71 height 29
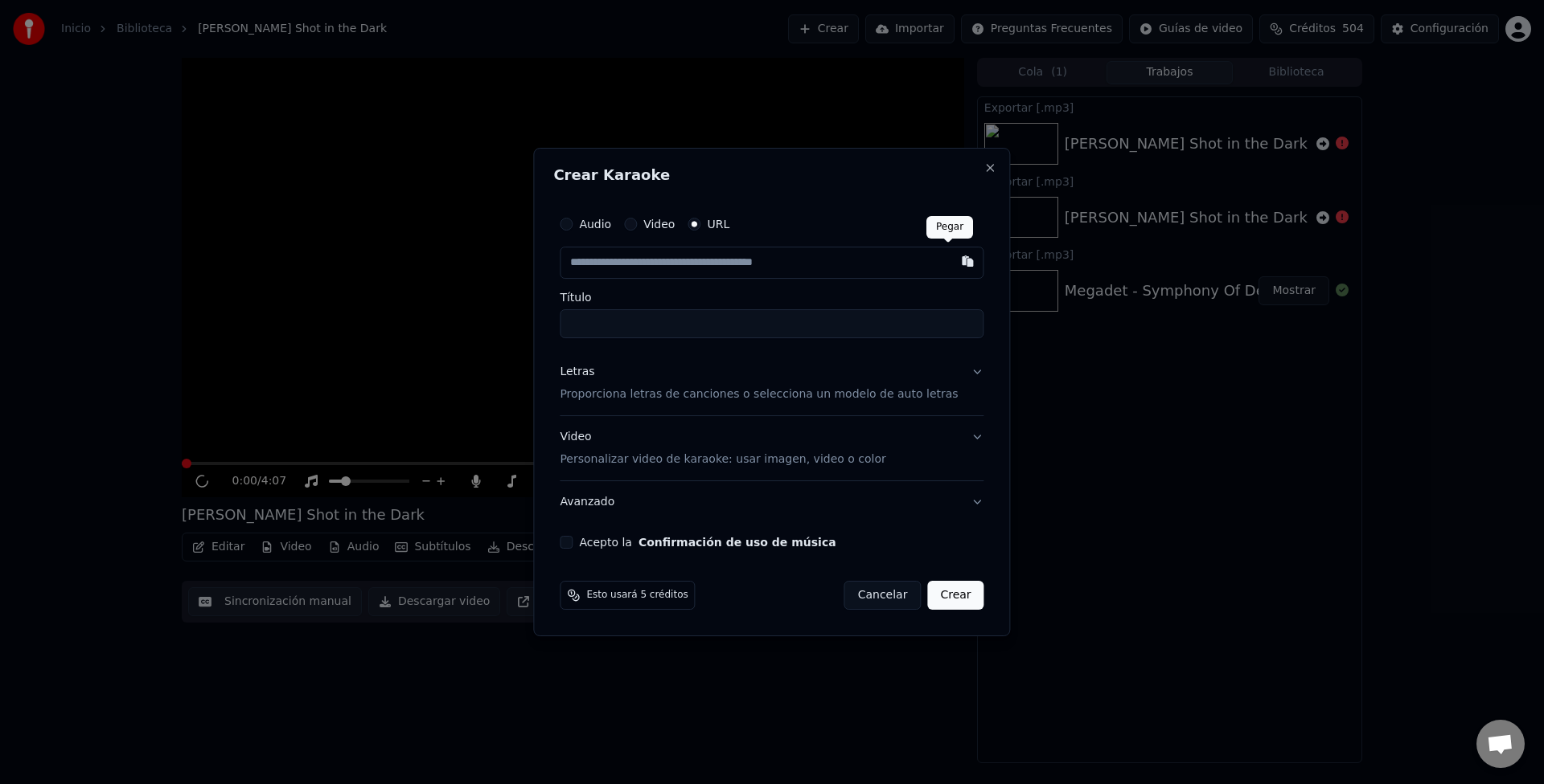
click at [952, 261] on button "button" at bounding box center [968, 261] width 33 height 29
type input "**********"
click at [936, 595] on button "Crear" at bounding box center [954, 594] width 56 height 29
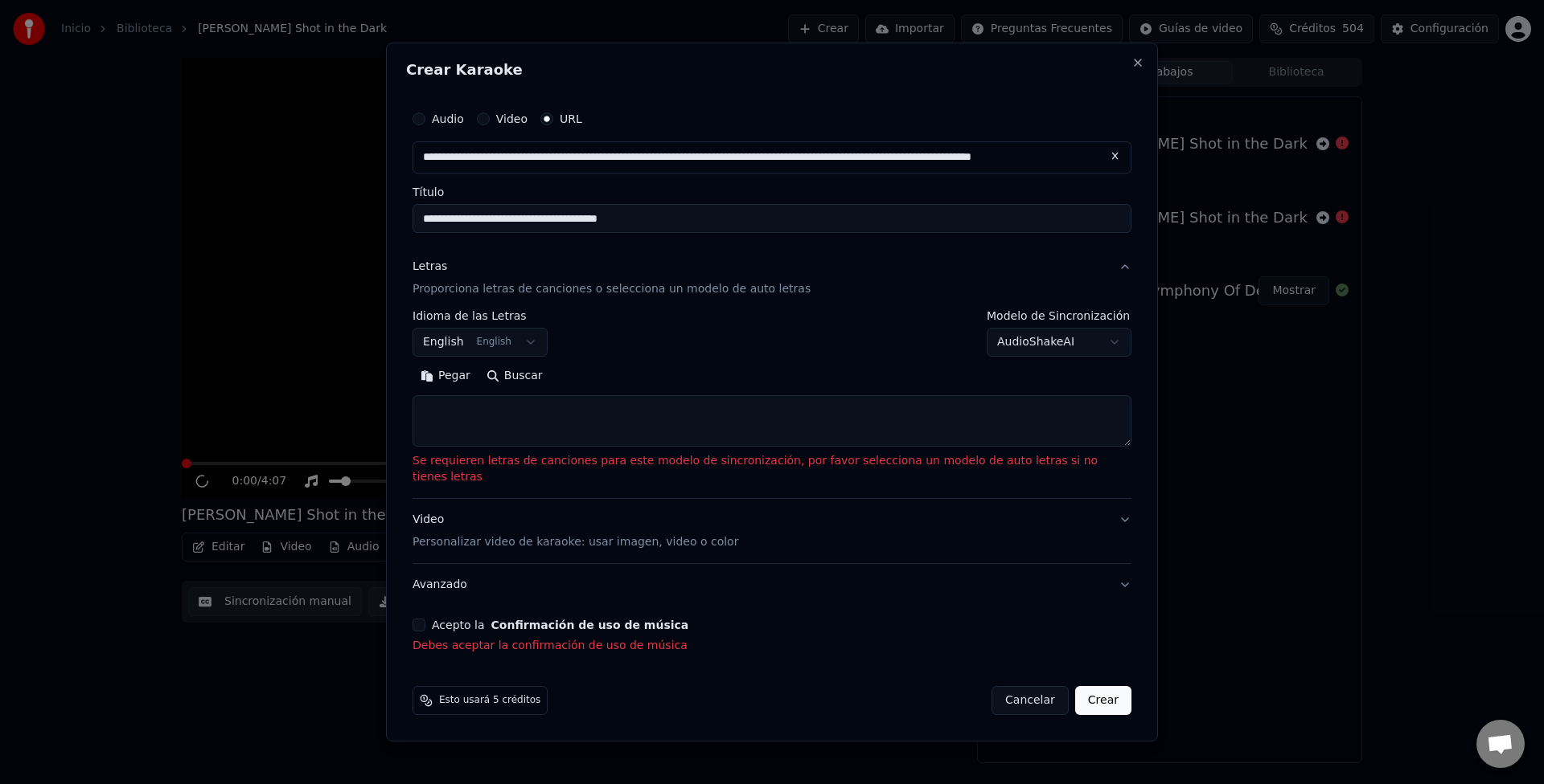
click at [551, 378] on button "Buscar" at bounding box center [514, 376] width 72 height 26
click at [551, 383] on button "Buscar" at bounding box center [514, 376] width 72 height 26
click at [471, 382] on button "Pegar" at bounding box center [446, 376] width 66 height 26
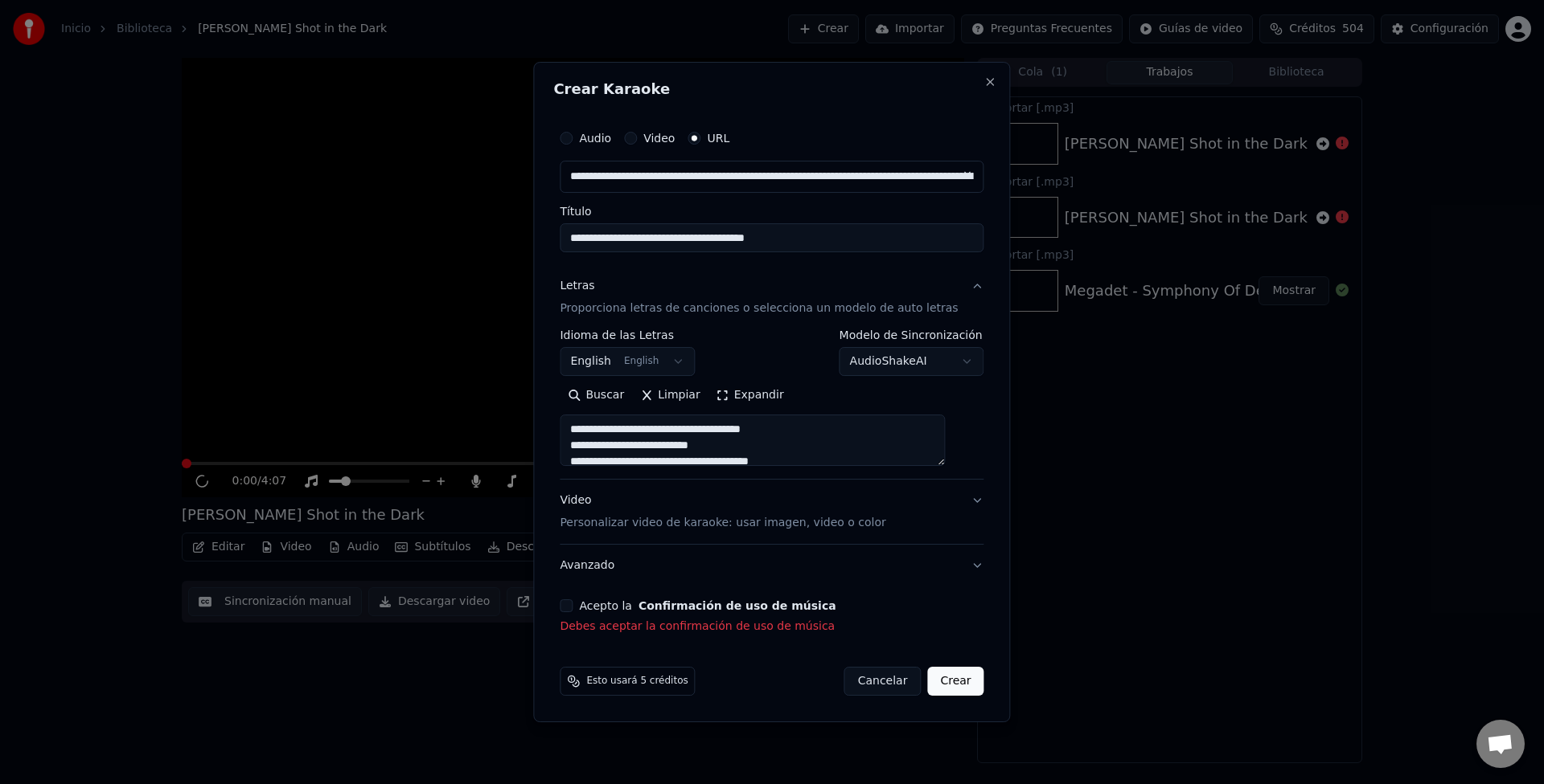
click at [742, 442] on textarea at bounding box center [752, 440] width 385 height 51
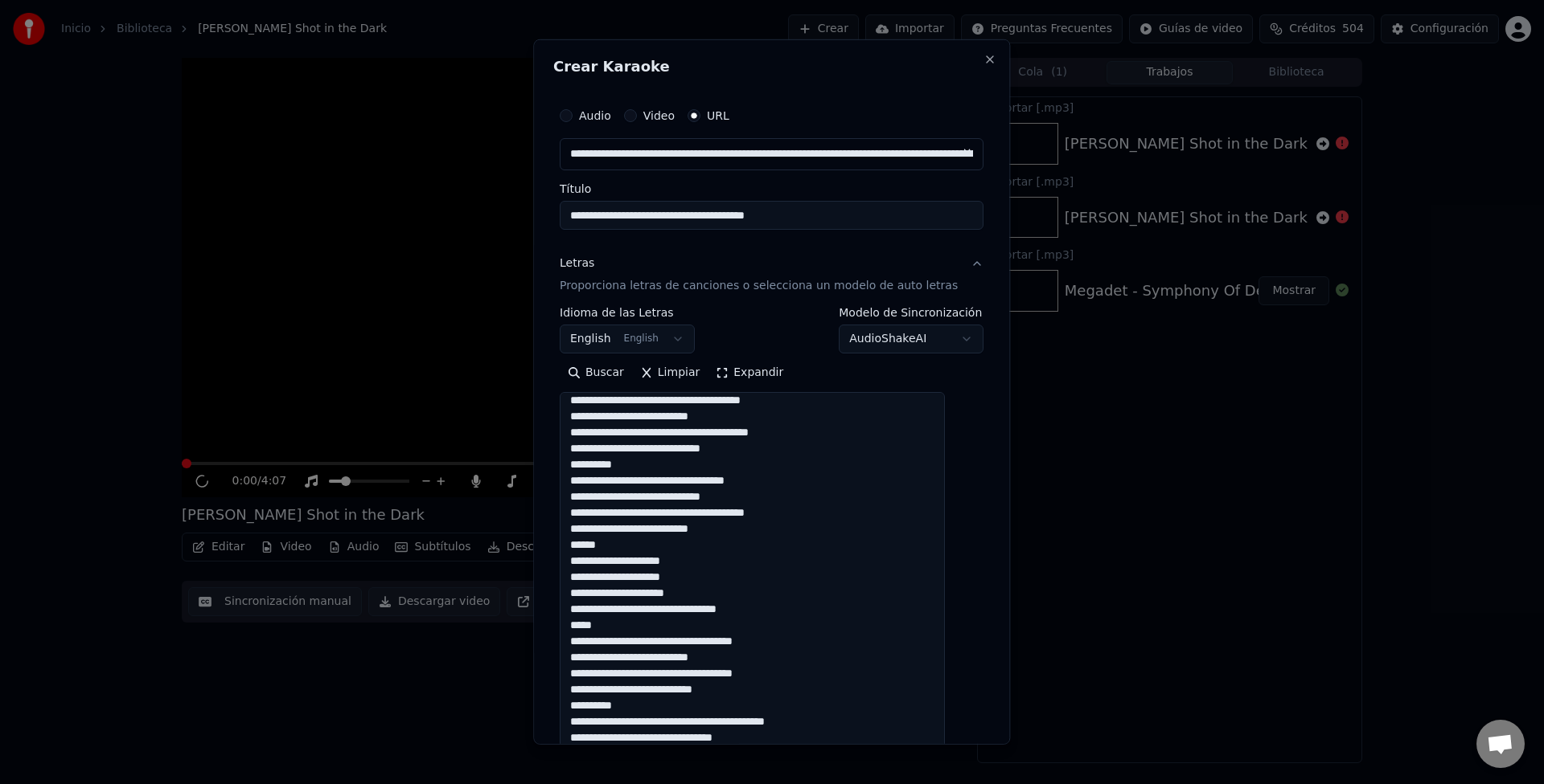
drag, startPoint x: 963, startPoint y: 460, endPoint x: 995, endPoint y: 844, distance: 385.3
click at [995, 784] on html "**********" at bounding box center [772, 392] width 1544 height 784
click at [617, 464] on textarea at bounding box center [752, 621] width 385 height 458
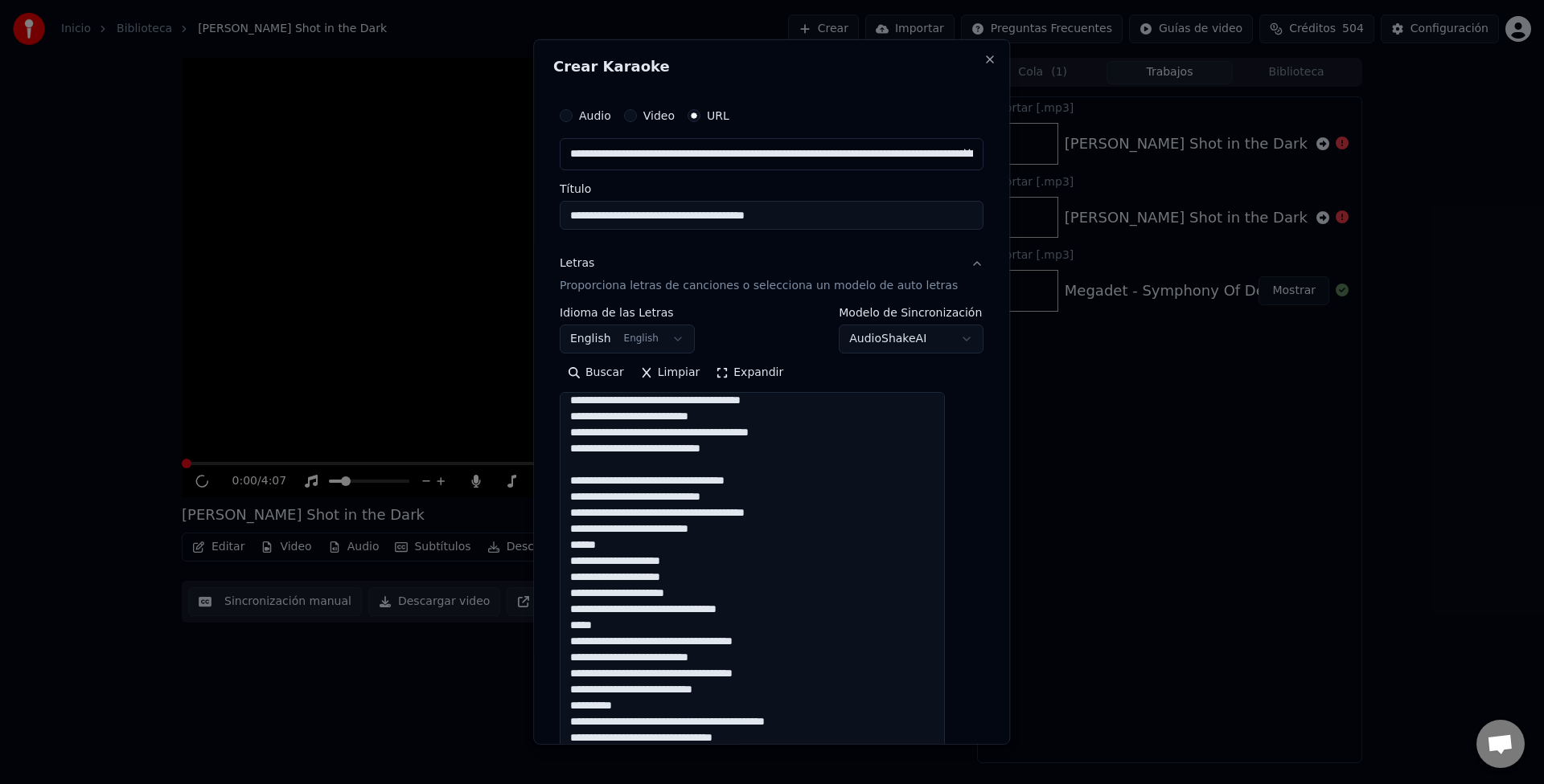
scroll to position [86, 0]
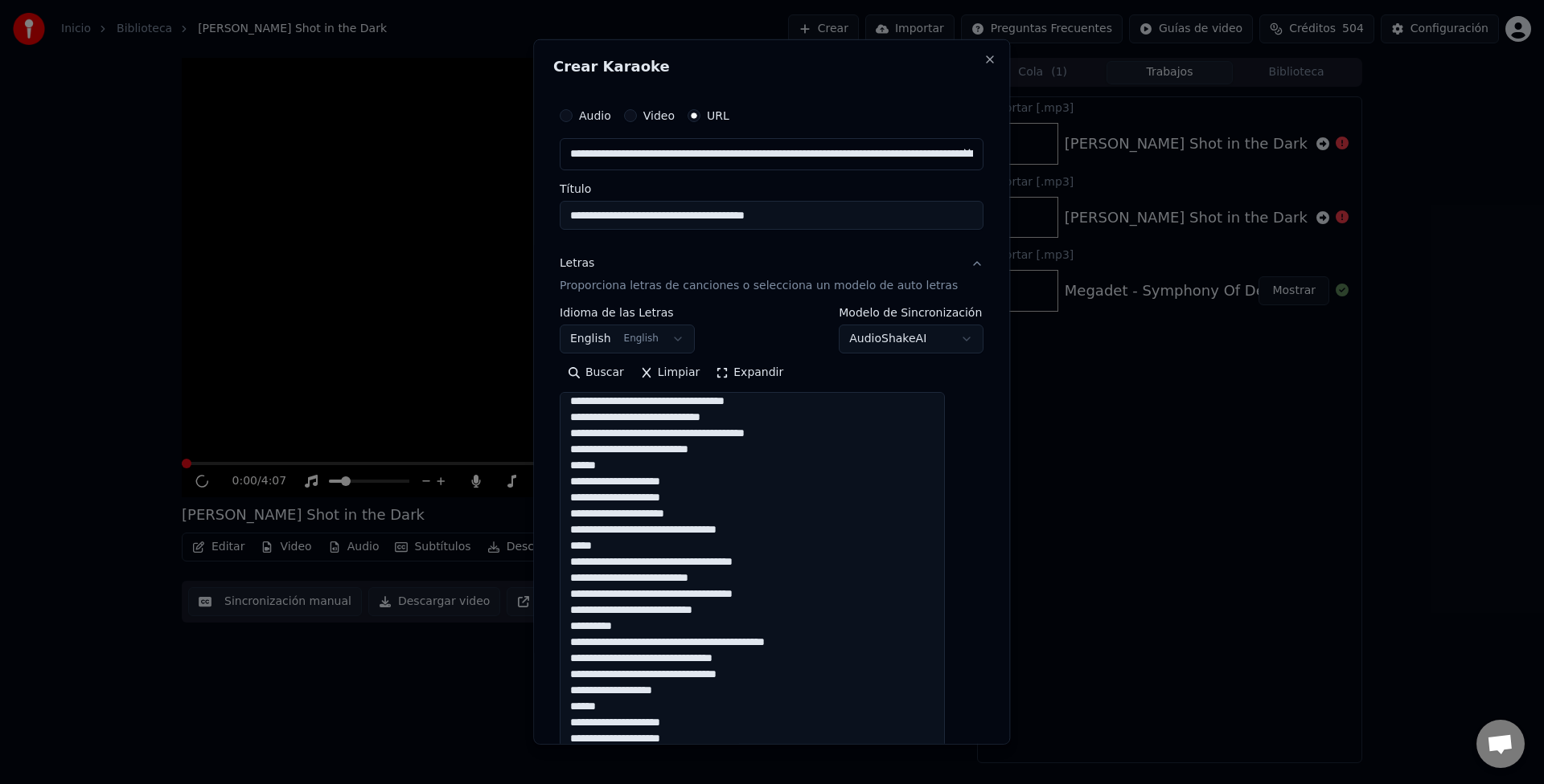
click at [591, 468] on textarea at bounding box center [752, 621] width 385 height 458
click at [596, 545] on textarea at bounding box center [752, 621] width 385 height 458
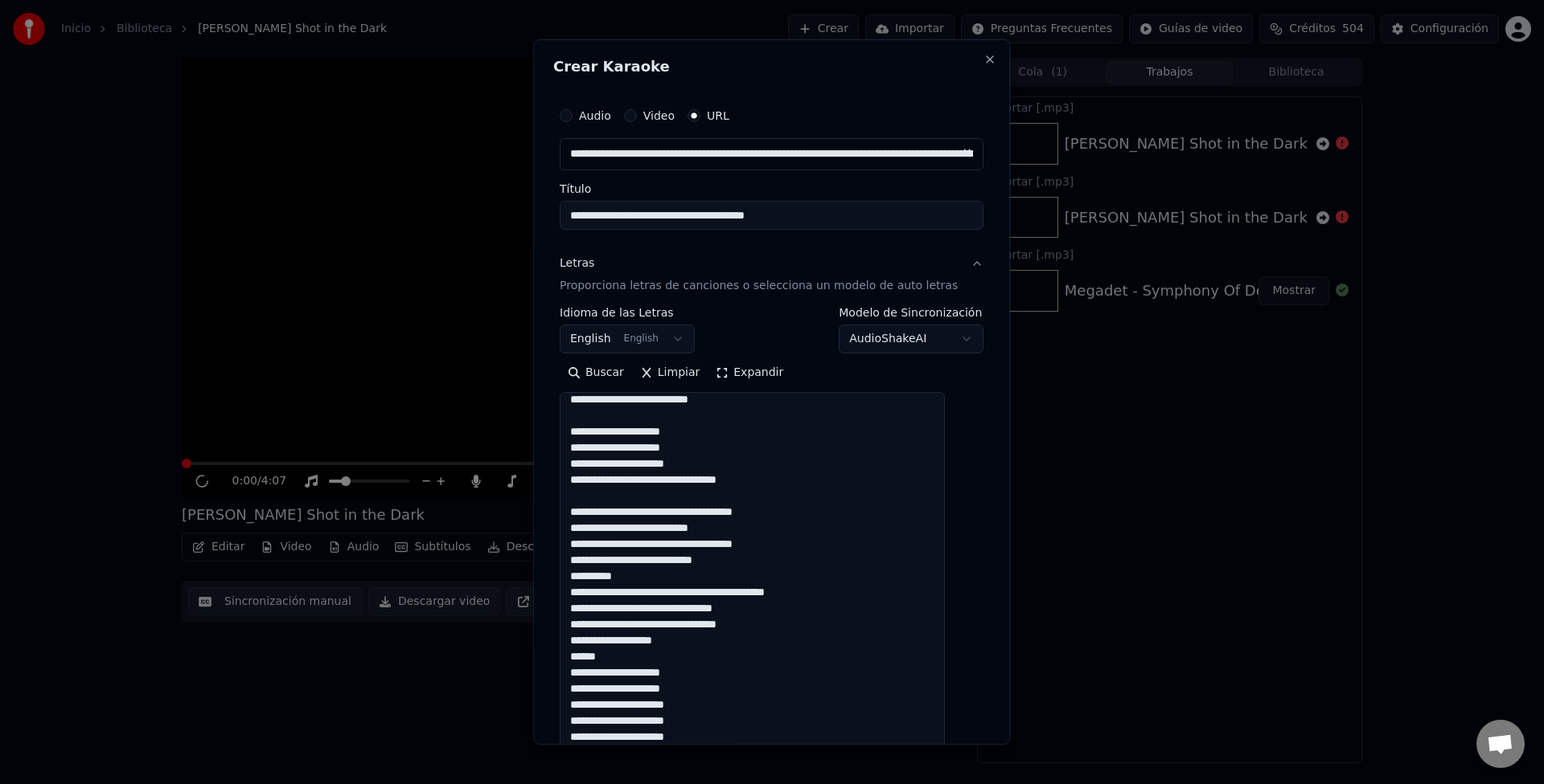
scroll to position [166, 0]
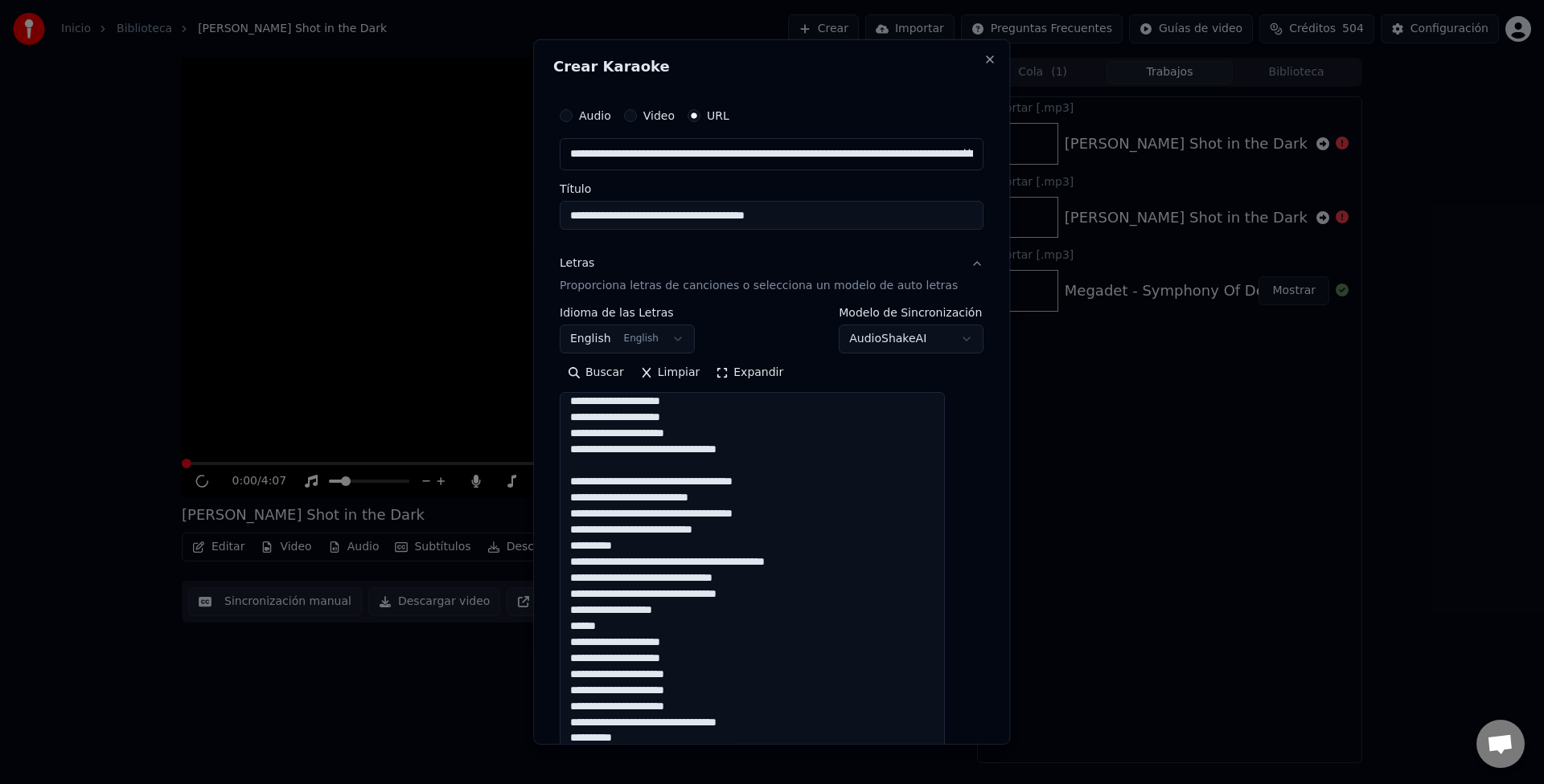
click at [614, 553] on textarea at bounding box center [752, 621] width 385 height 458
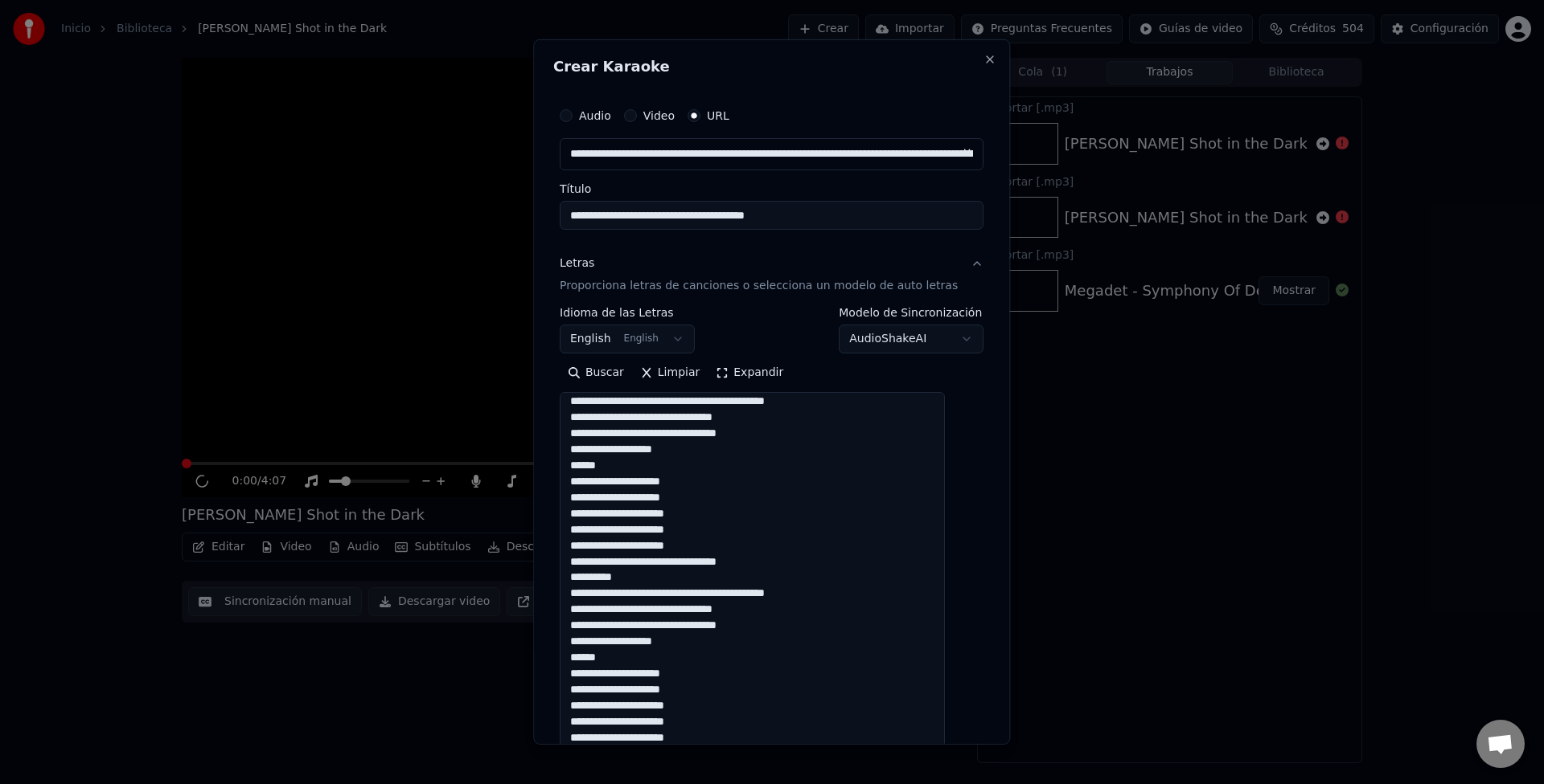
click at [601, 463] on textarea at bounding box center [752, 621] width 385 height 458
click at [600, 581] on textarea at bounding box center [752, 621] width 385 height 458
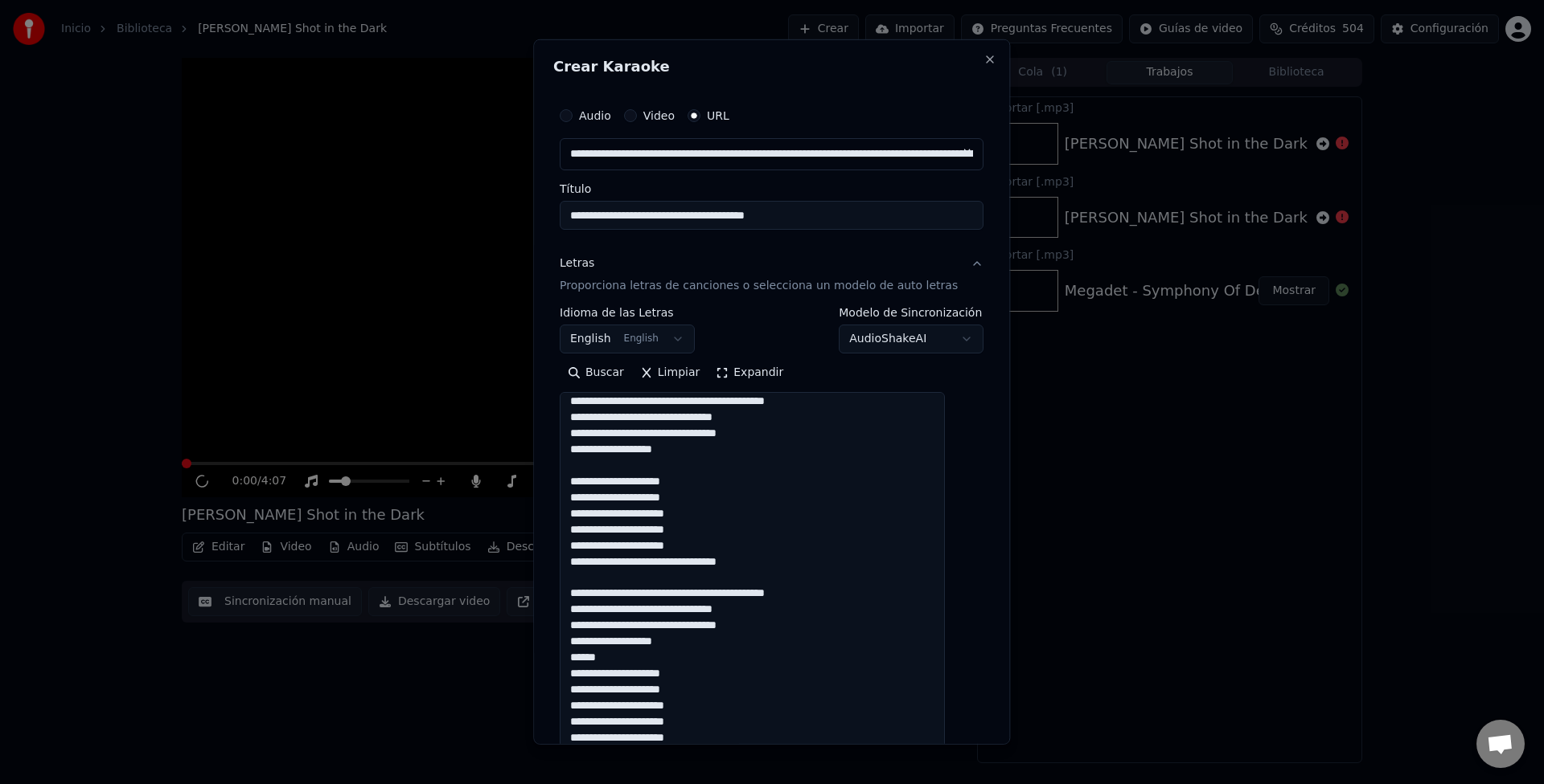
click at [601, 657] on textarea at bounding box center [752, 621] width 385 height 458
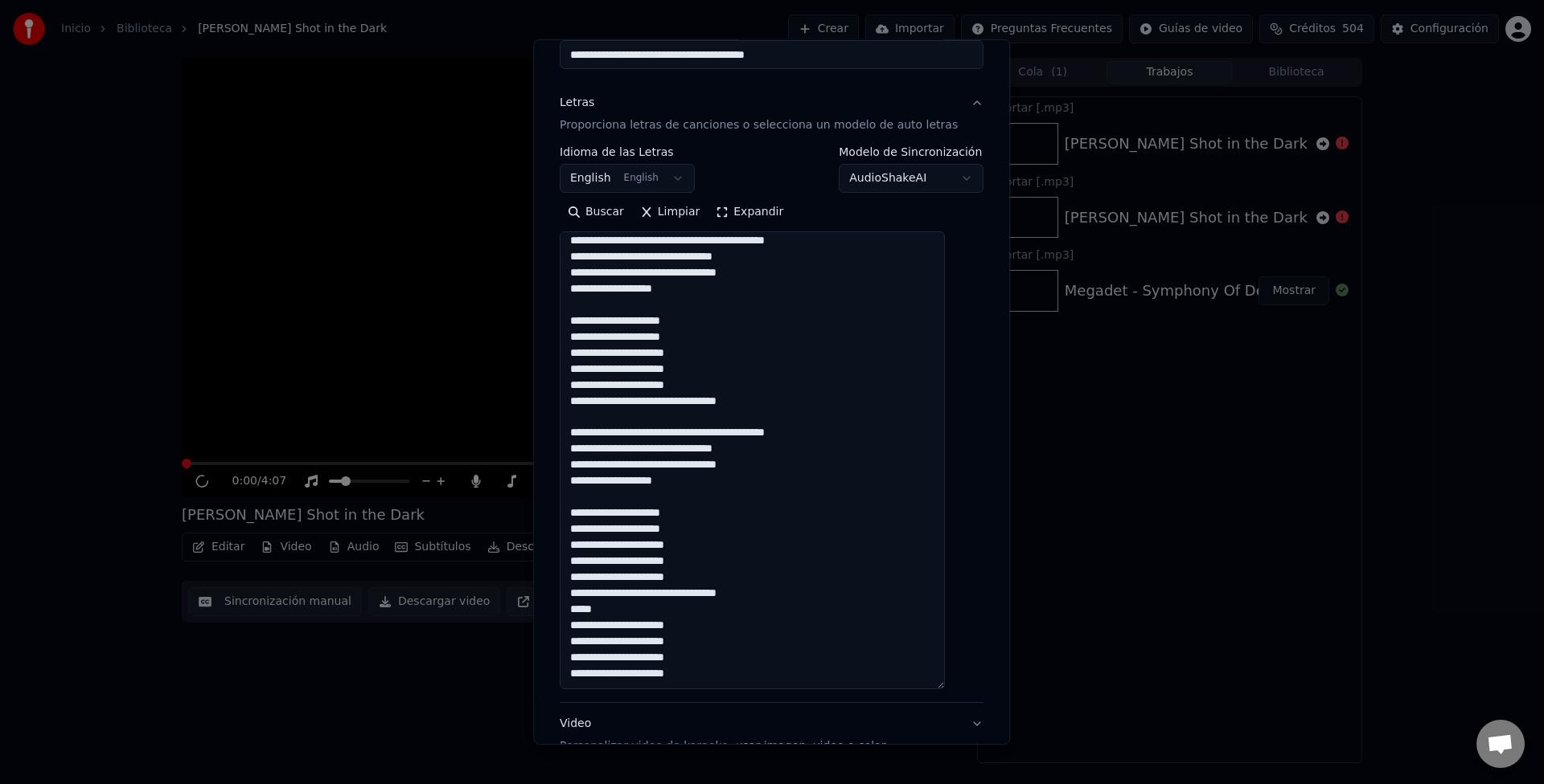
scroll to position [241, 0]
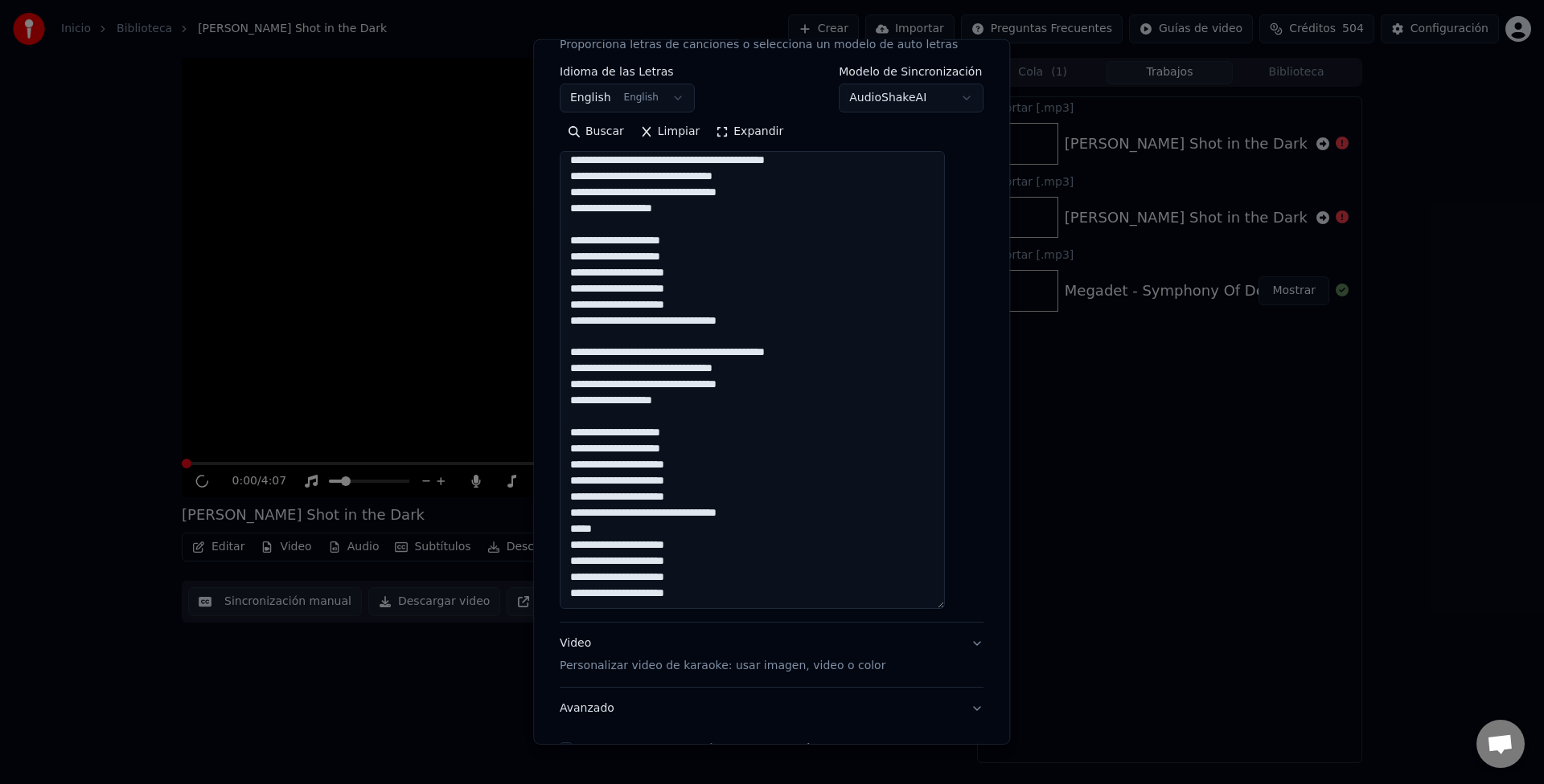
click at [598, 529] on textarea at bounding box center [752, 380] width 385 height 458
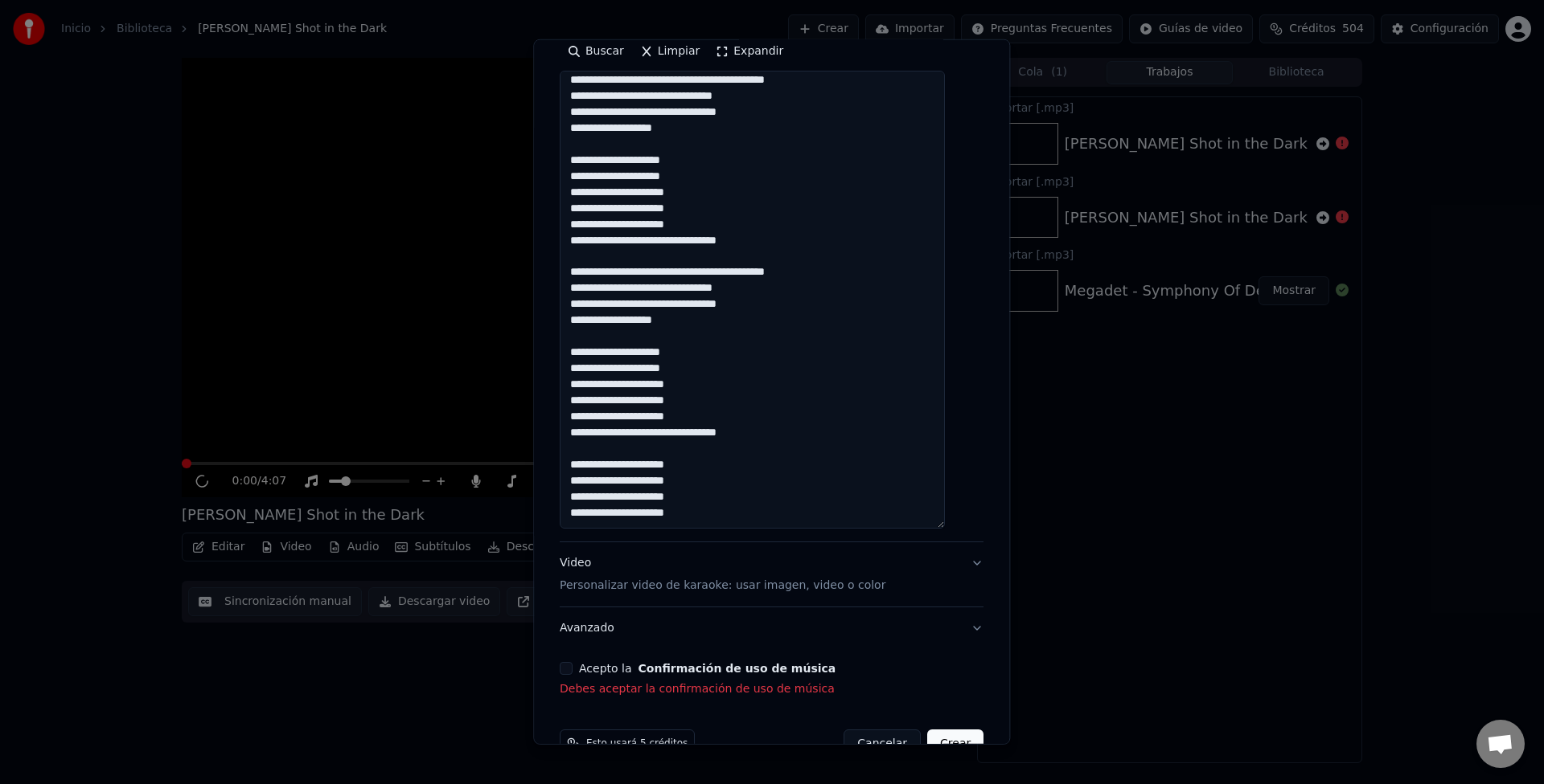
scroll to position [361, 0]
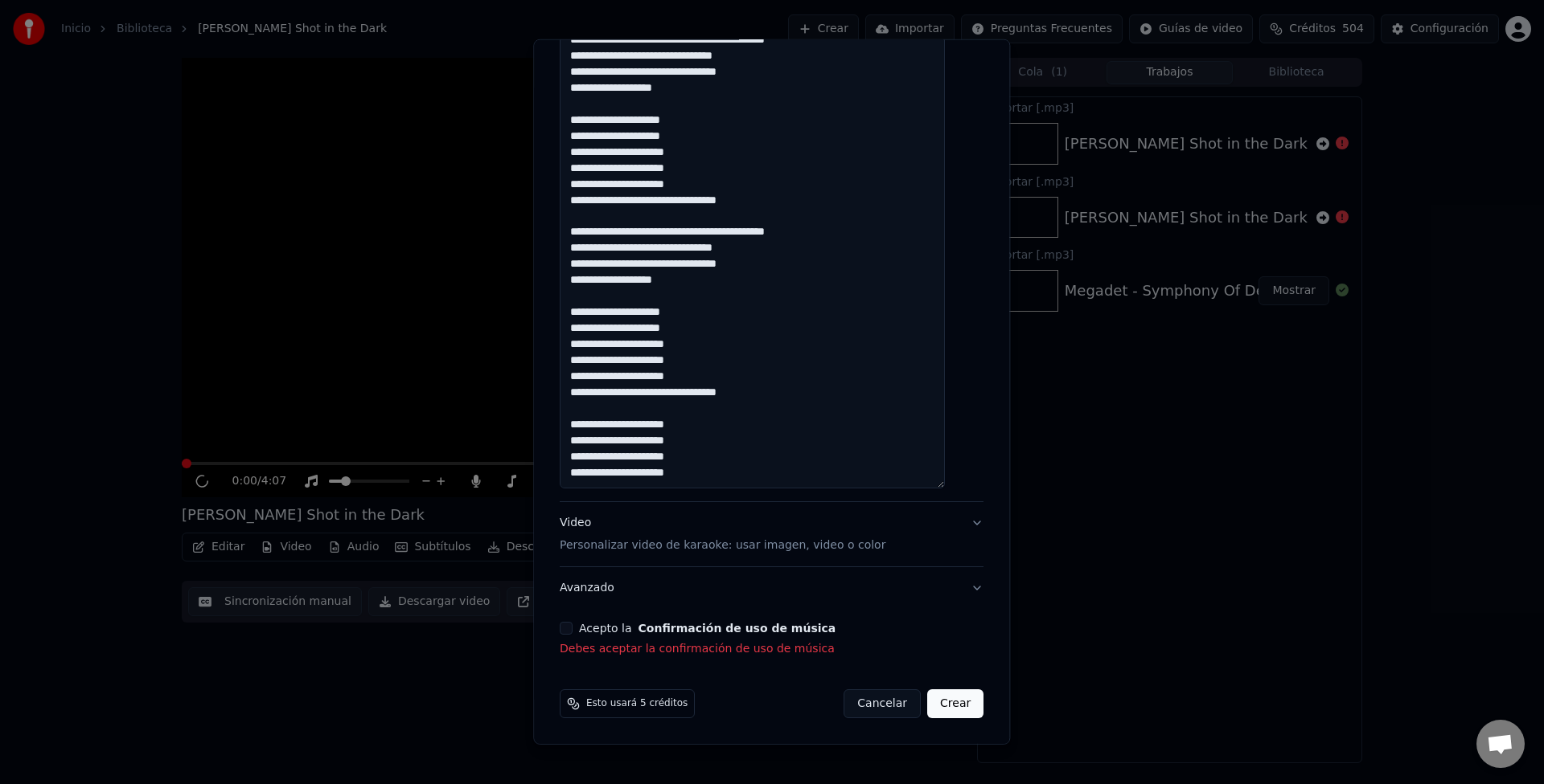
type textarea "**********"
click at [572, 626] on button "Acepto la Confirmación de uso de música" at bounding box center [565, 628] width 13 height 13
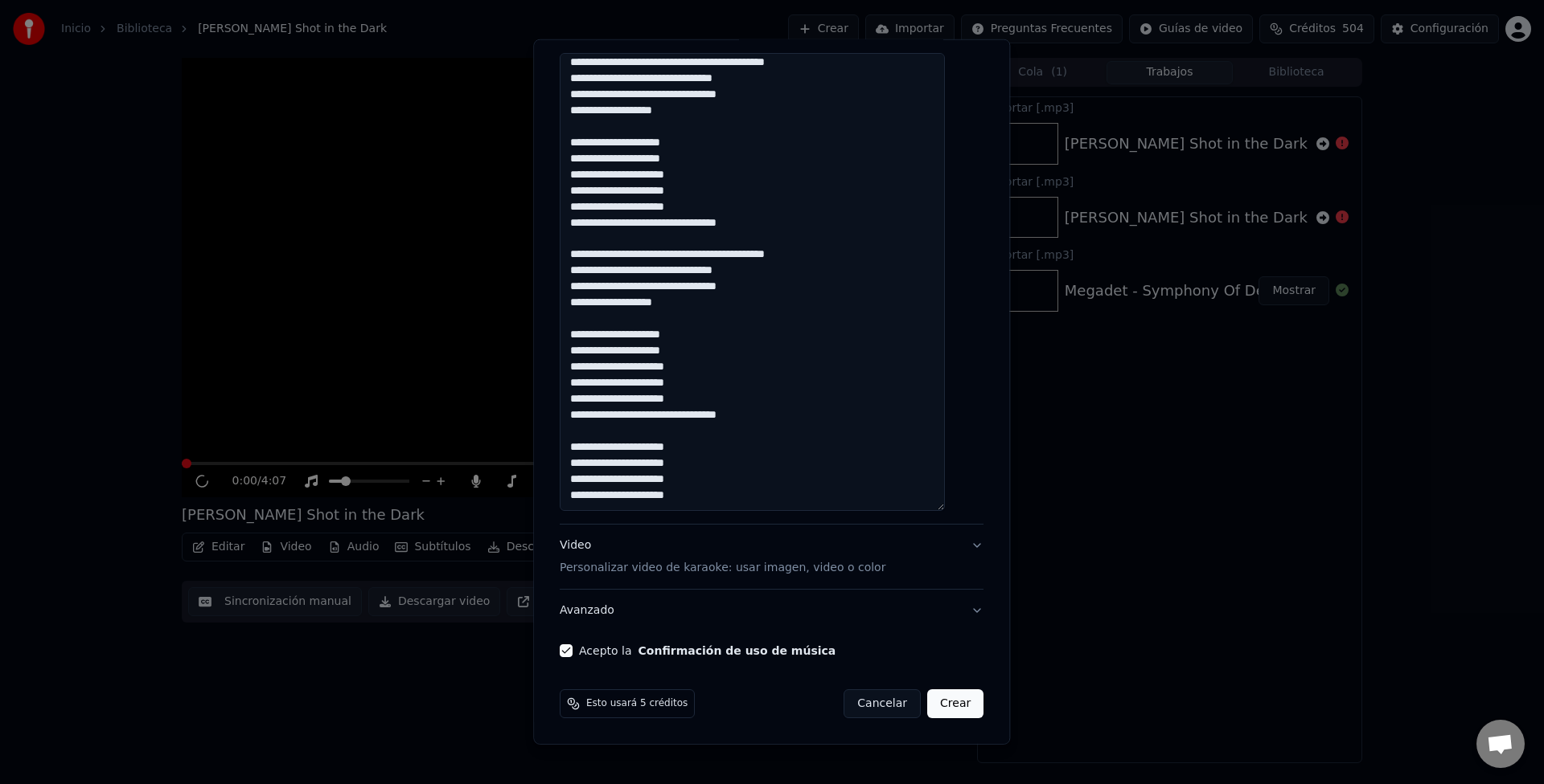
scroll to position [339, 0]
click at [927, 697] on button "Crear" at bounding box center [954, 703] width 56 height 29
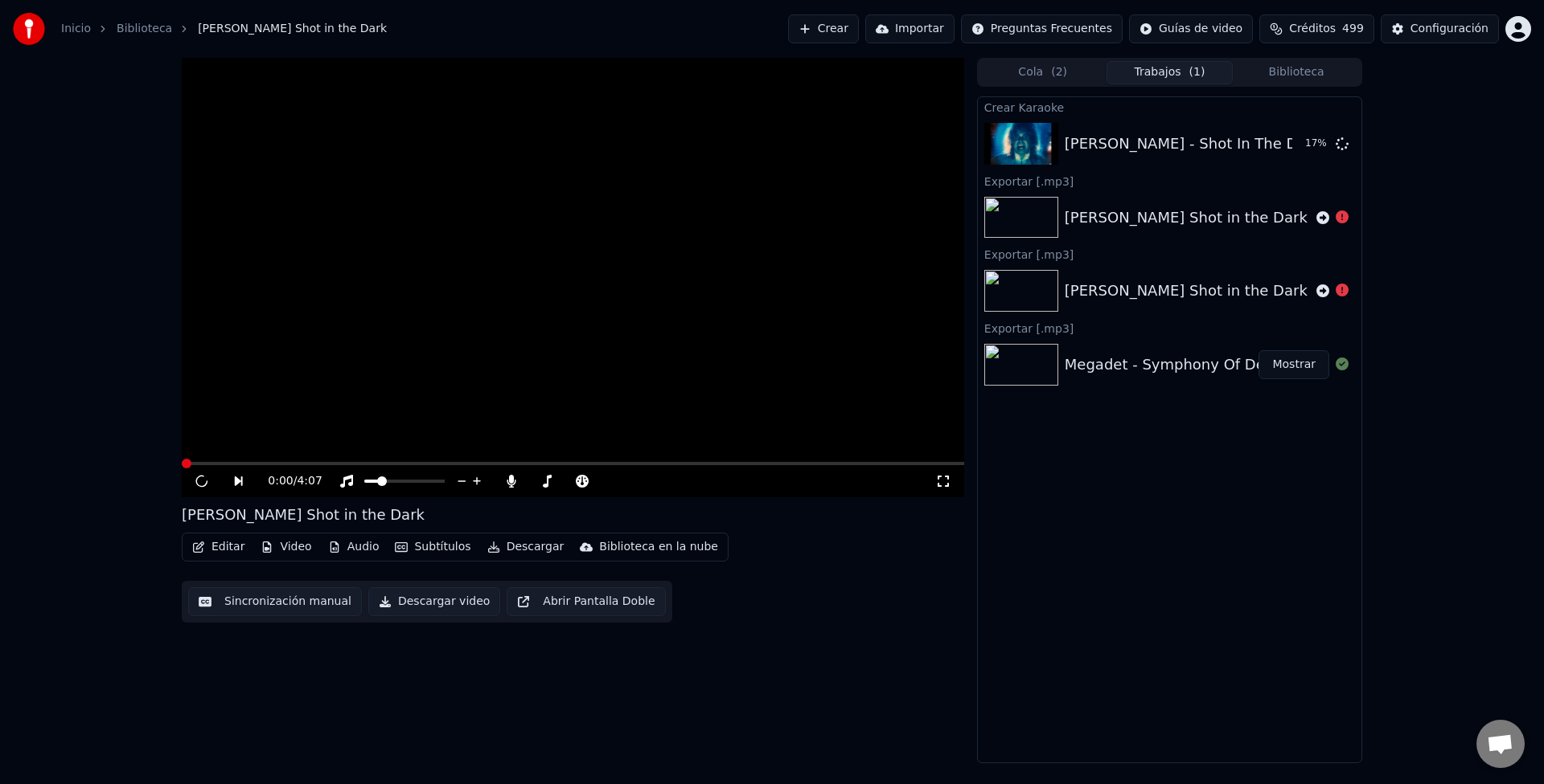
click at [1312, 361] on button "Mostrar" at bounding box center [1294, 364] width 71 height 29
click at [1272, 144] on button "Reproducir" at bounding box center [1285, 143] width 89 height 29
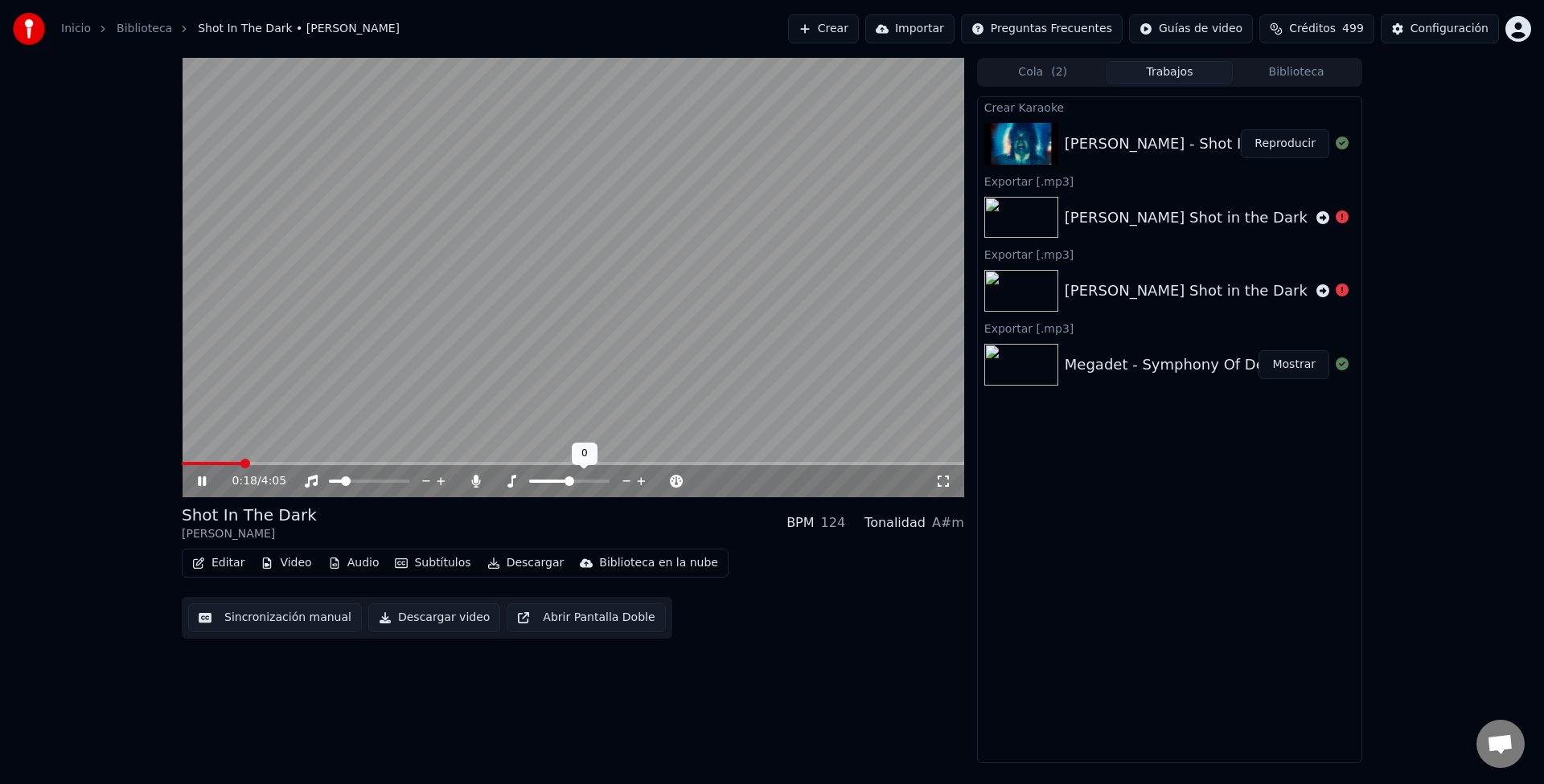
click at [622, 482] on icon at bounding box center [626, 482] width 8 height 2
click at [1077, 215] on div "[PERSON_NAME] Shot in the Dark" at bounding box center [1186, 217] width 243 height 23
click at [456, 340] on video at bounding box center [573, 277] width 782 height 439
